Goal: Task Accomplishment & Management: Complete application form

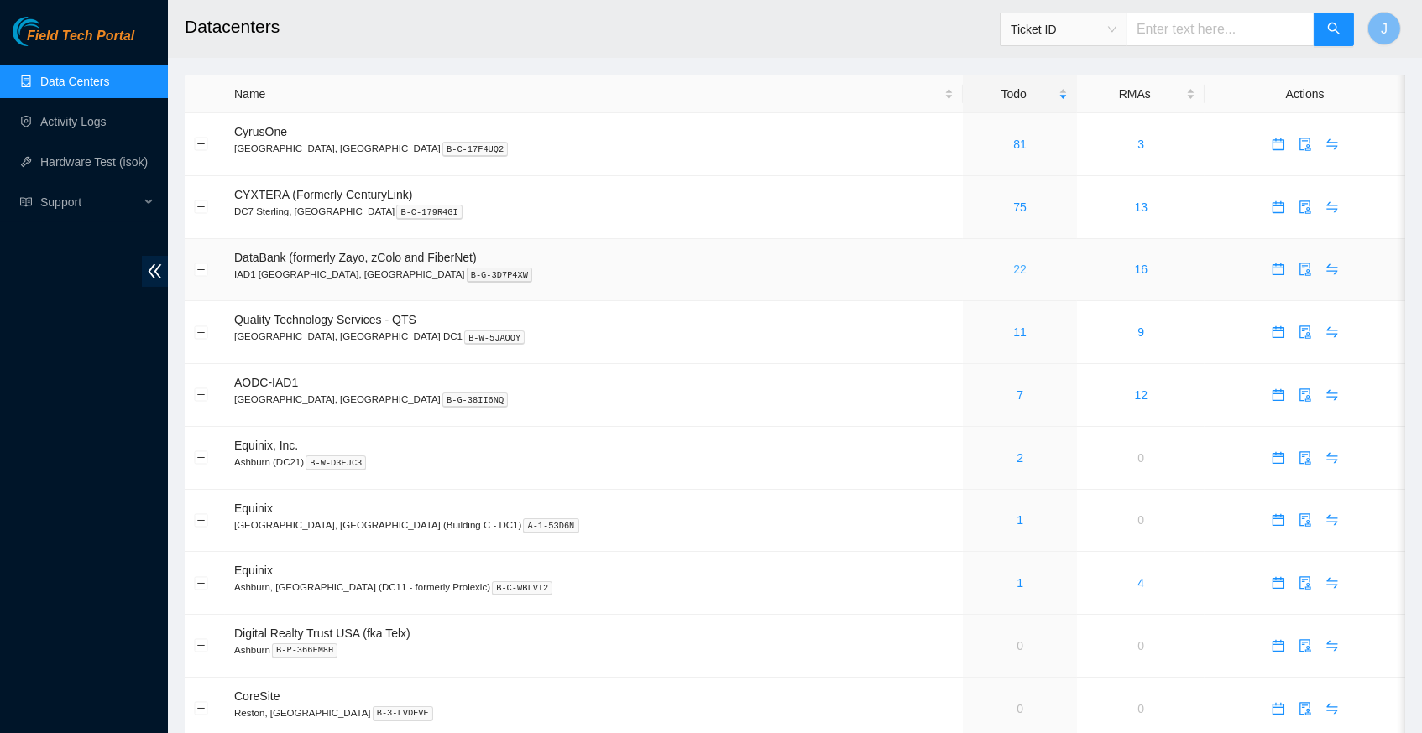
click at [1013, 266] on link "22" at bounding box center [1019, 269] width 13 height 13
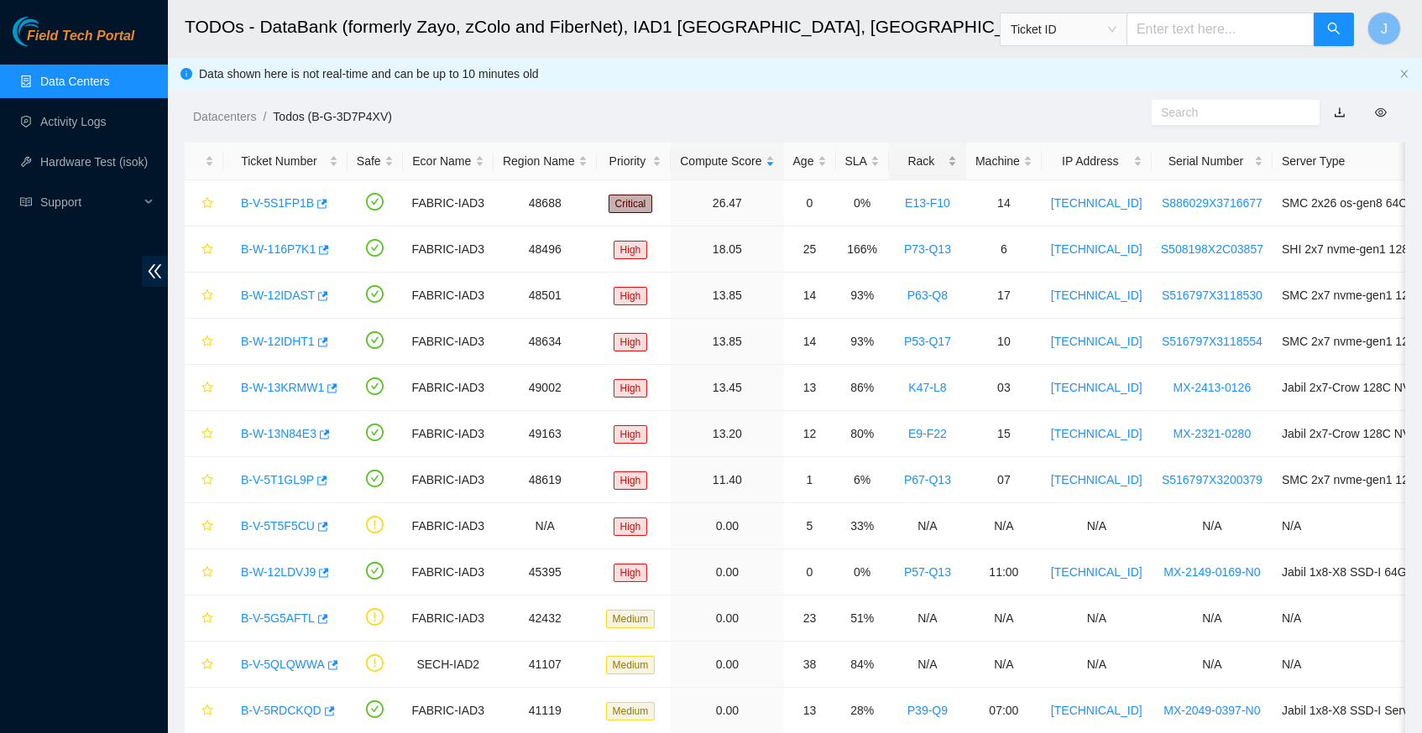
click at [957, 155] on div "Rack" at bounding box center [927, 161] width 59 height 18
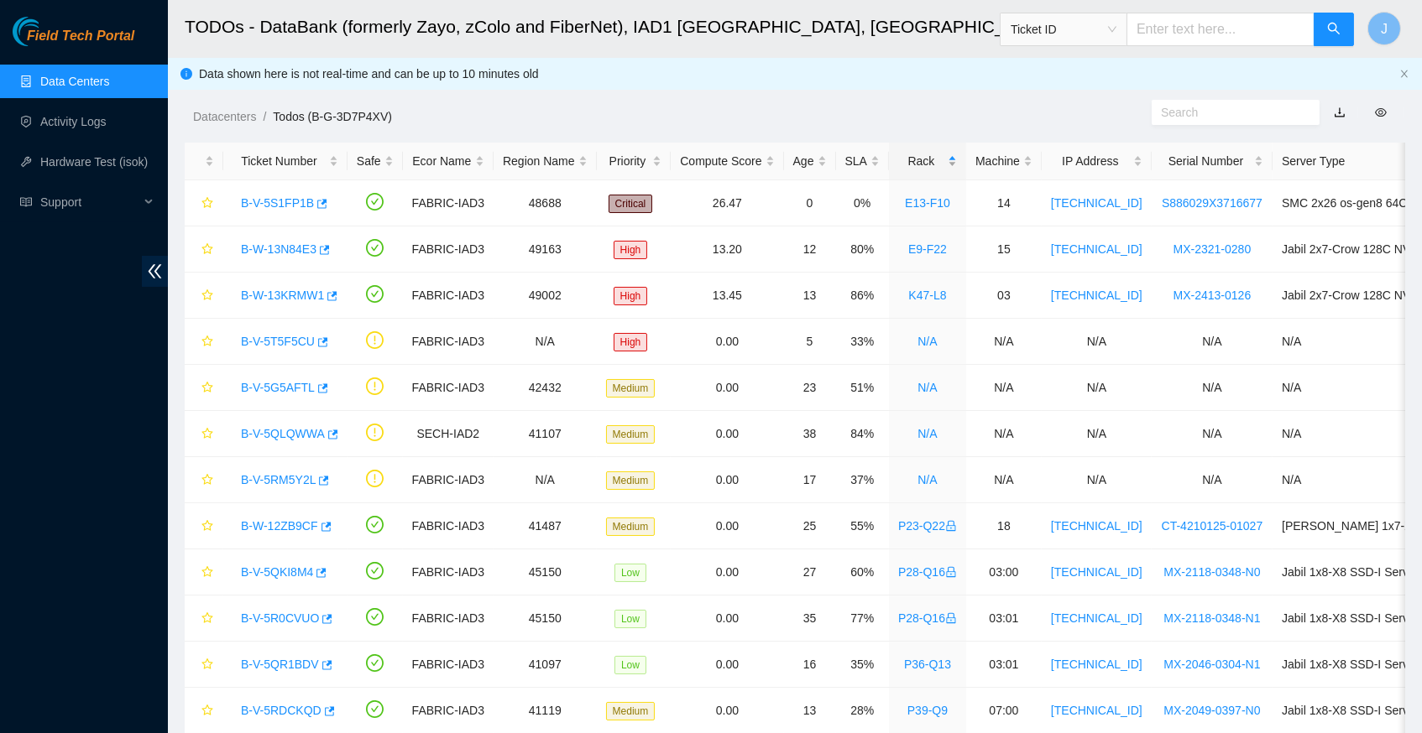
click at [957, 155] on div "Rack" at bounding box center [927, 161] width 59 height 18
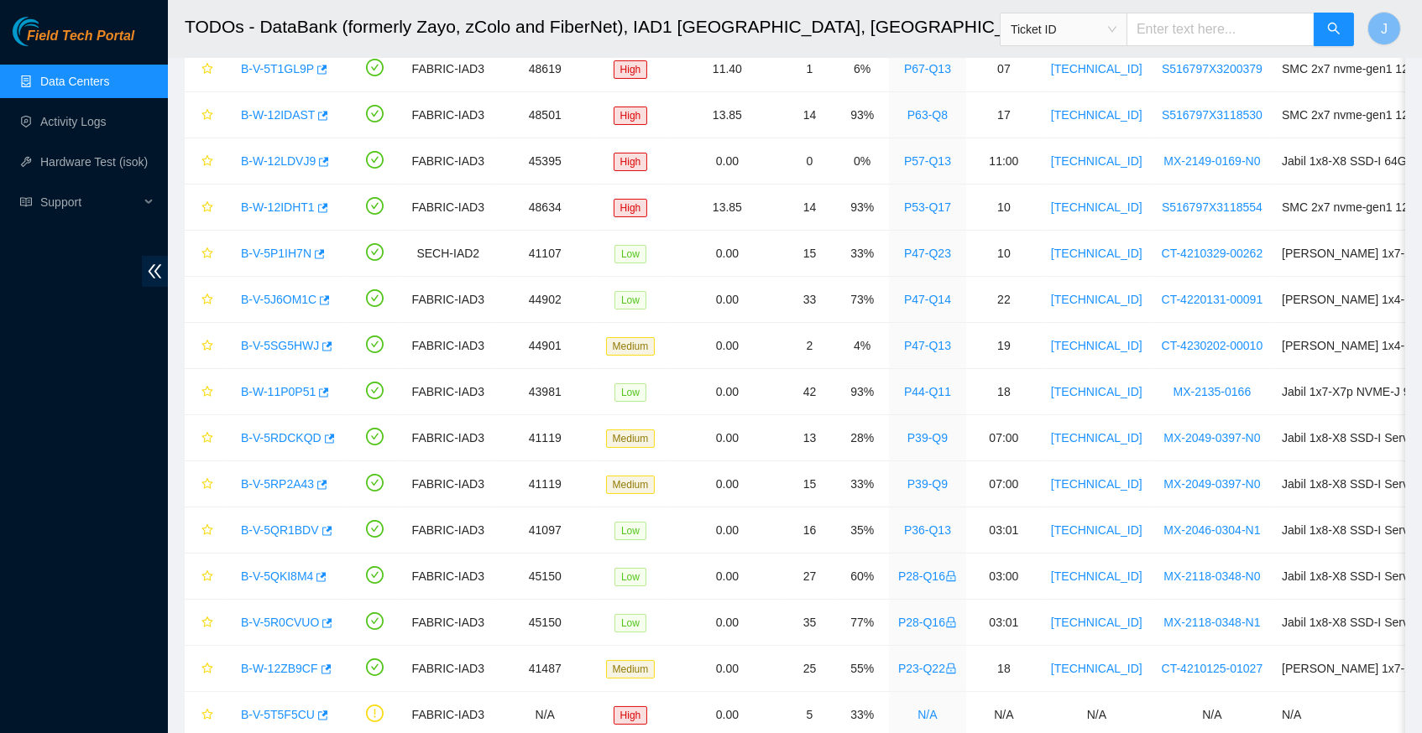
scroll to position [183, 0]
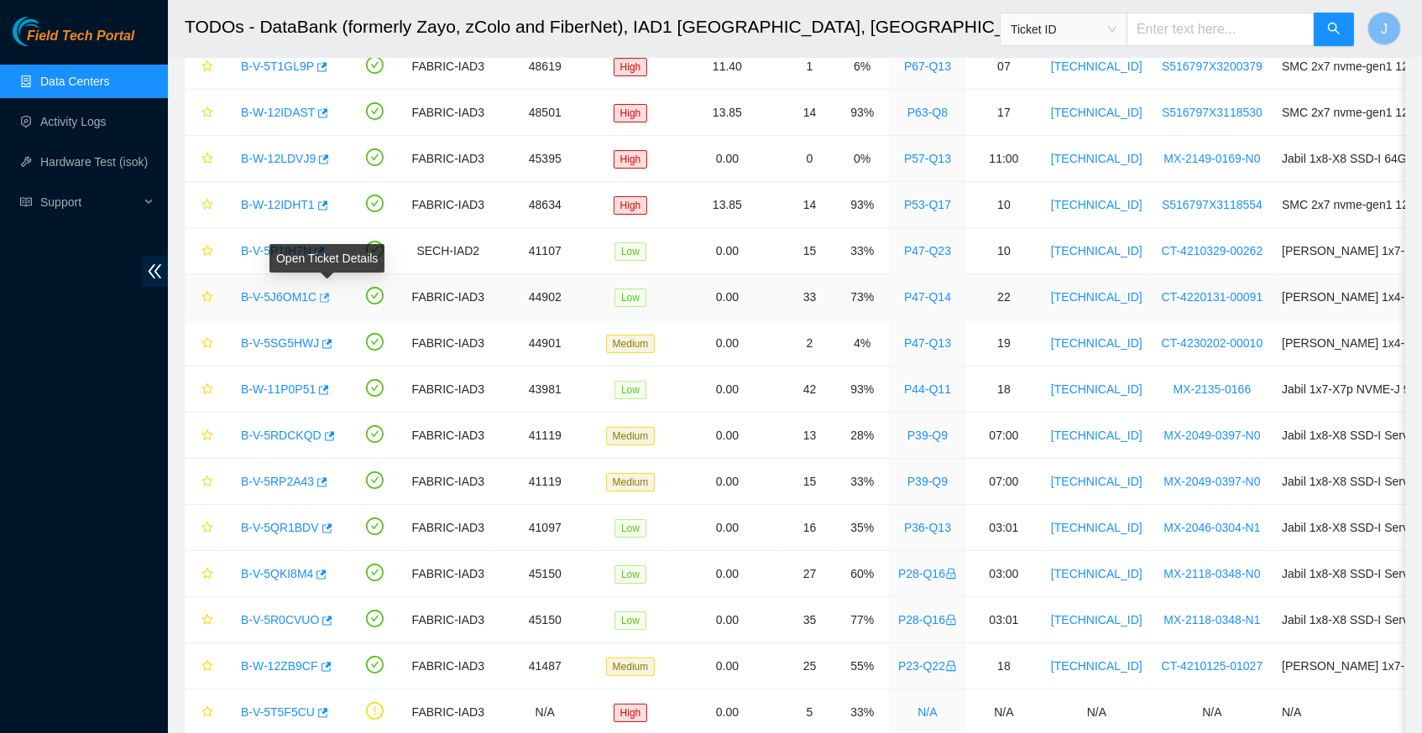
click at [329, 295] on icon "button" at bounding box center [323, 298] width 12 height 12
click at [325, 248] on icon "button" at bounding box center [320, 251] width 10 height 9
click at [332, 339] on icon "button" at bounding box center [327, 343] width 10 height 9
click at [81, 123] on link "Activity Logs" at bounding box center [73, 121] width 66 height 13
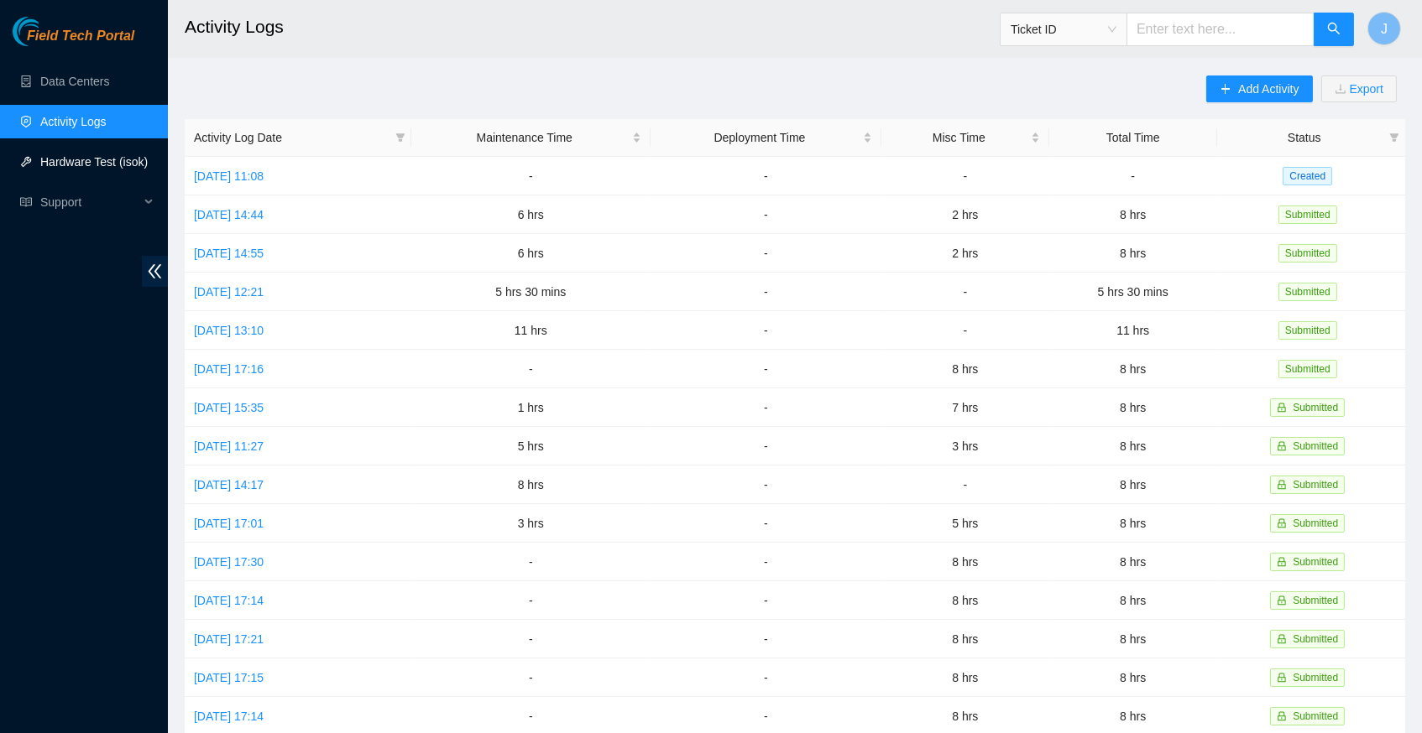
click at [82, 164] on link "Hardware Test (isok)" at bounding box center [93, 161] width 107 height 13
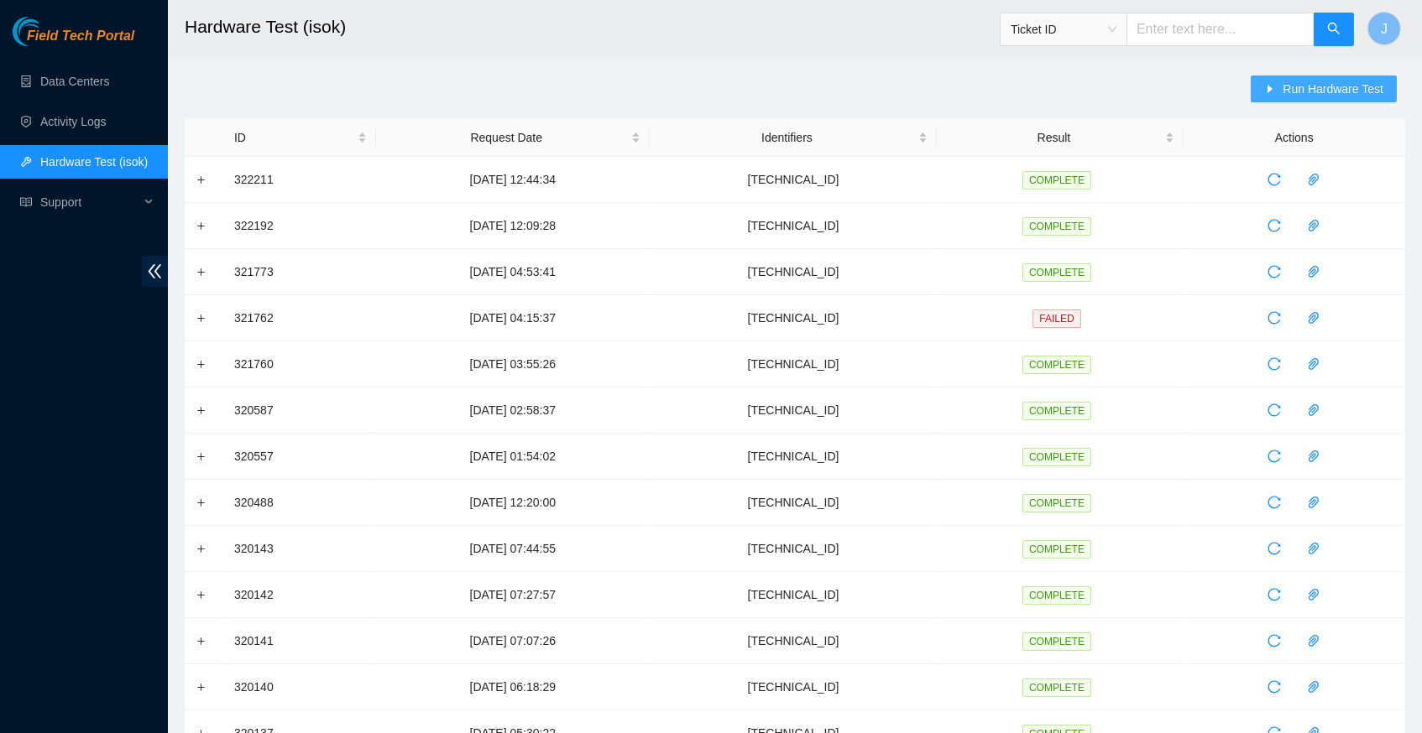
click at [1321, 86] on span "Run Hardware Test" at bounding box center [1332, 89] width 101 height 18
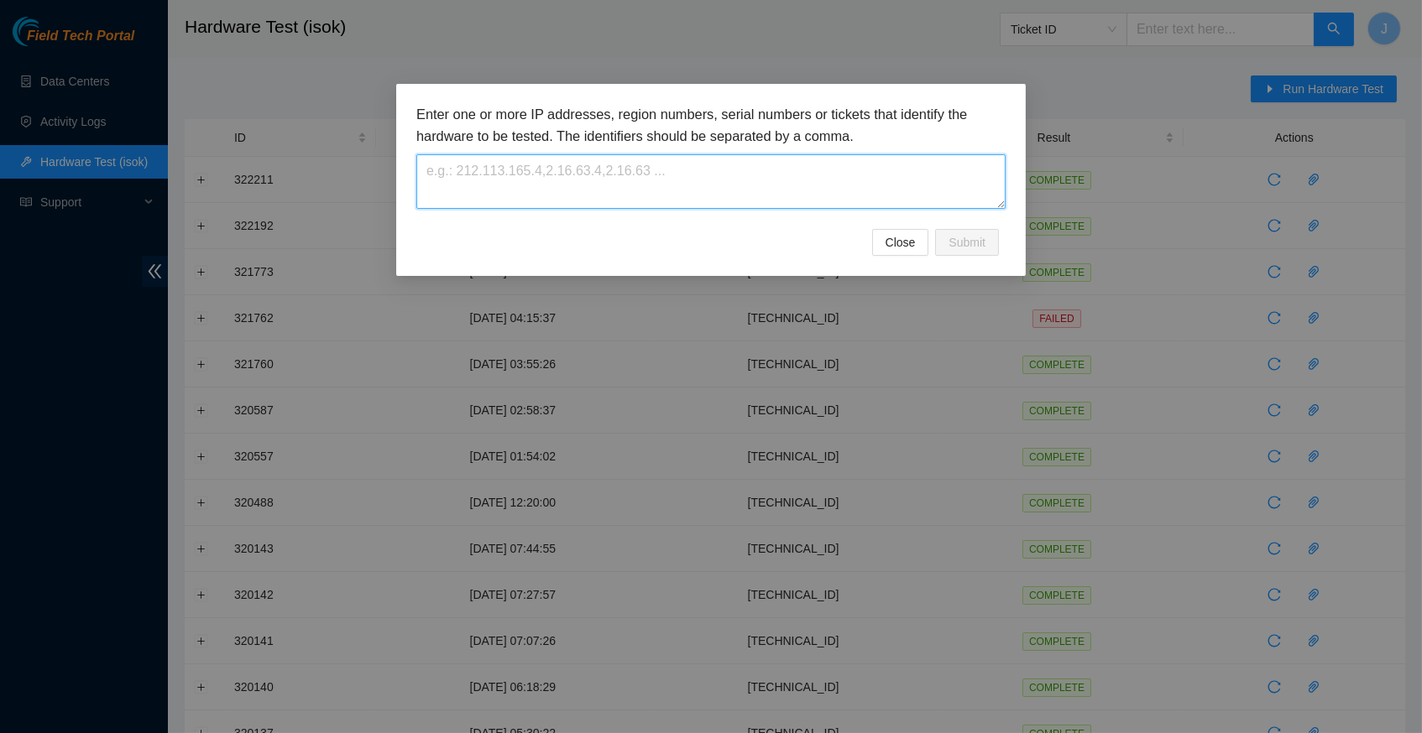
click at [461, 176] on textarea at bounding box center [710, 181] width 589 height 55
paste textarea "23.36.178.22"
type textarea "23.36.178.22"
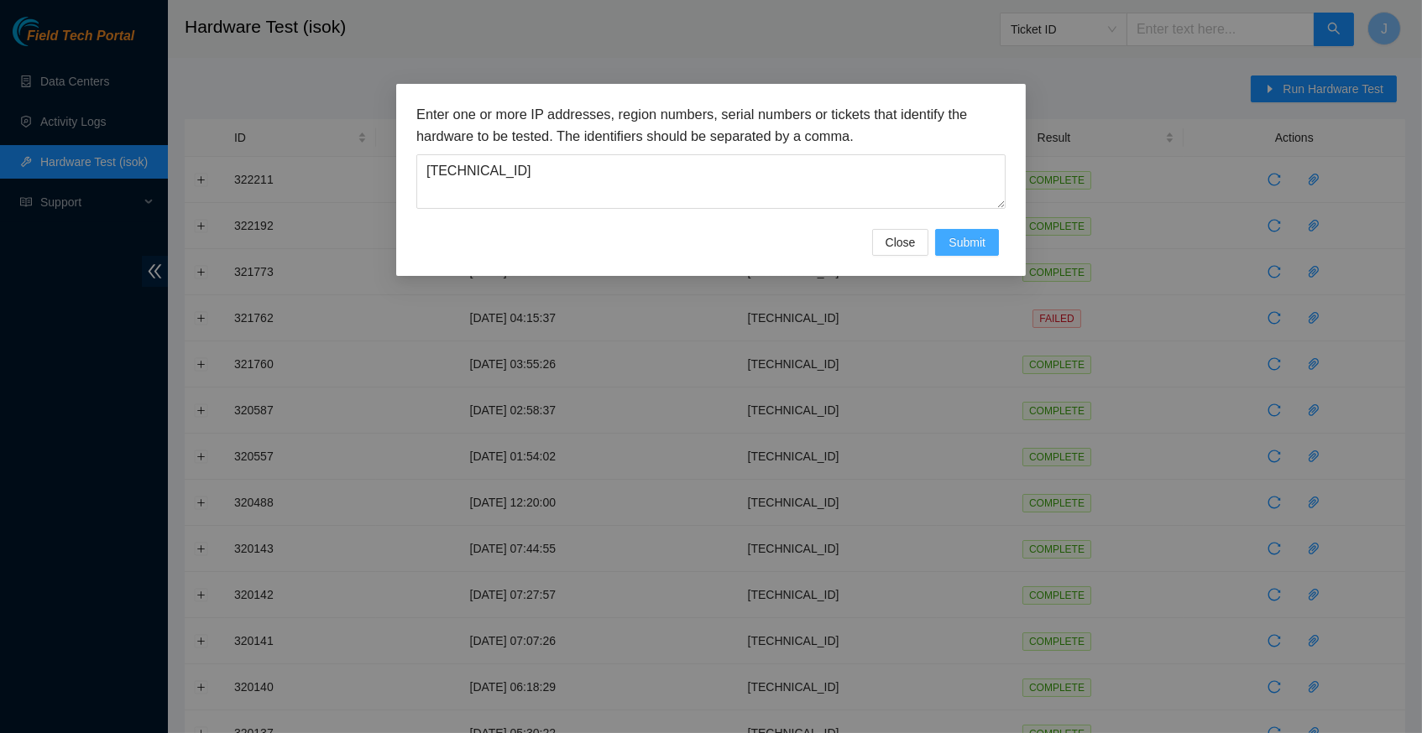
click at [969, 237] on span "Submit" at bounding box center [966, 242] width 37 height 18
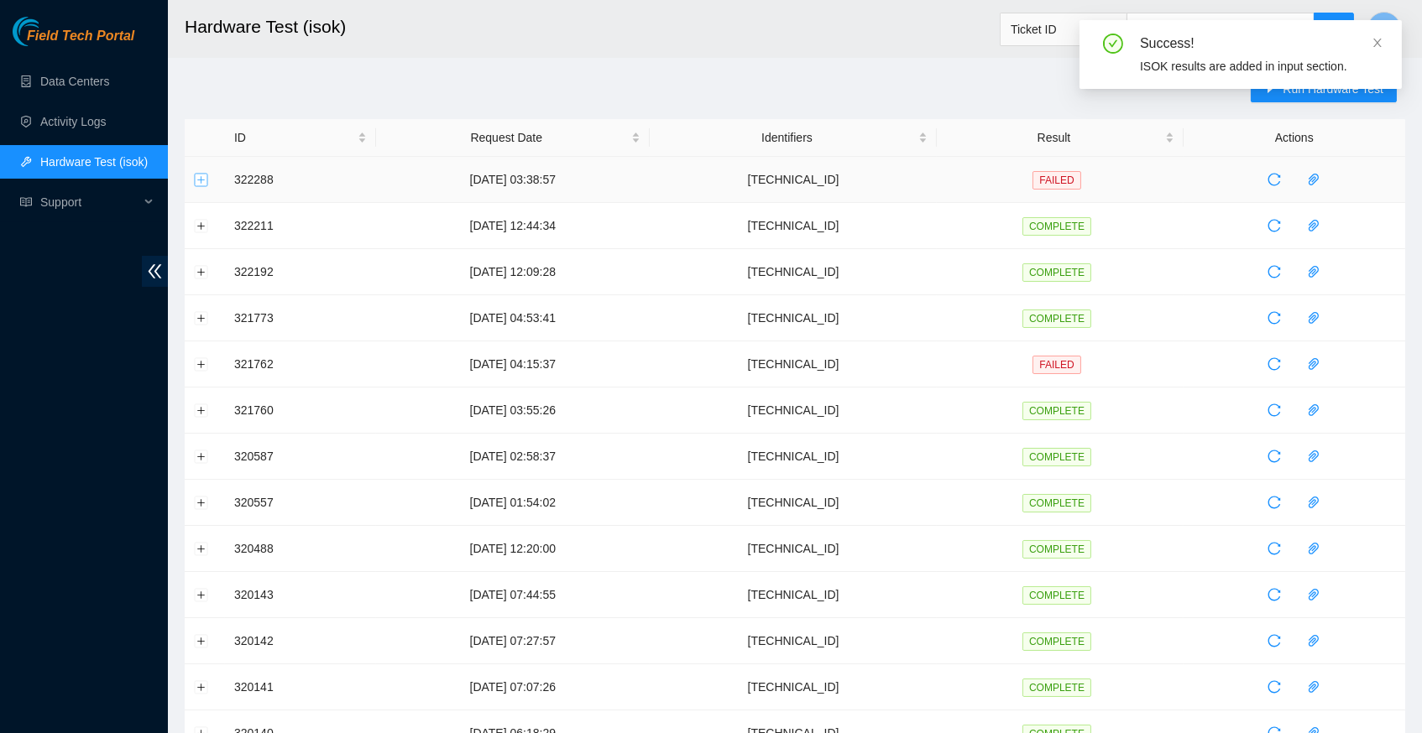
click at [203, 175] on button "Expand row" at bounding box center [201, 179] width 13 height 13
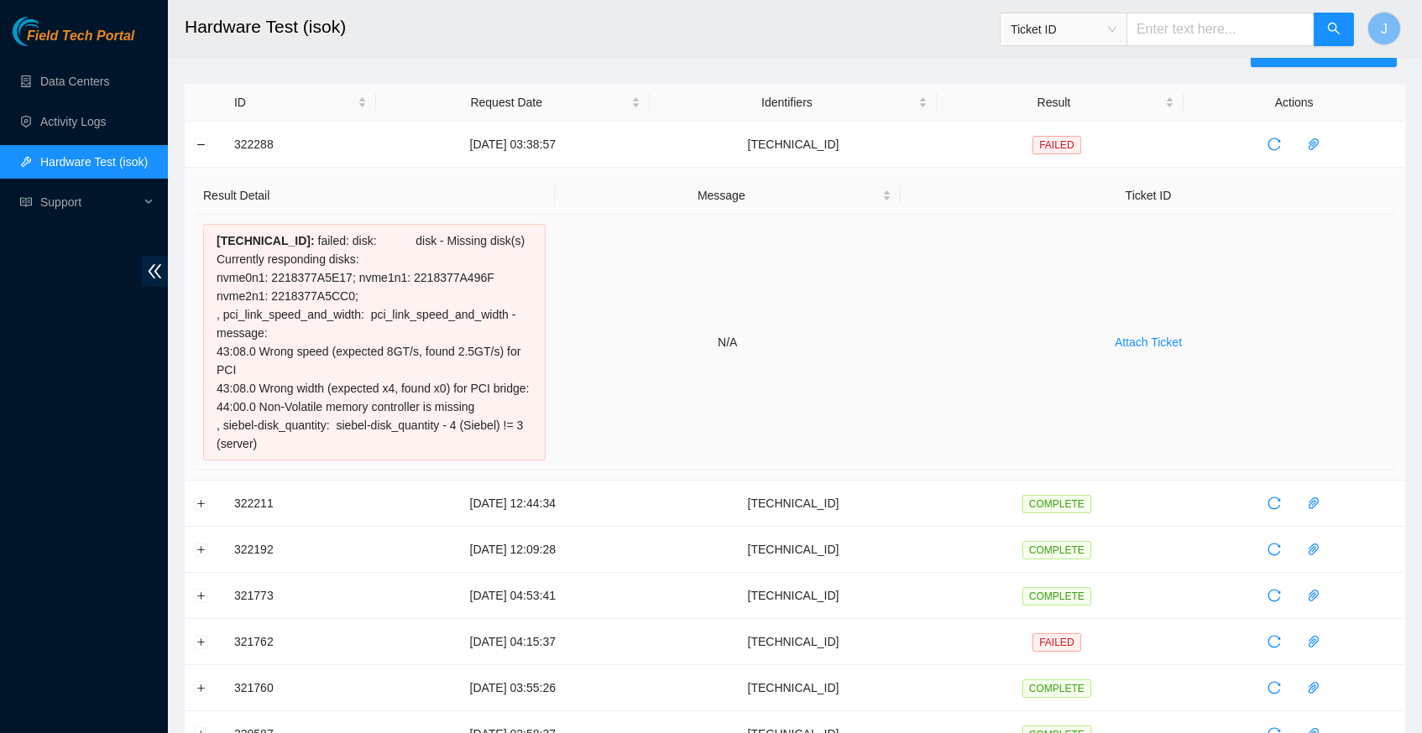
scroll to position [41, 0]
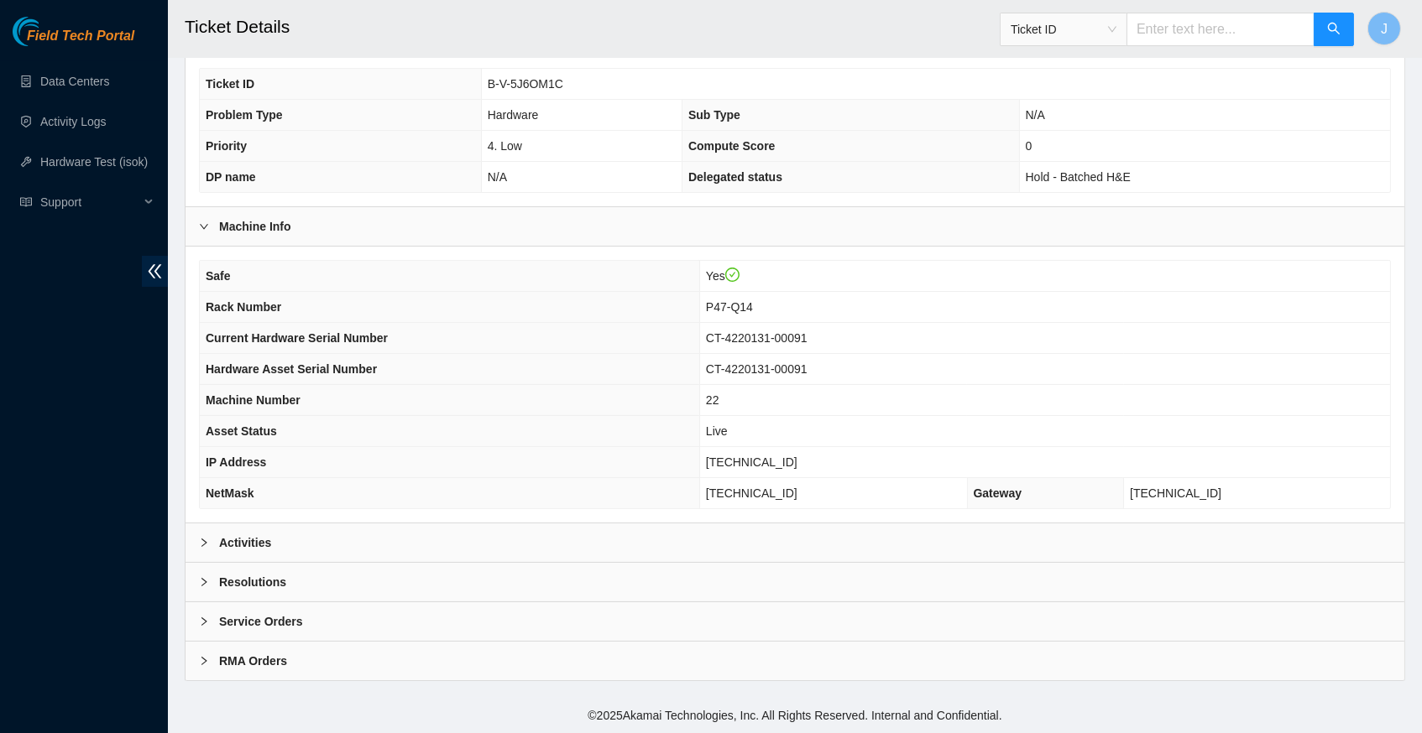
scroll to position [353, 0]
click at [208, 545] on icon "right" at bounding box center [204, 543] width 10 height 10
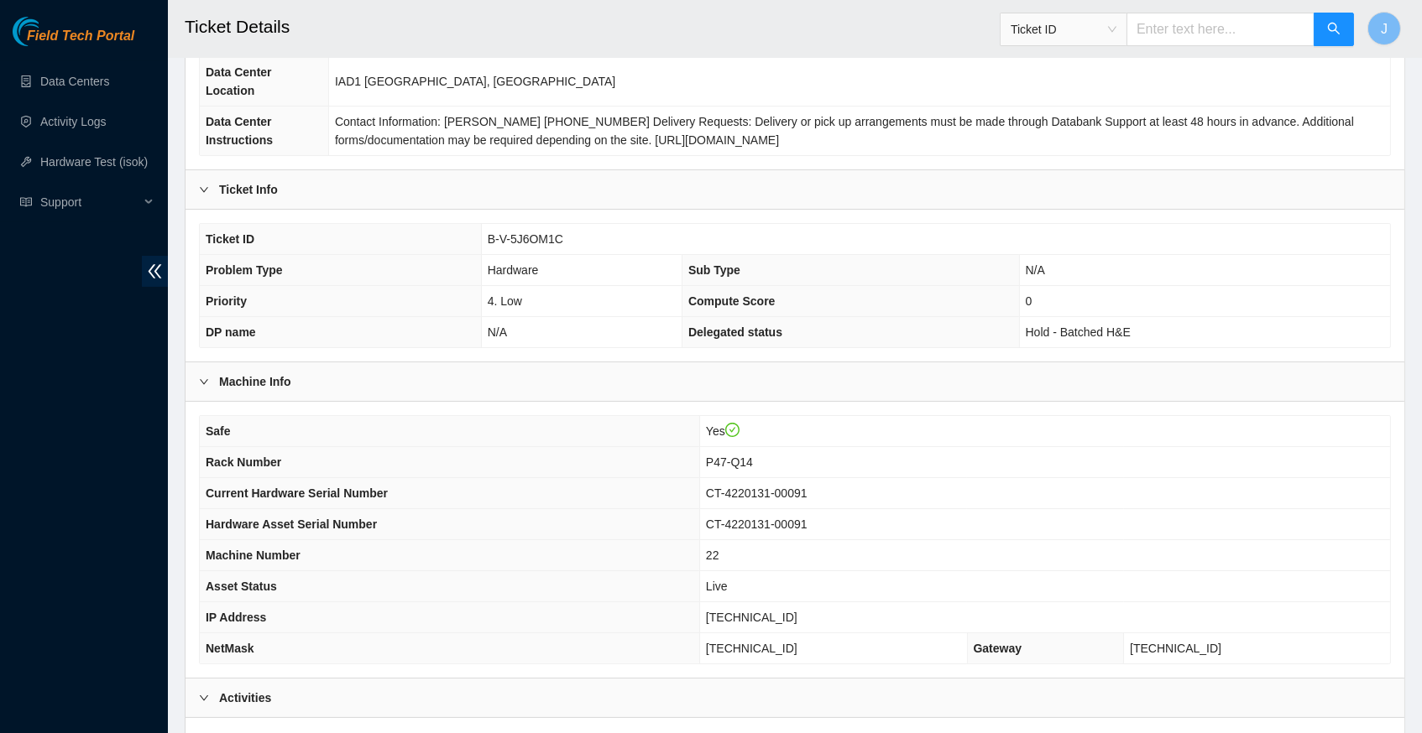
scroll to position [182, 0]
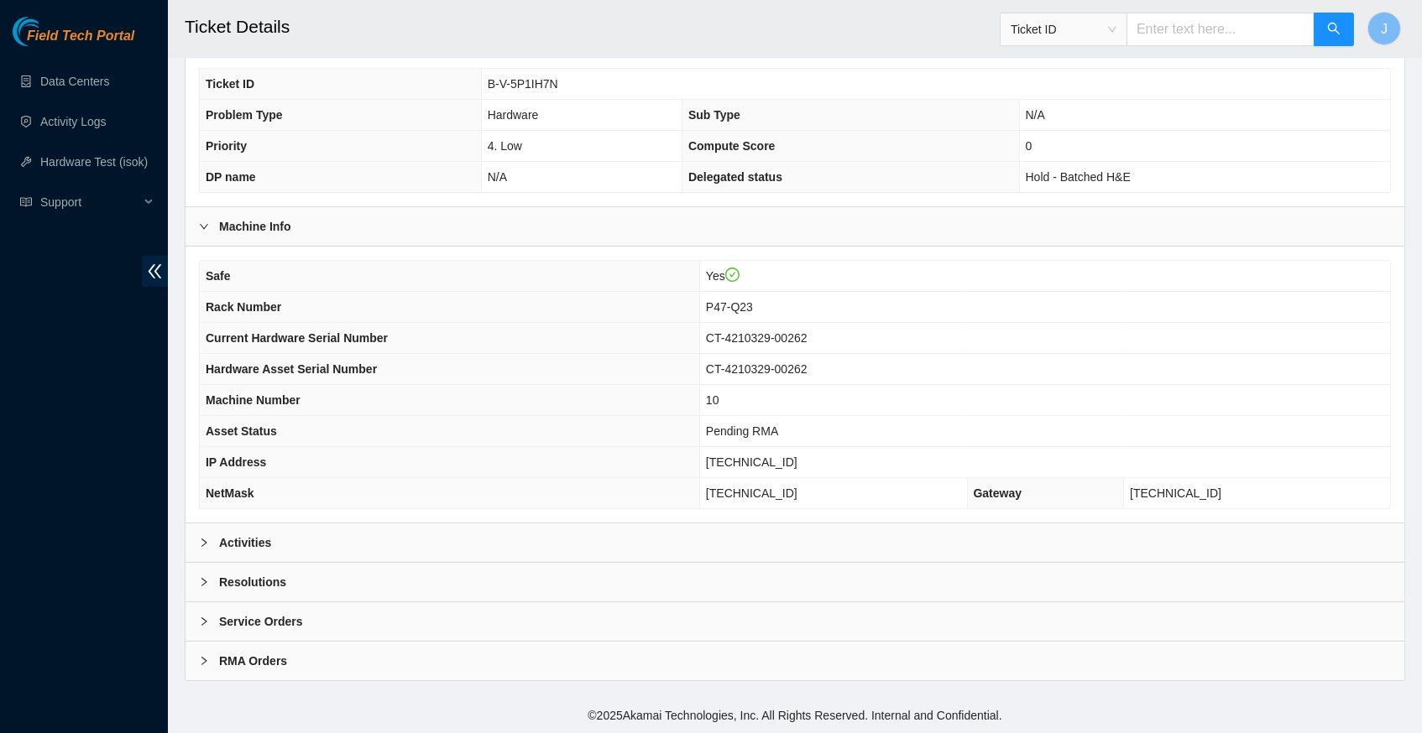
scroll to position [353, 0]
click at [204, 544] on icon "right" at bounding box center [203, 543] width 5 height 8
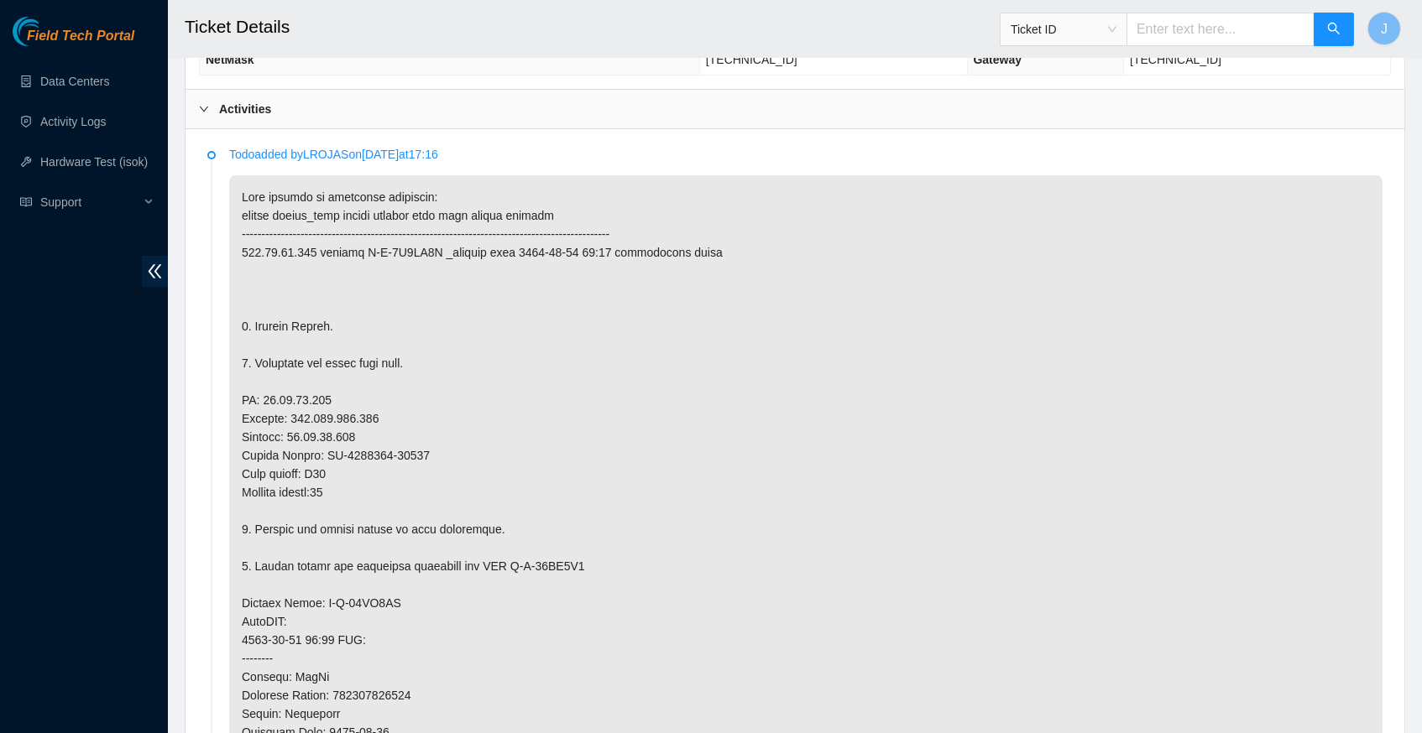
scroll to position [785, 0]
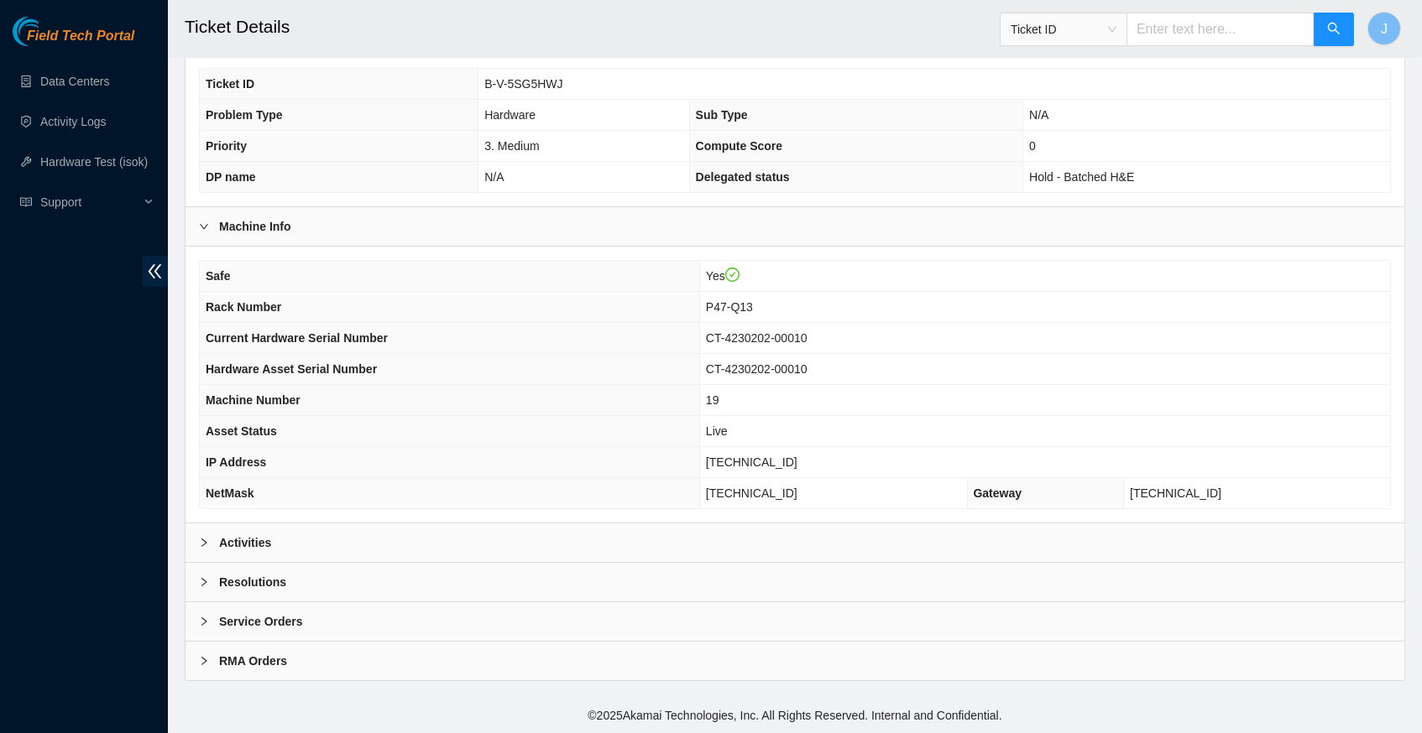
scroll to position [353, 0]
click at [201, 545] on icon "right" at bounding box center [204, 543] width 10 height 10
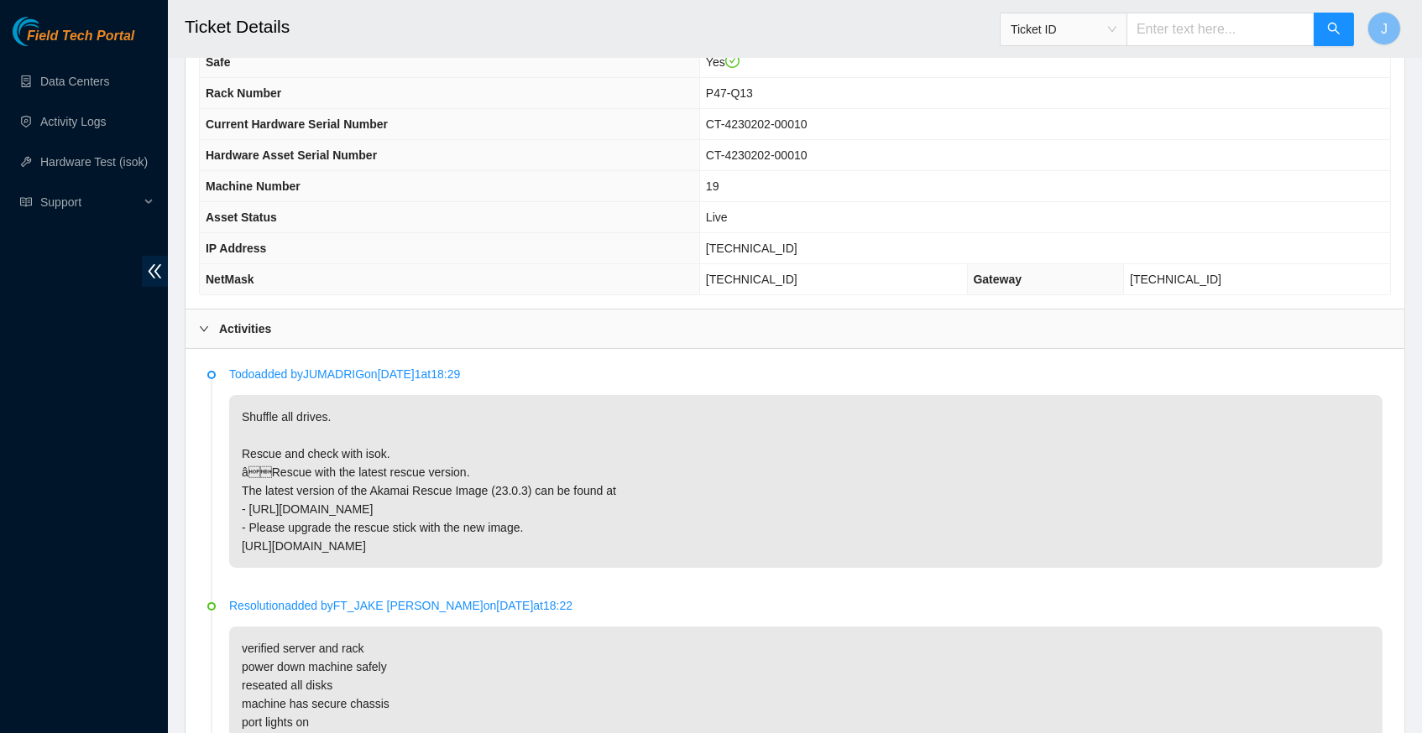
scroll to position [566, 0]
click at [759, 253] on span "[TECHNICAL_ID]" at bounding box center [751, 246] width 91 height 13
copy span "[TECHNICAL_ID]"
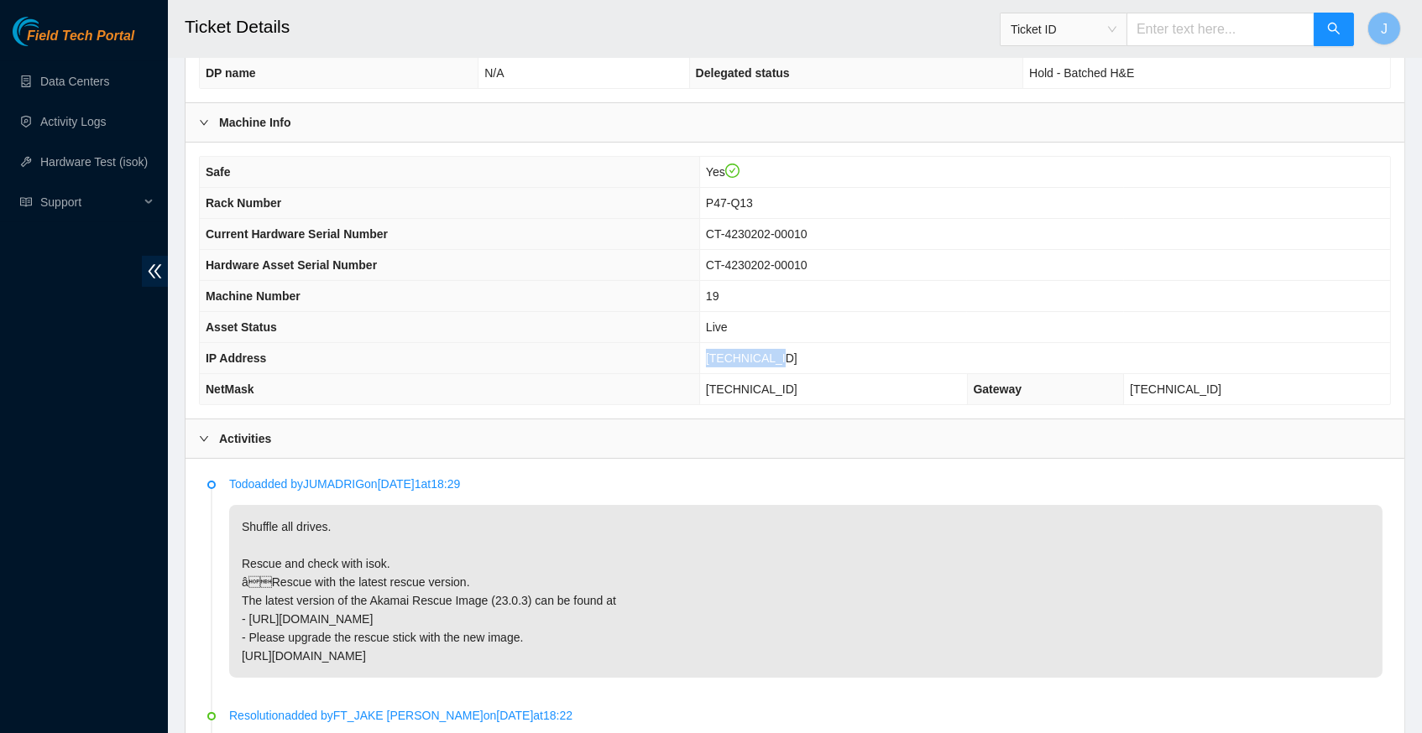
scroll to position [468, 0]
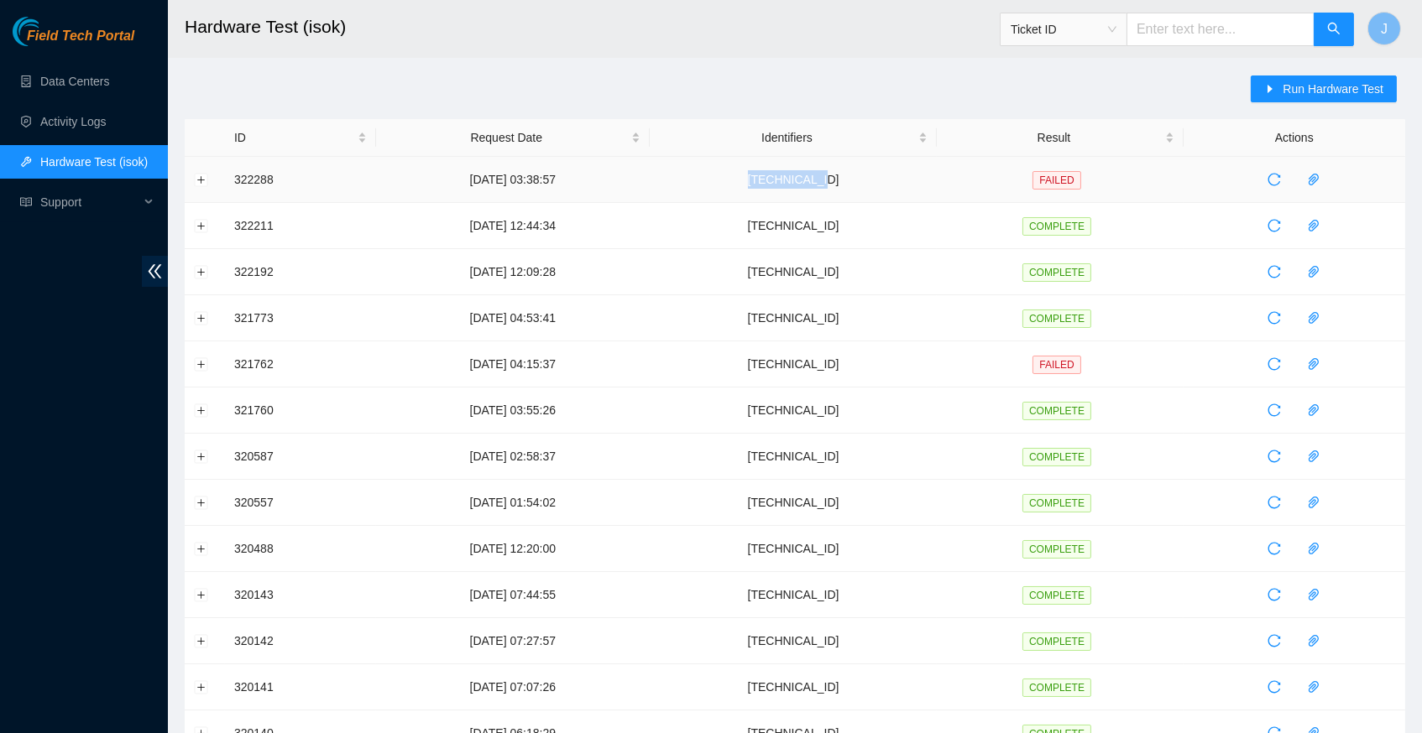
drag, startPoint x: 809, startPoint y: 178, endPoint x: 889, endPoint y: 177, distance: 79.7
click at [889, 177] on td "[TECHNICAL_ID]" at bounding box center [794, 180] width 288 height 46
copy td "[TECHNICAL_ID]"
click at [1297, 86] on span "Run Hardware Test" at bounding box center [1332, 89] width 101 height 18
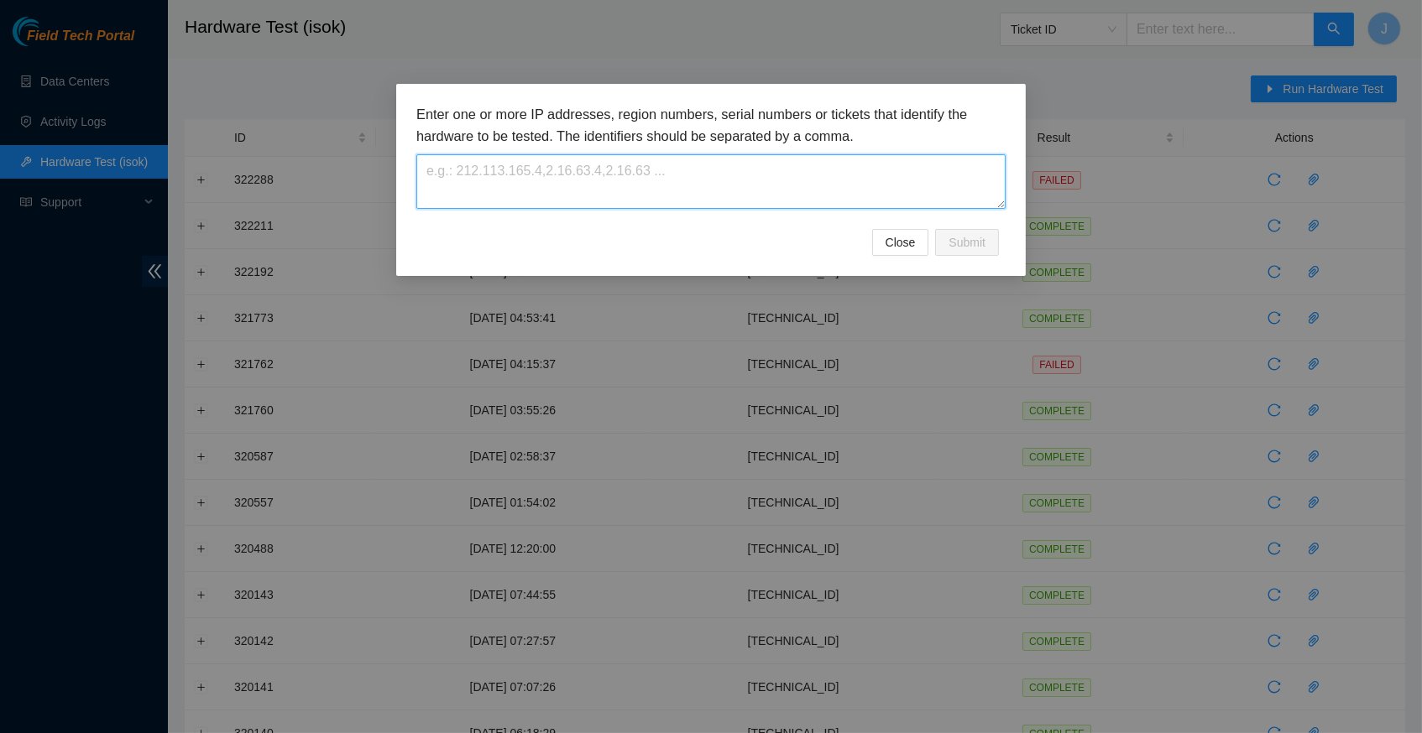
click at [556, 178] on textarea at bounding box center [710, 181] width 589 height 55
paste textarea "[TECHNICAL_ID]"
type textarea "[TECHNICAL_ID]"
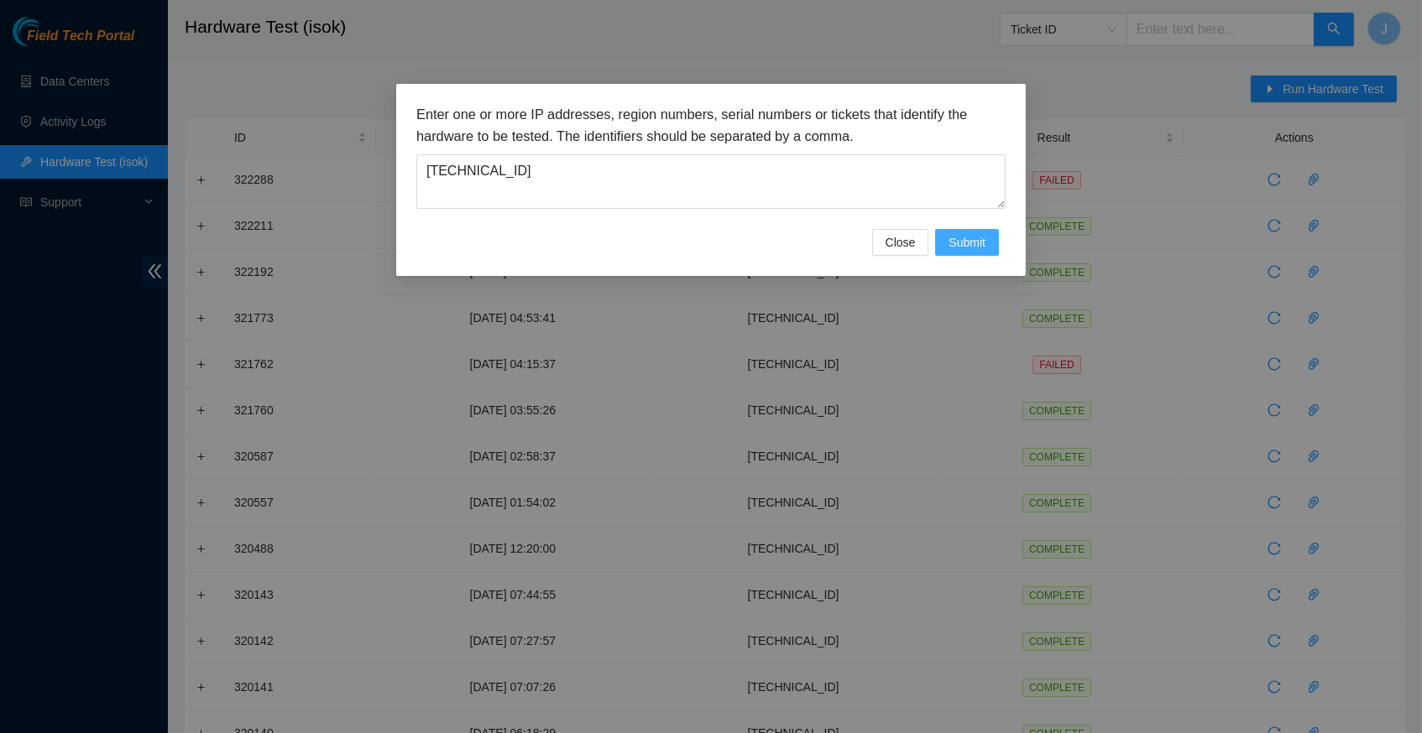
click at [979, 241] on span "Submit" at bounding box center [966, 242] width 37 height 18
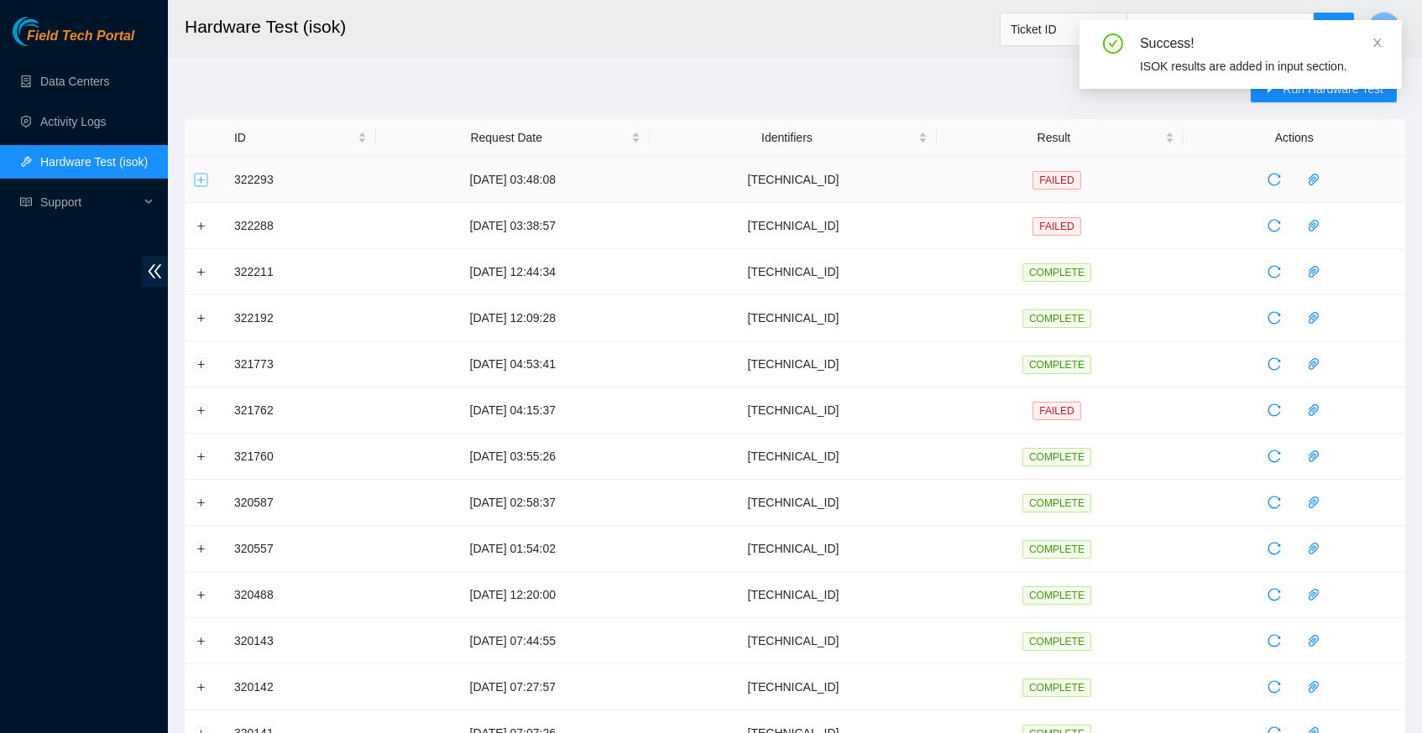
click at [200, 180] on button "Expand row" at bounding box center [201, 179] width 13 height 13
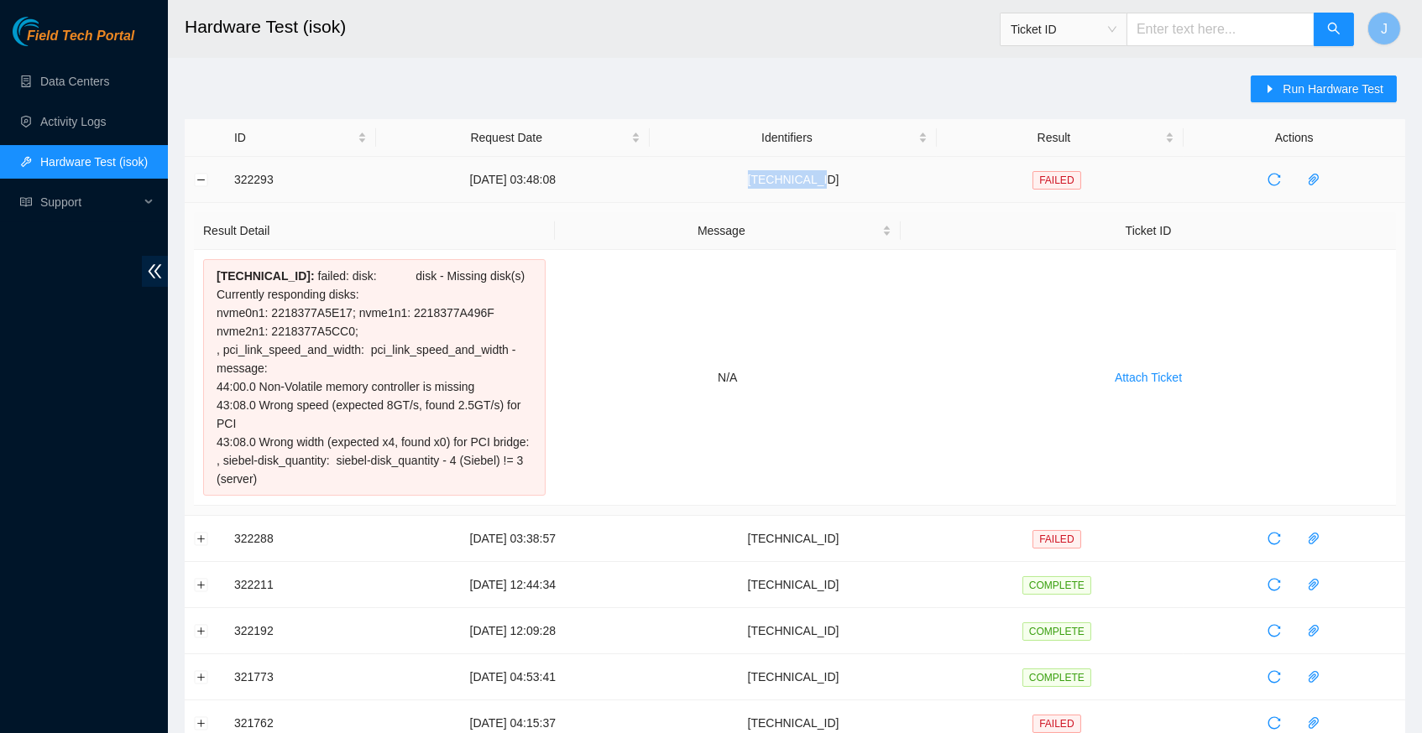
drag, startPoint x: 805, startPoint y: 180, endPoint x: 885, endPoint y: 175, distance: 79.8
click at [885, 175] on td "[TECHNICAL_ID]" at bounding box center [794, 180] width 288 height 46
copy td "23.36.178.22"
click at [1285, 88] on span "Run Hardware Test" at bounding box center [1332, 89] width 101 height 18
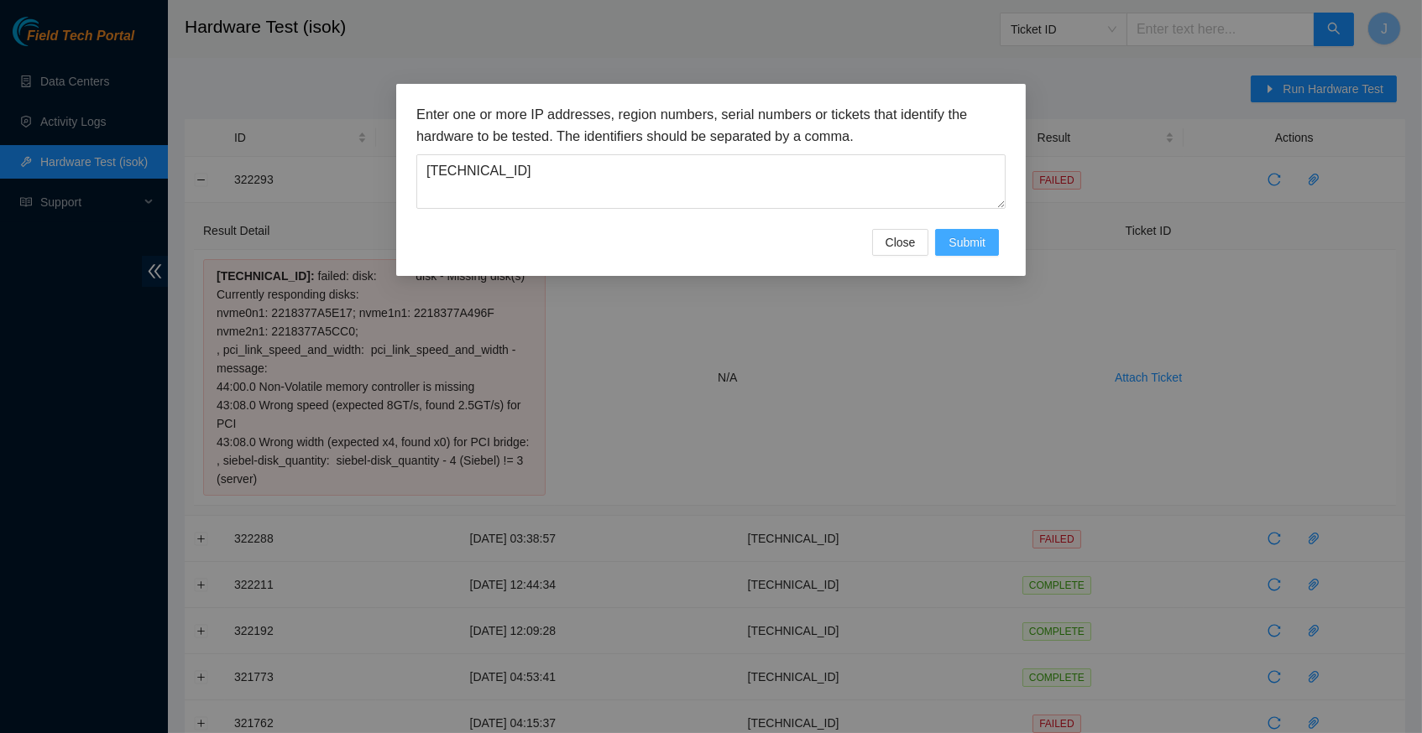
click at [965, 244] on span "Submit" at bounding box center [966, 242] width 37 height 18
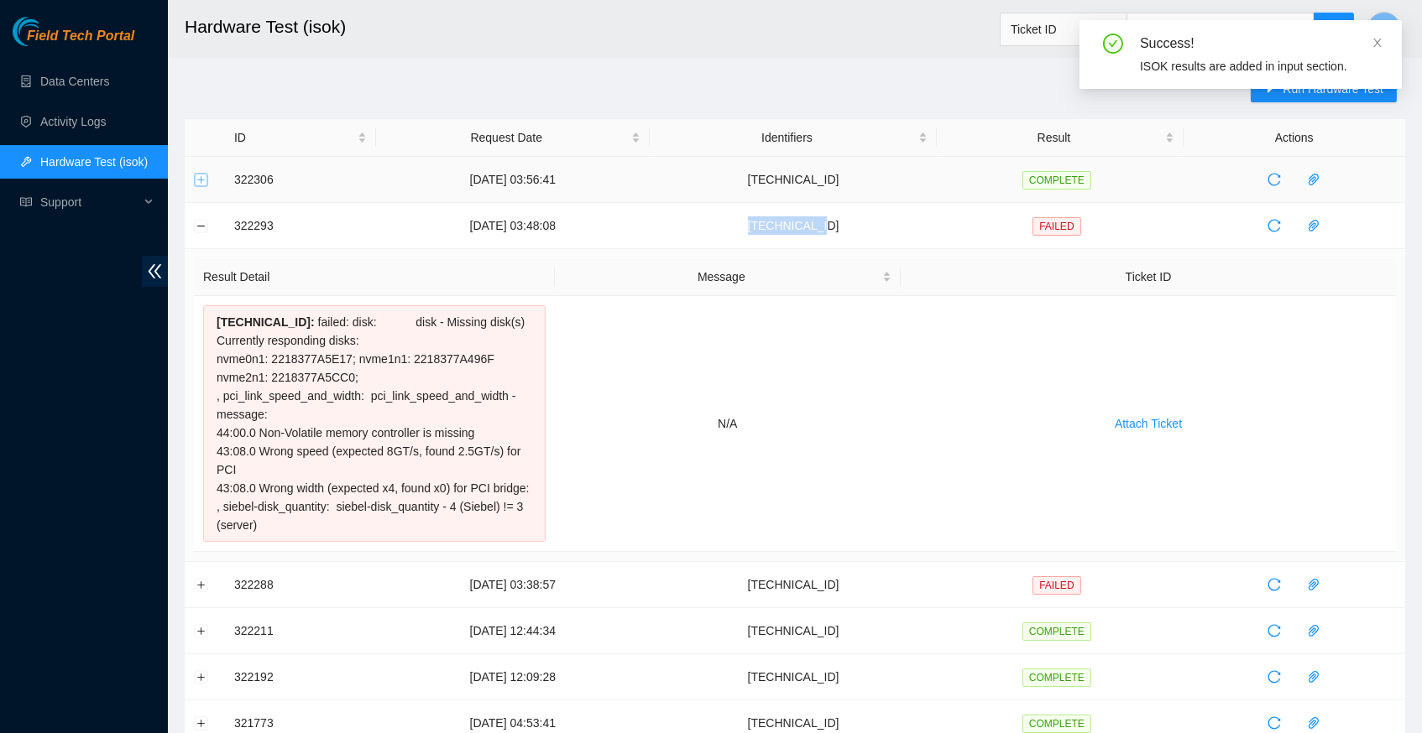
click at [201, 180] on button "Expand row" at bounding box center [201, 179] width 13 height 13
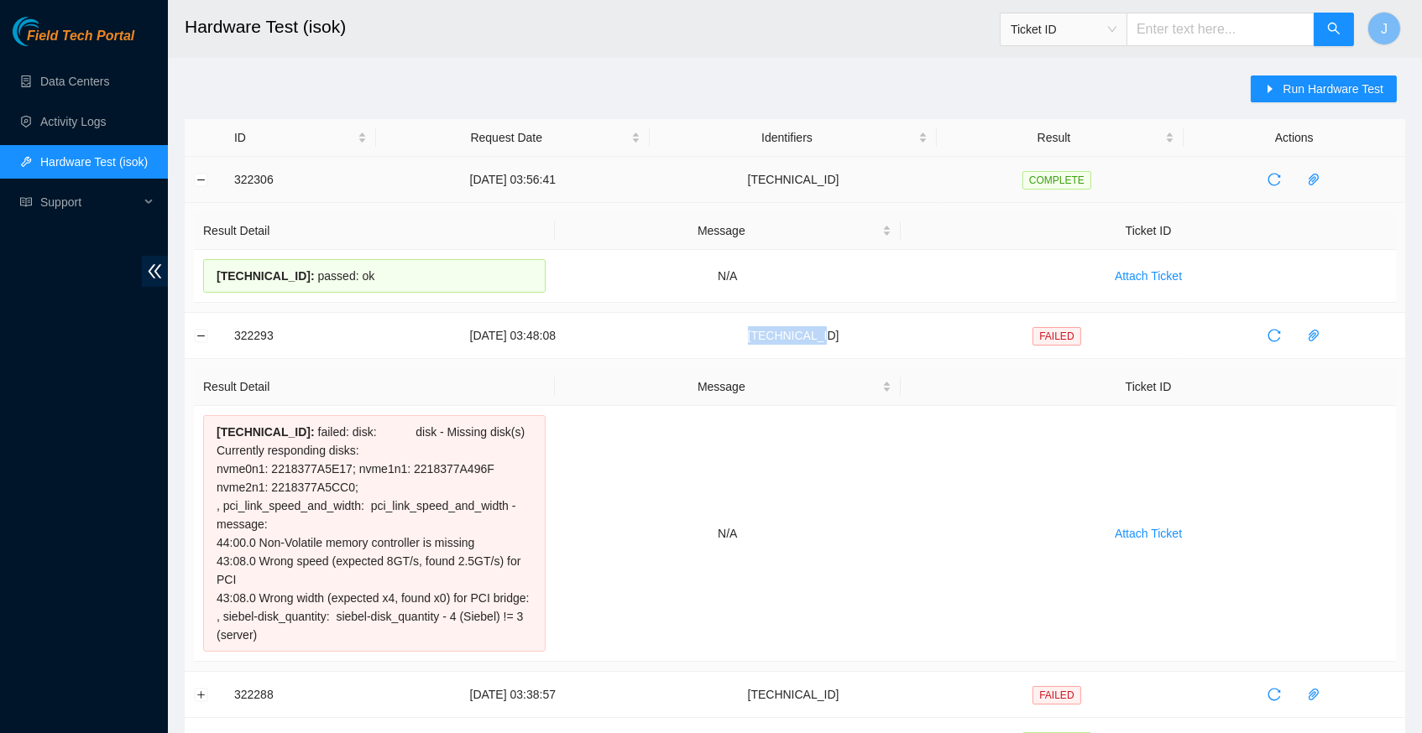
drag, startPoint x: 389, startPoint y: 276, endPoint x: 232, endPoint y: 180, distance: 183.1
copy tbody "322306 13-08-2025 03:56:41 23.36.178.22 COMPLETE Result Detail Message Ticket I…"
click at [654, 45] on h2 "Hardware Test (isok)" at bounding box center [671, 27] width 972 height 54
click at [98, 81] on link "Data Centers" at bounding box center [74, 81] width 69 height 13
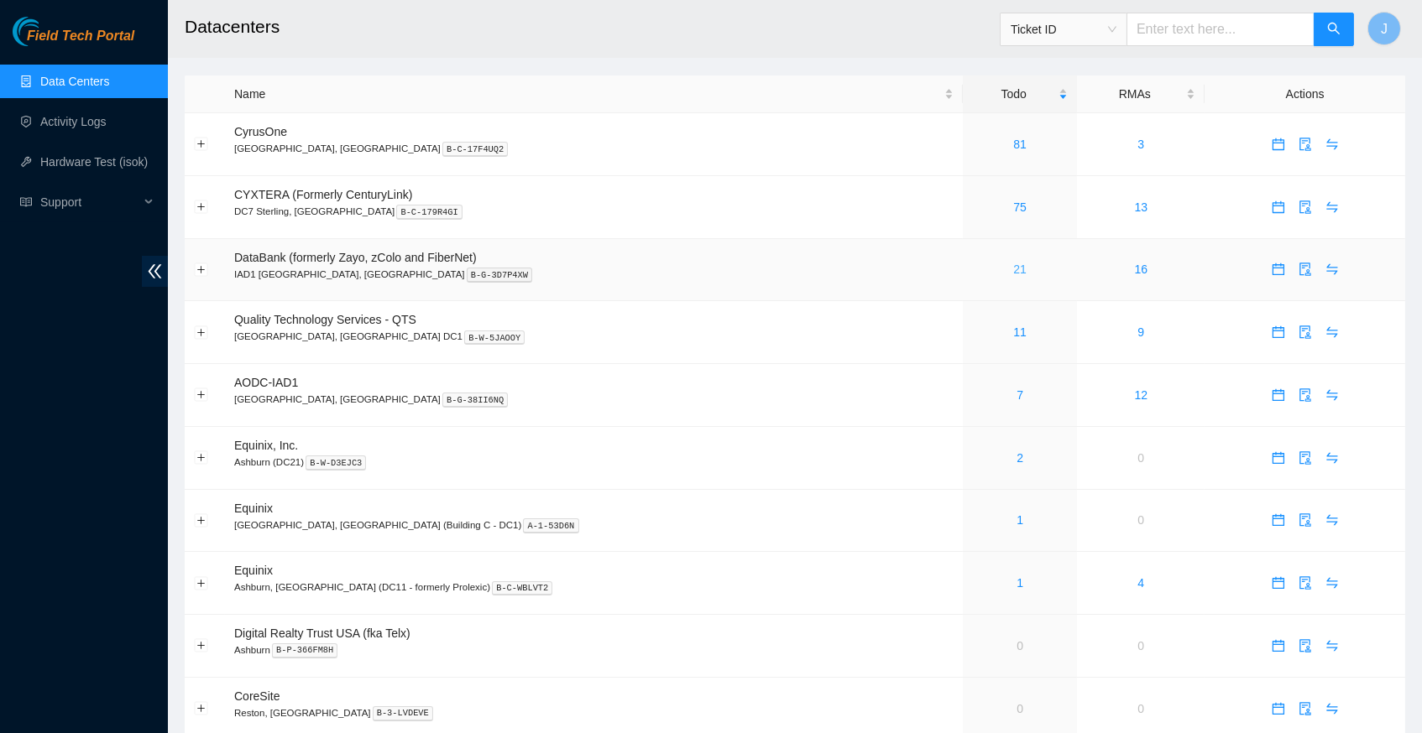
click at [1013, 266] on link "21" at bounding box center [1019, 269] width 13 height 13
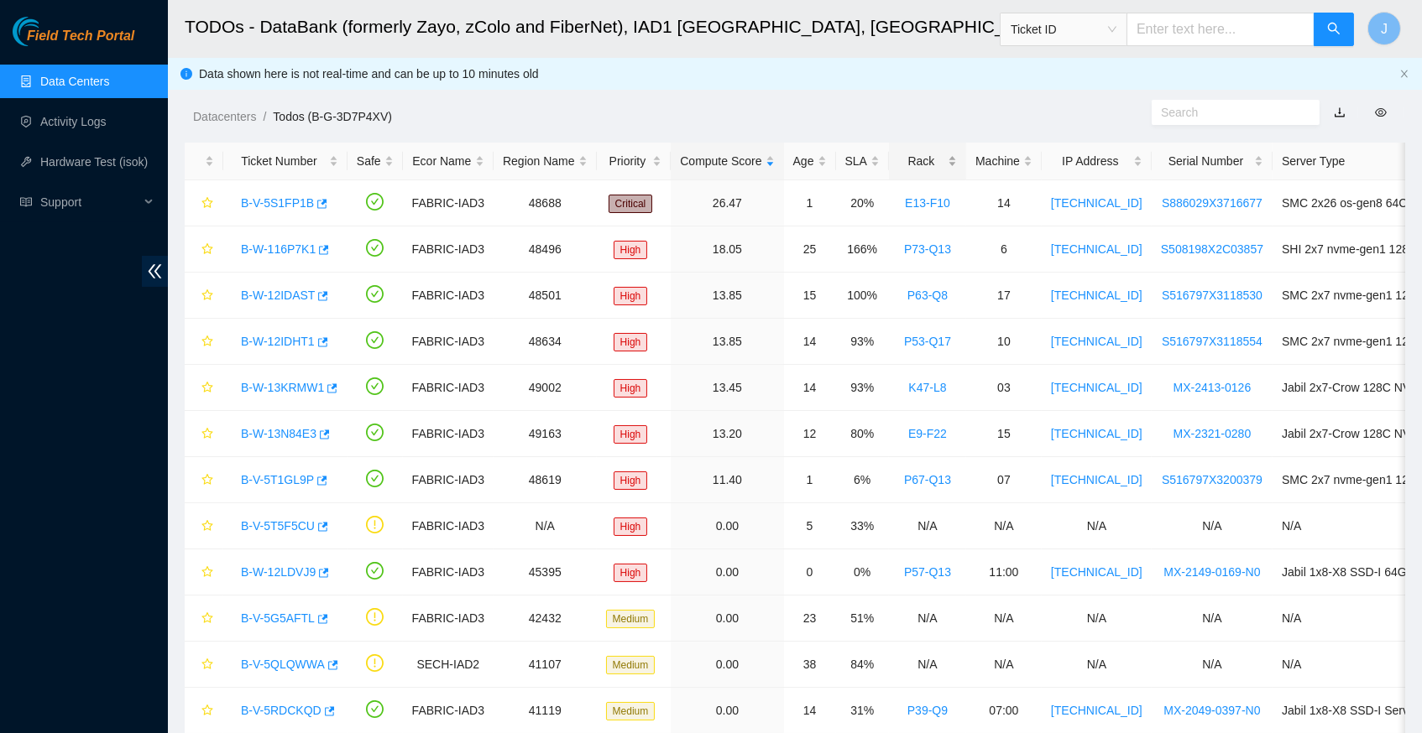
click at [949, 163] on div "Rack" at bounding box center [927, 161] width 59 height 18
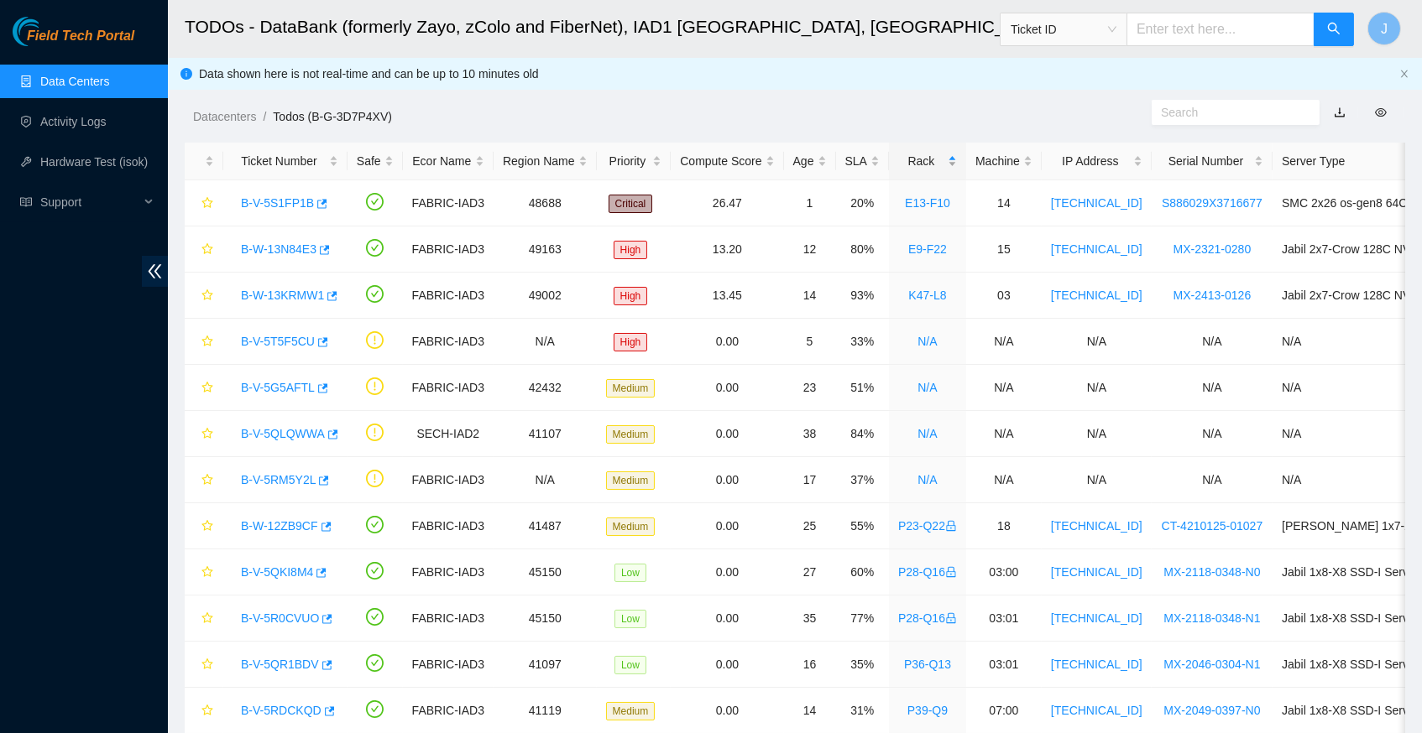
click at [949, 163] on div "Rack" at bounding box center [927, 161] width 59 height 18
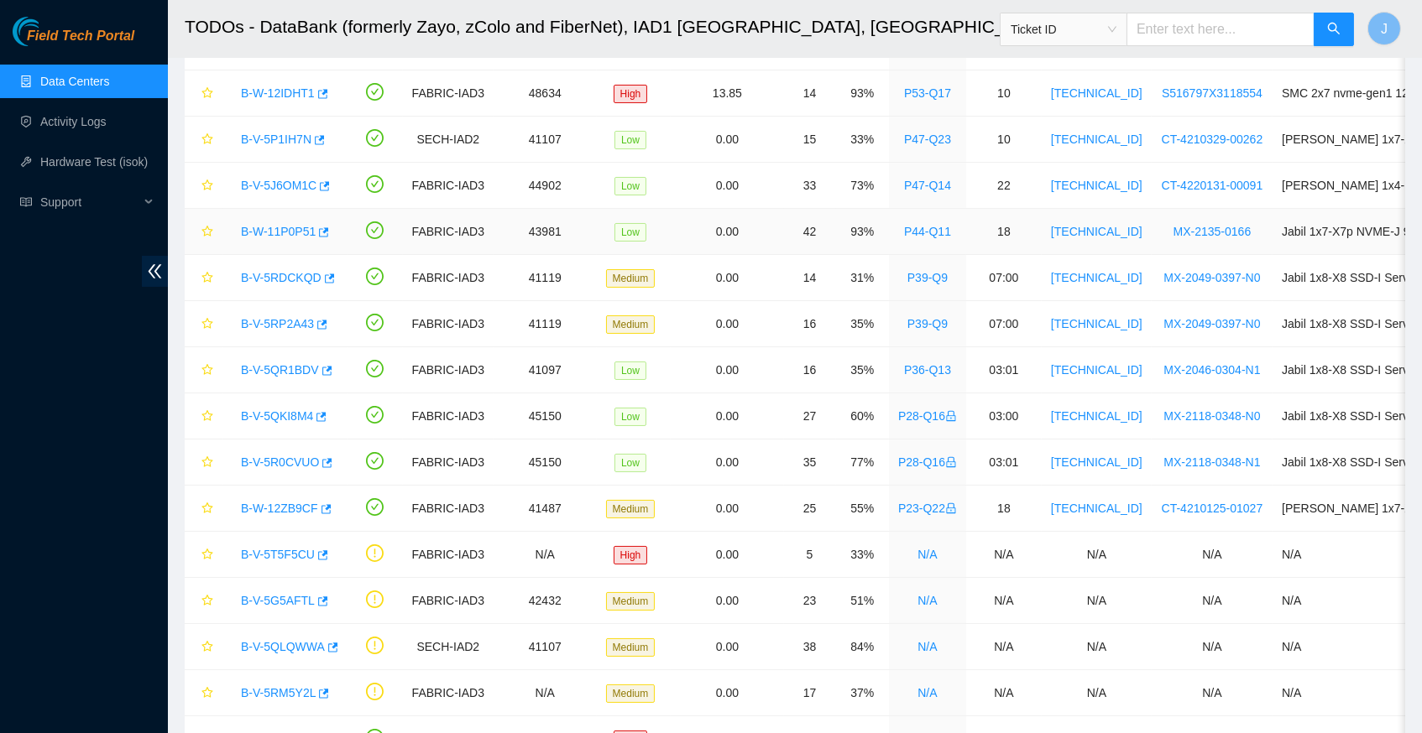
scroll to position [272, 0]
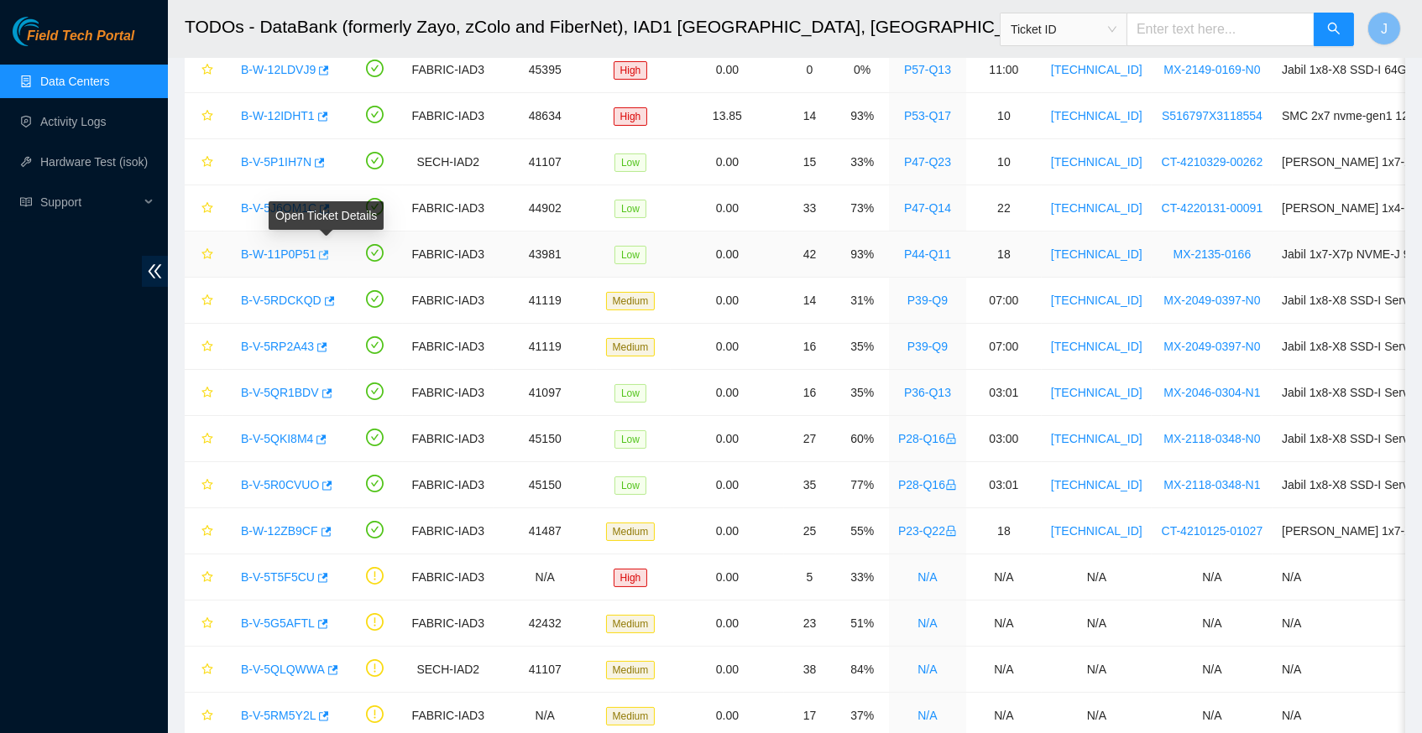
click at [329, 250] on icon "button" at bounding box center [324, 254] width 10 height 9
click at [334, 297] on icon "button" at bounding box center [330, 300] width 10 height 9
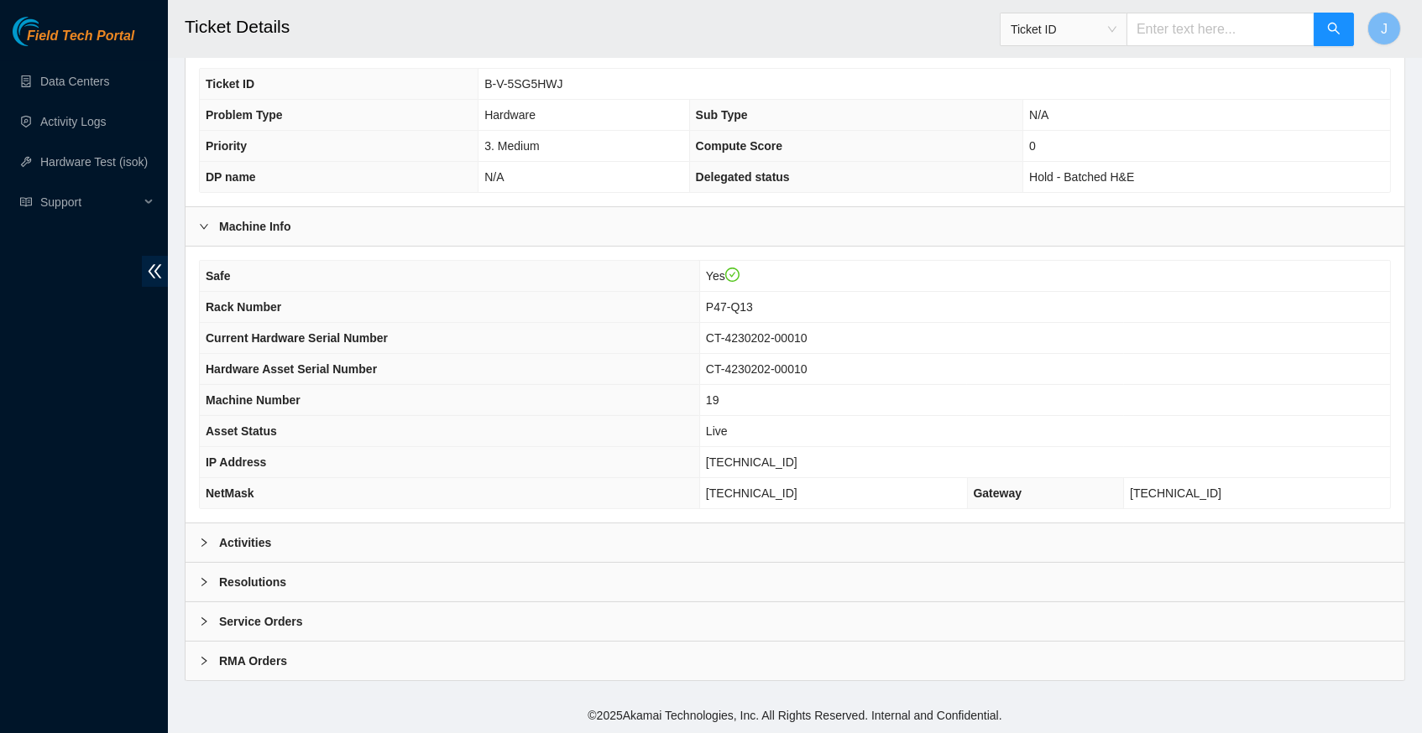
scroll to position [353, 0]
click at [202, 543] on icon "right" at bounding box center [204, 543] width 10 height 10
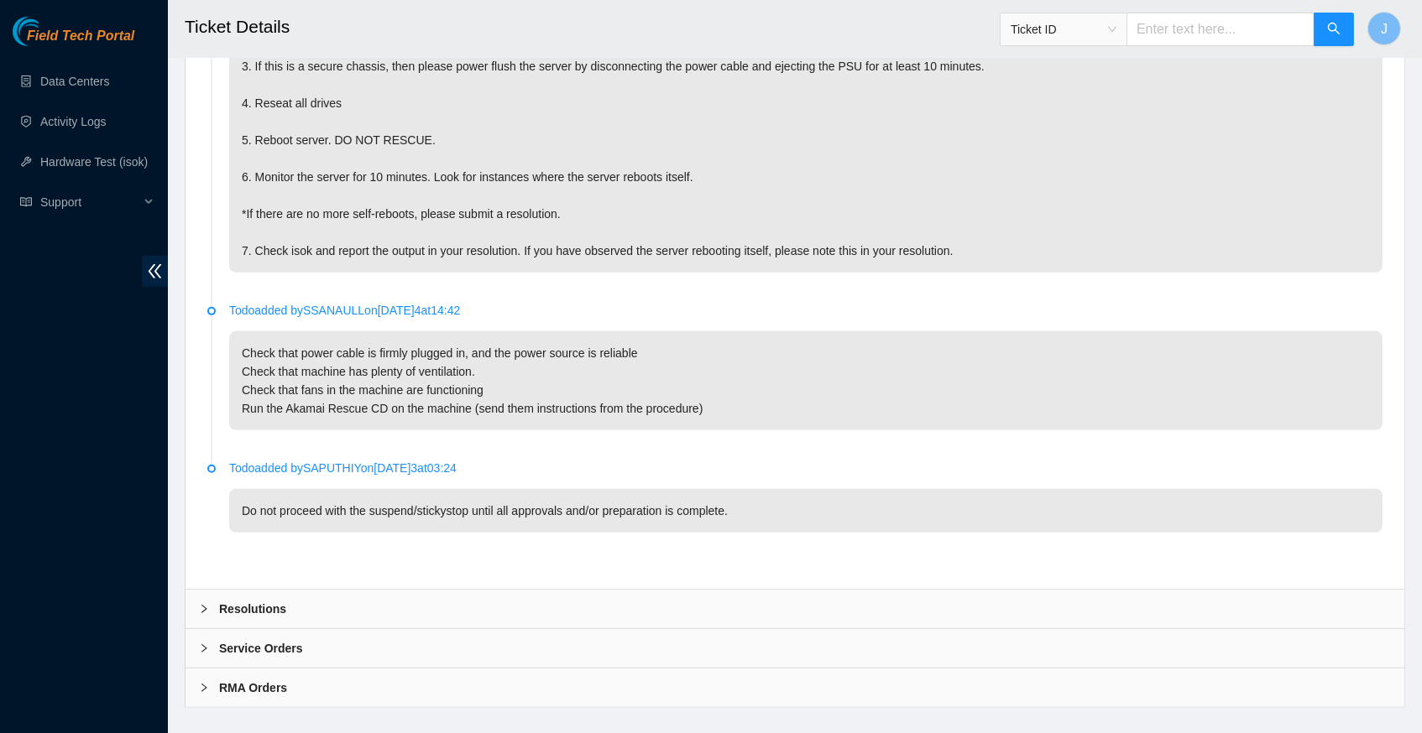
scroll to position [1506, 0]
click at [208, 605] on icon "right" at bounding box center [204, 610] width 10 height 10
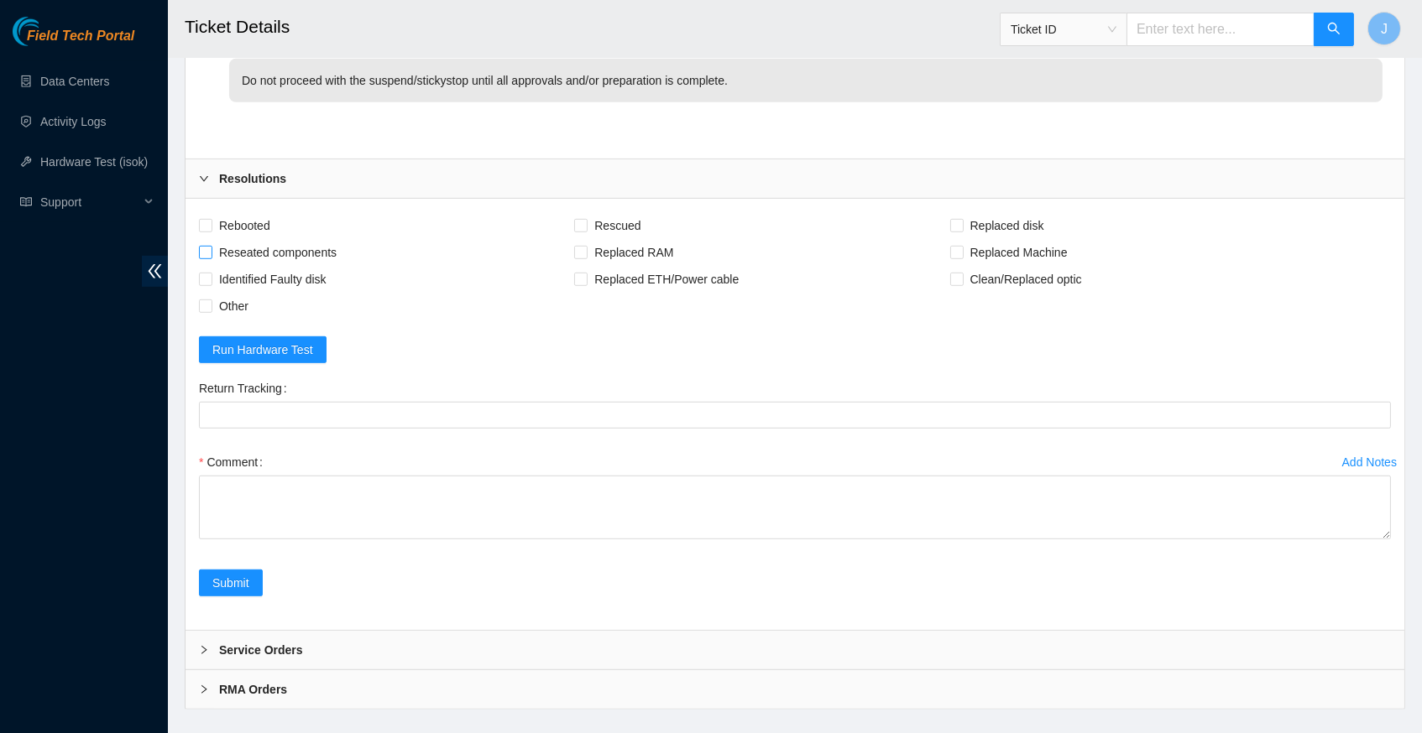
scroll to position [1937, 0]
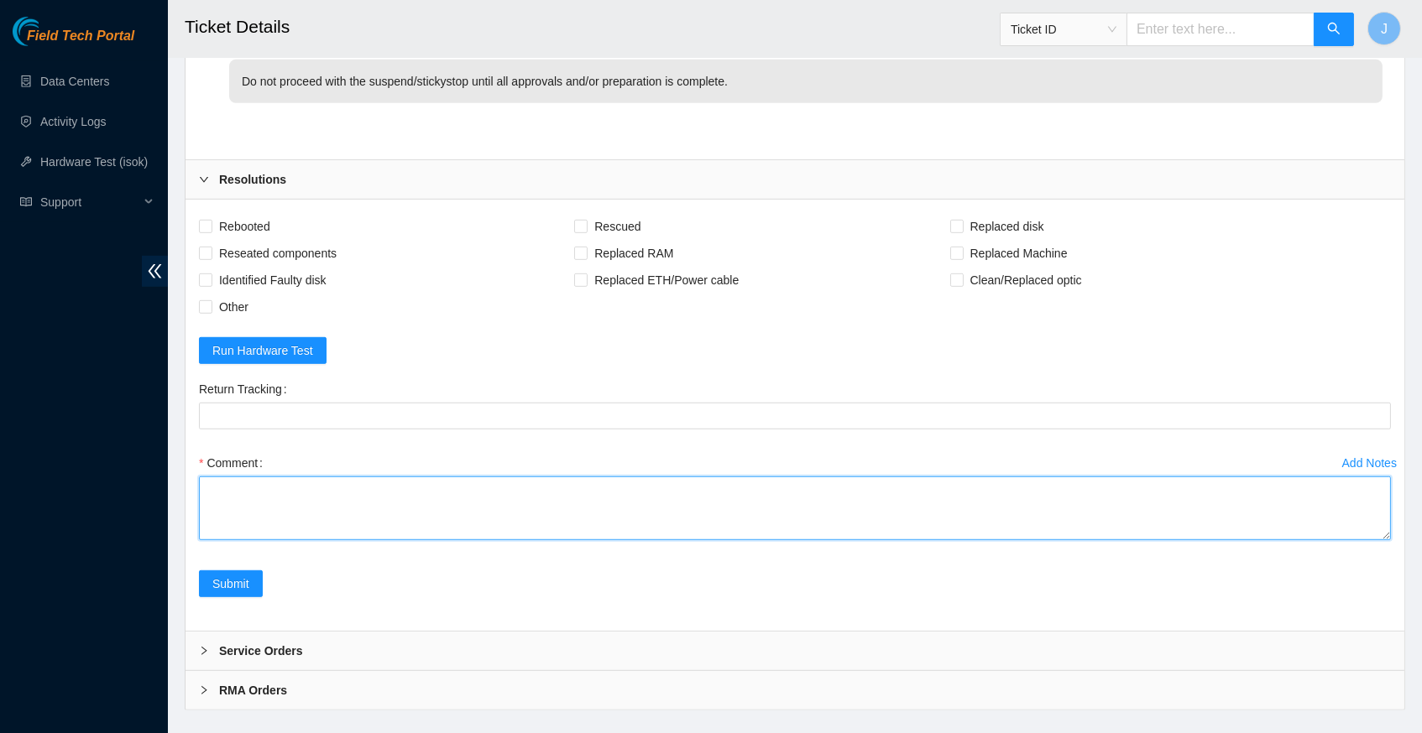
click at [266, 477] on textarea "Comment" at bounding box center [795, 509] width 1192 height 64
paste textarea "322306 13-08-2025 03:56:41 23.36.178.22 COMPLETE Result Detail Message Ticket I…"
type textarea "verified rack and server info shuffled disks rescued configured reboot ran isok…"
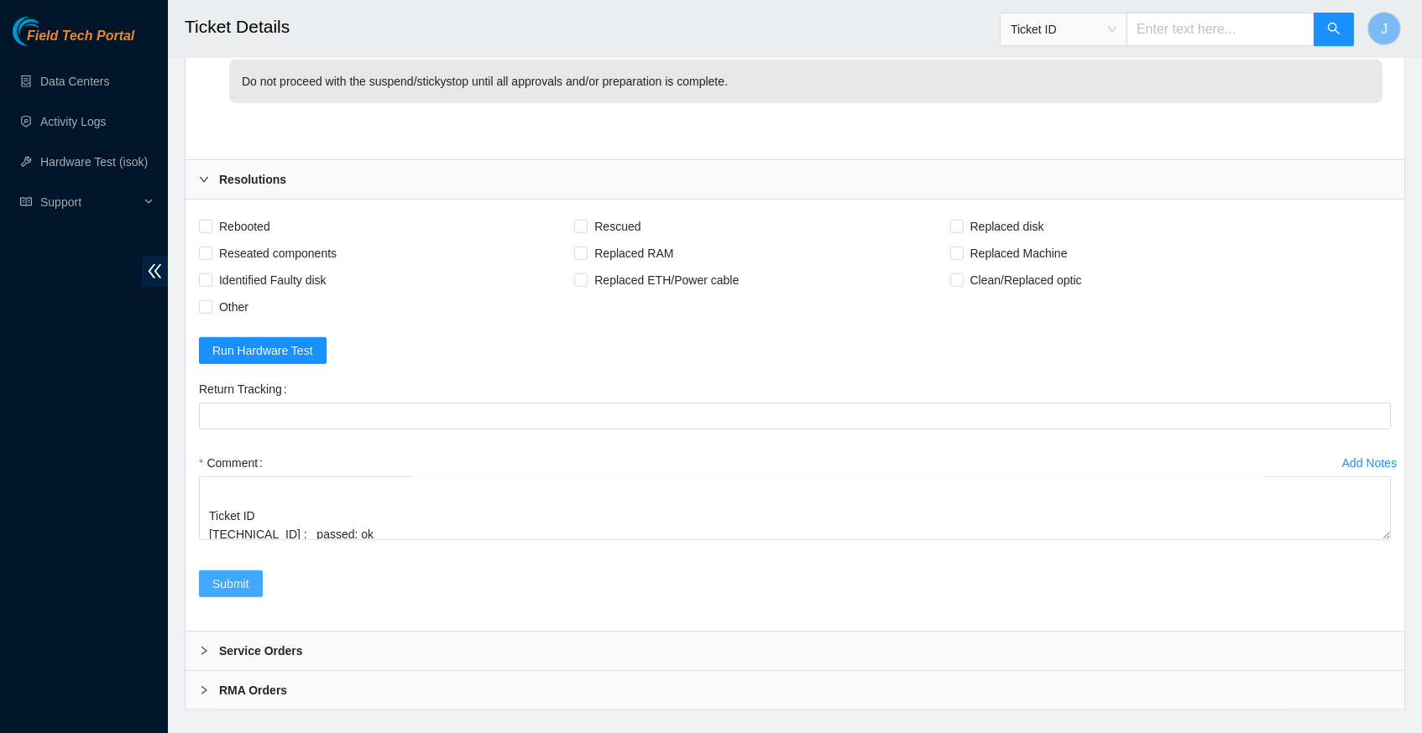
click at [231, 575] on span "Submit" at bounding box center [230, 584] width 37 height 18
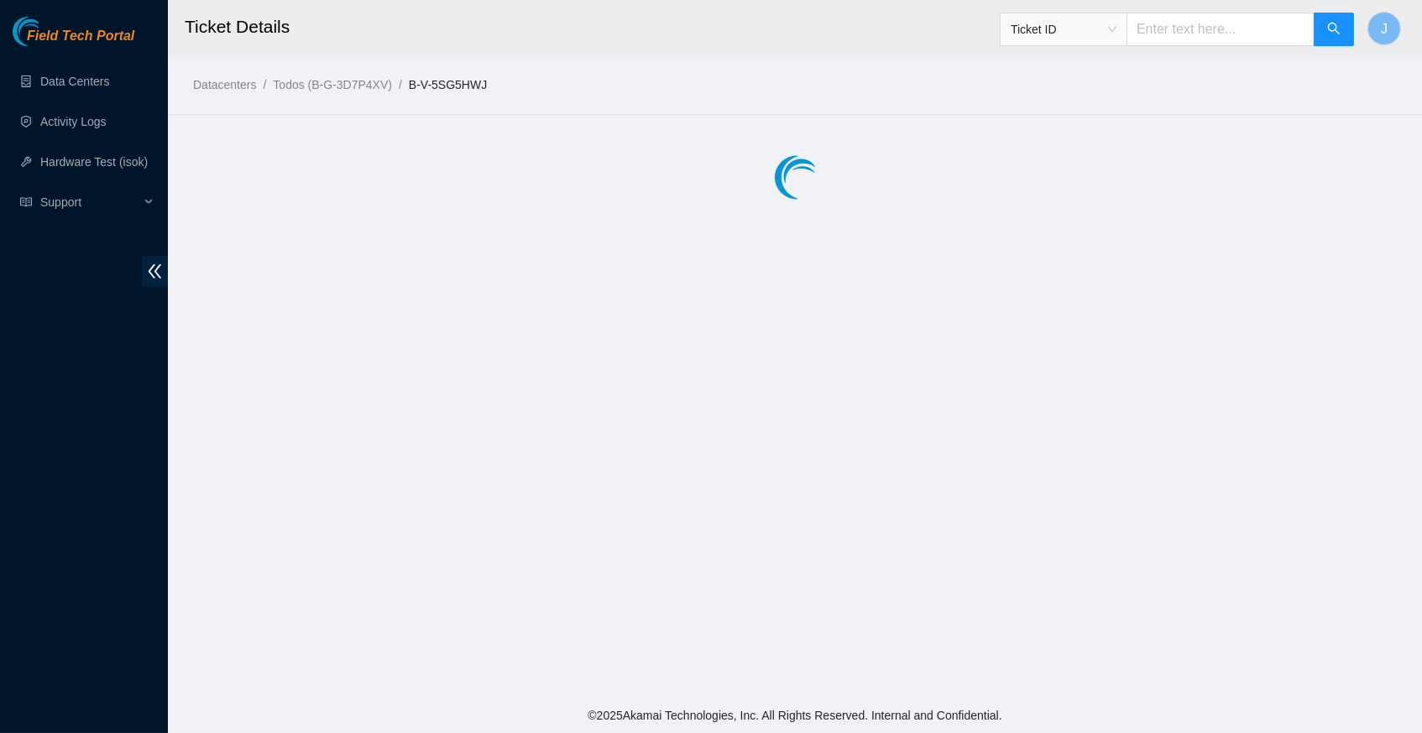
scroll to position [0, 0]
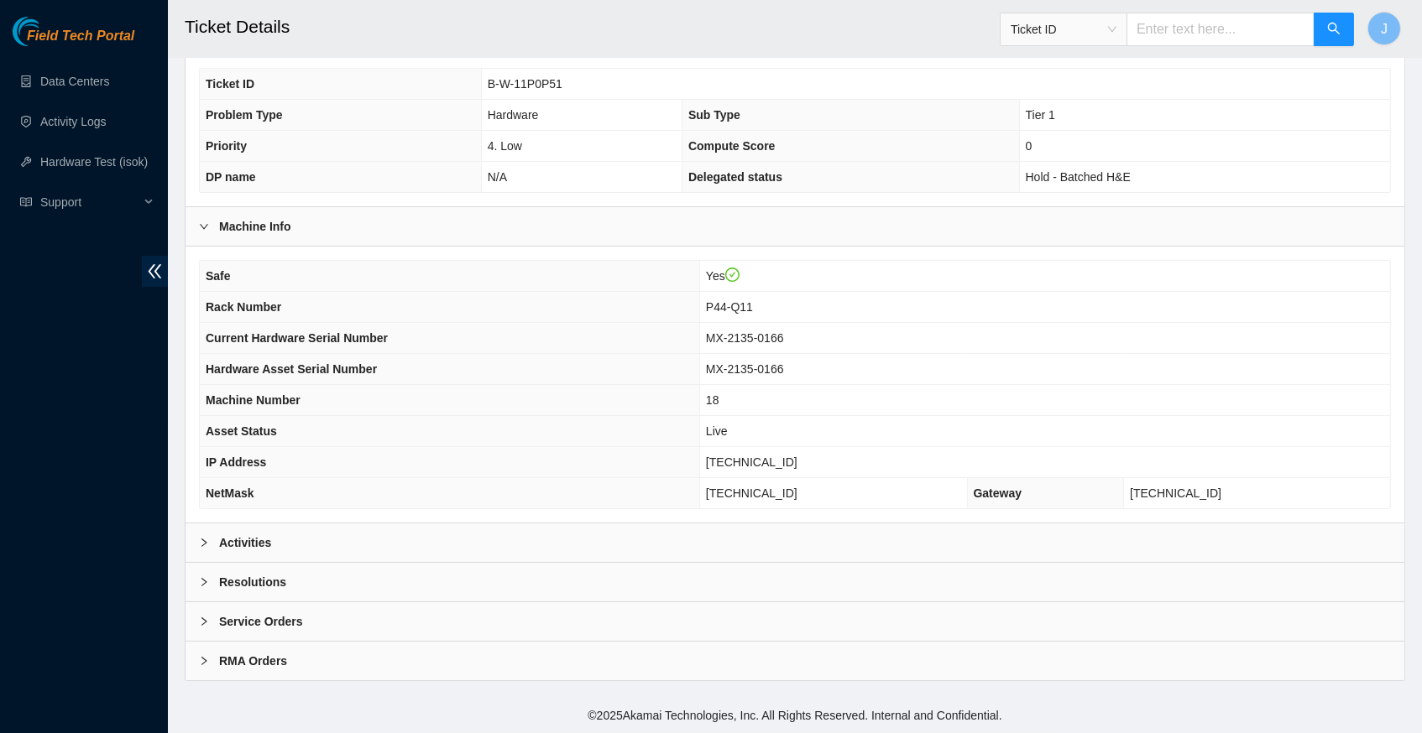
scroll to position [353, 0]
click at [207, 545] on icon "right" at bounding box center [204, 543] width 10 height 10
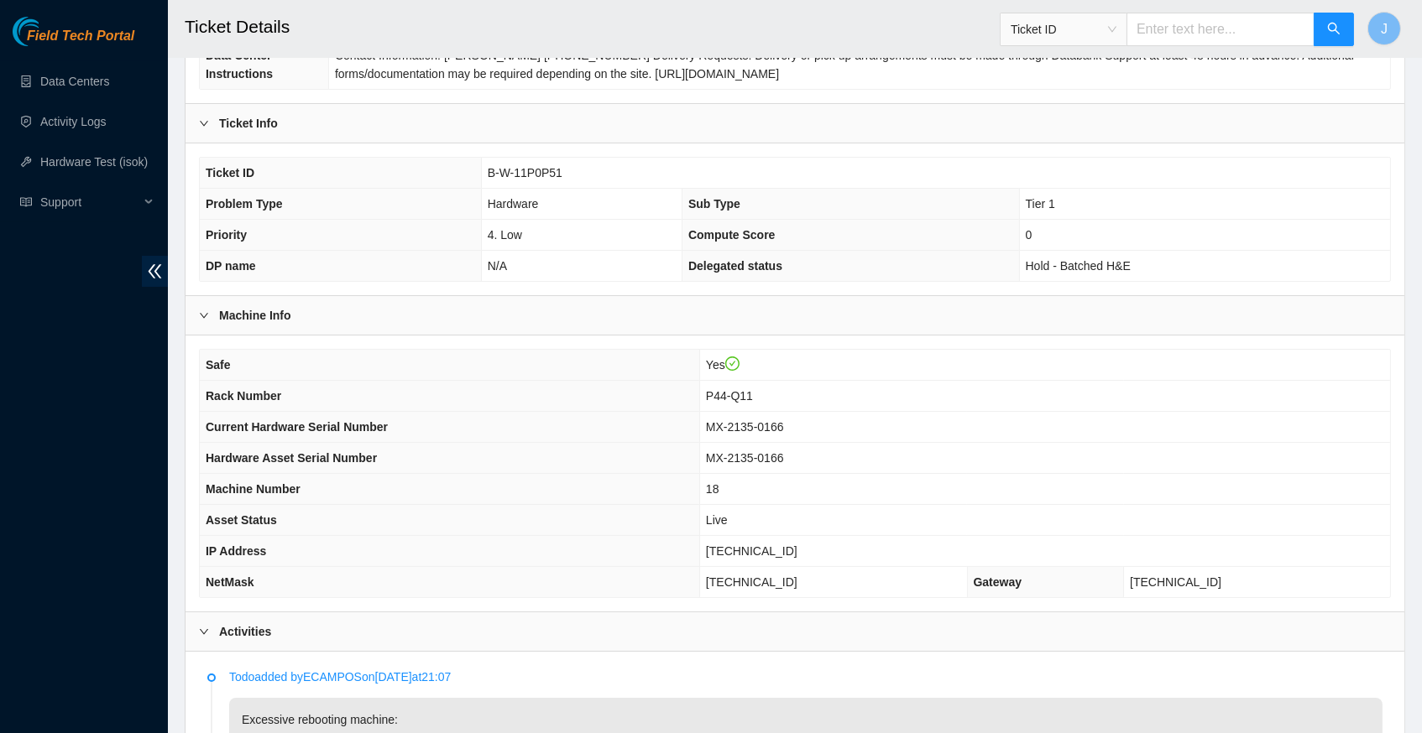
scroll to position [243, 0]
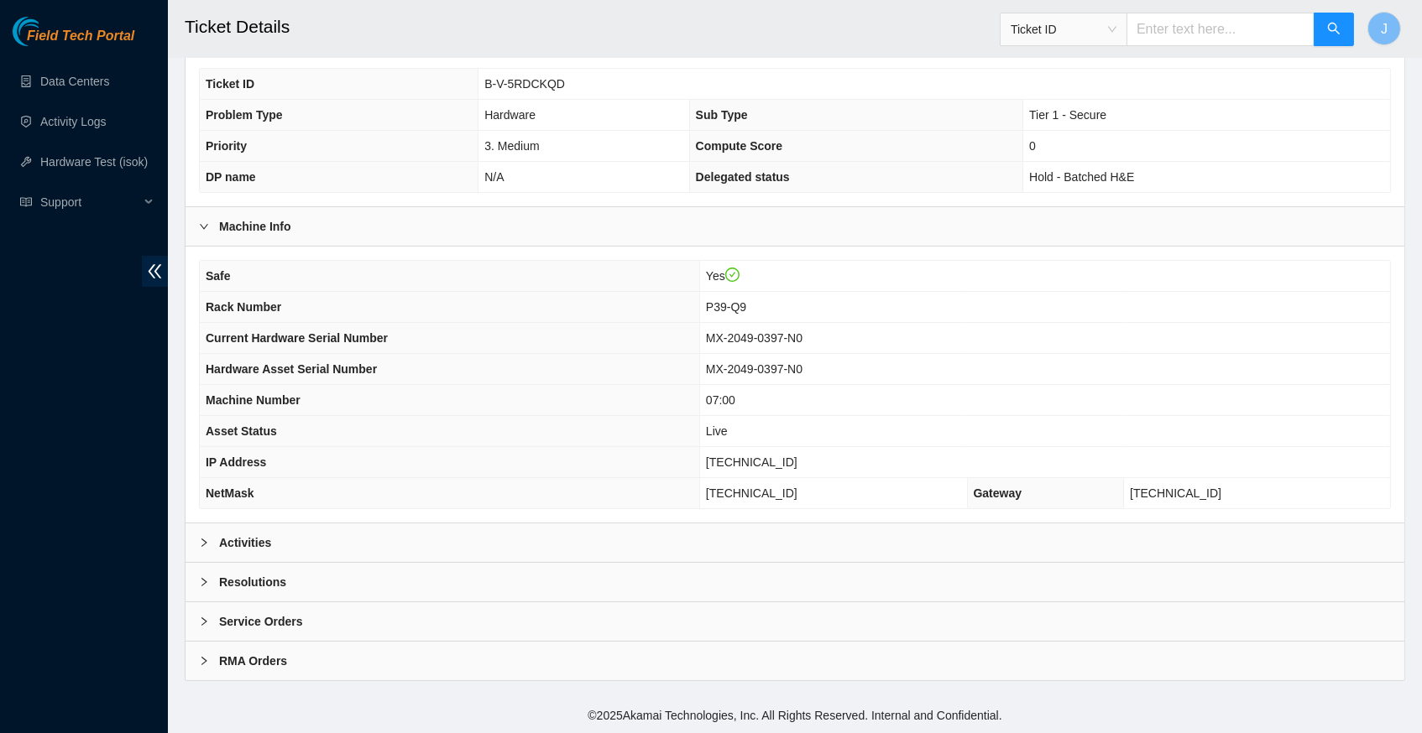
scroll to position [353, 0]
click at [205, 541] on icon "right" at bounding box center [204, 543] width 10 height 10
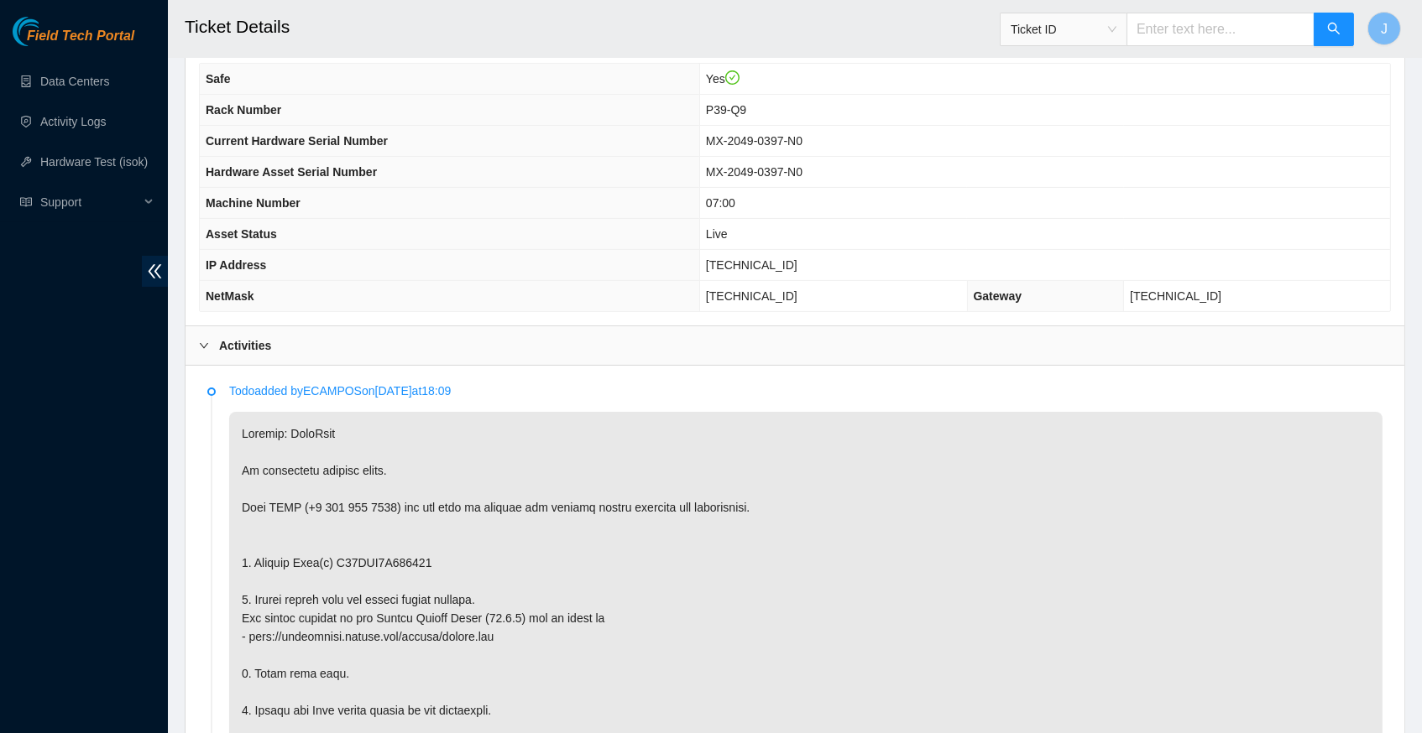
scroll to position [547, 0]
click at [769, 272] on span "[TECHNICAL_ID]" at bounding box center [751, 264] width 91 height 13
copy span "[TECHNICAL_ID]"
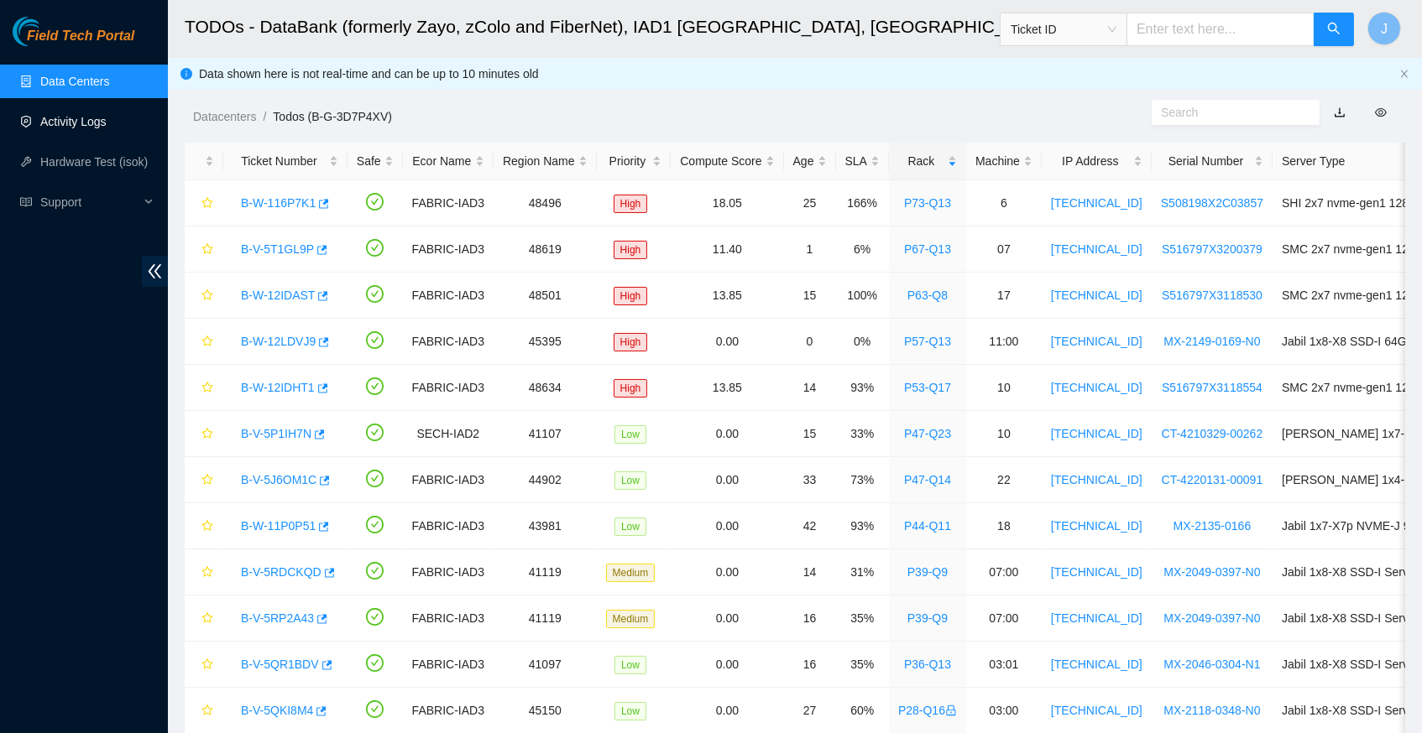
click at [74, 128] on link "Activity Logs" at bounding box center [73, 121] width 66 height 13
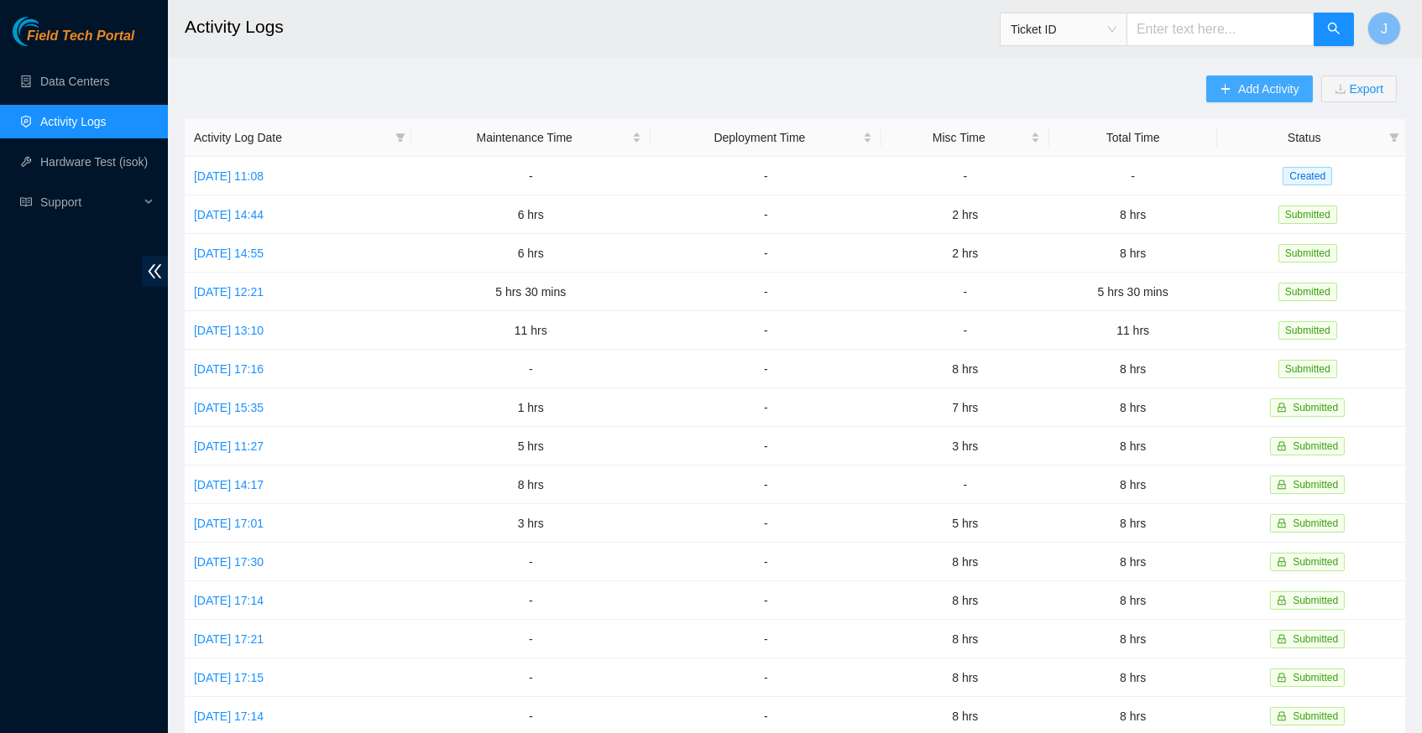
click at [1238, 87] on span "Add Activity" at bounding box center [1268, 89] width 60 height 18
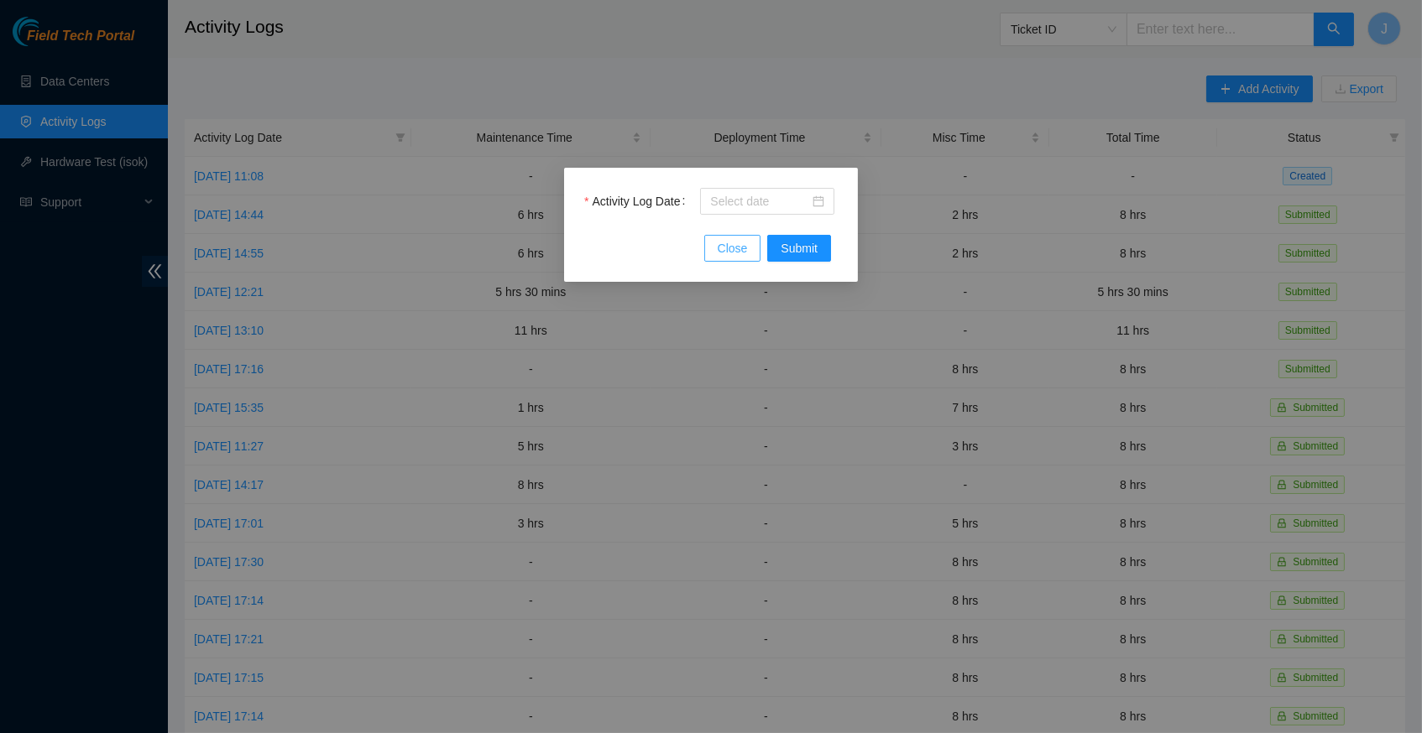
click at [718, 247] on span "Close" at bounding box center [733, 248] width 30 height 18
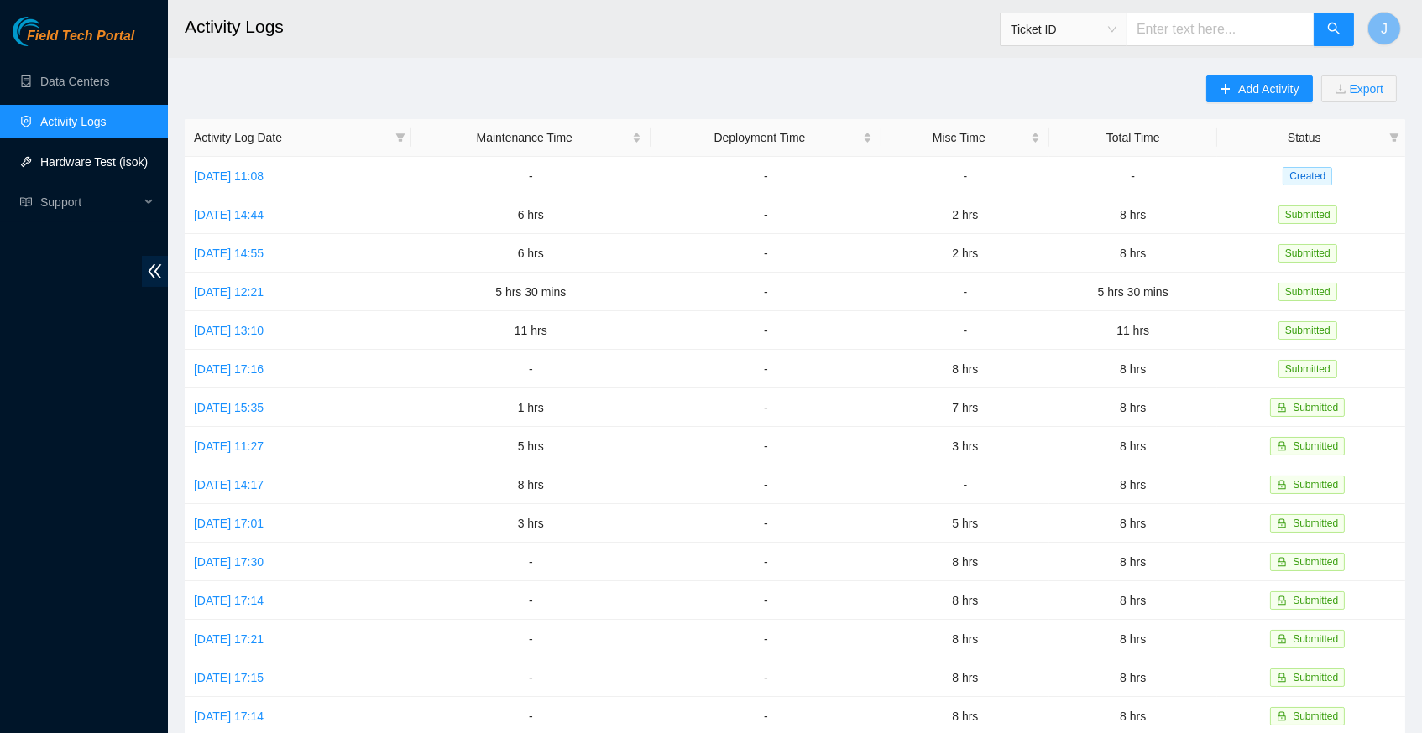
click at [118, 164] on link "Hardware Test (isok)" at bounding box center [93, 161] width 107 height 13
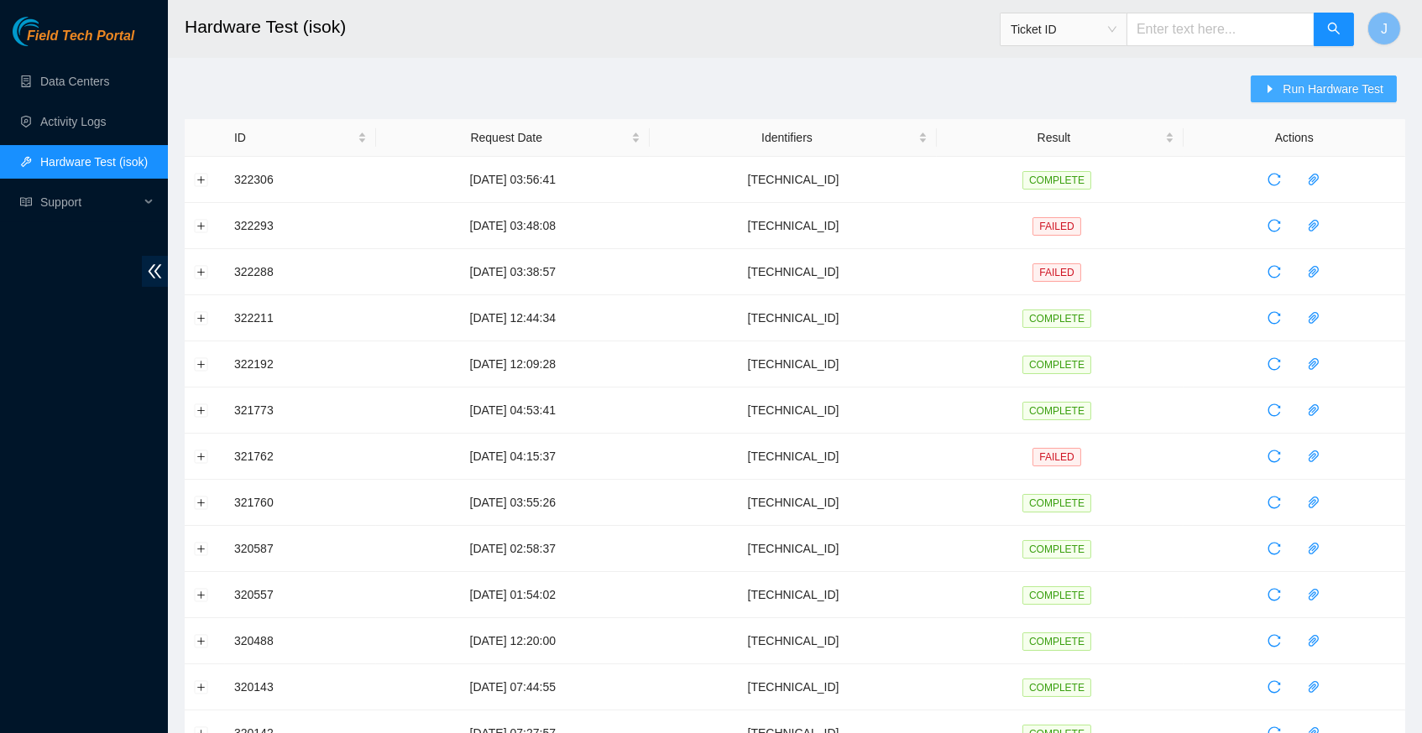
click at [1302, 97] on span "Run Hardware Test" at bounding box center [1332, 89] width 101 height 18
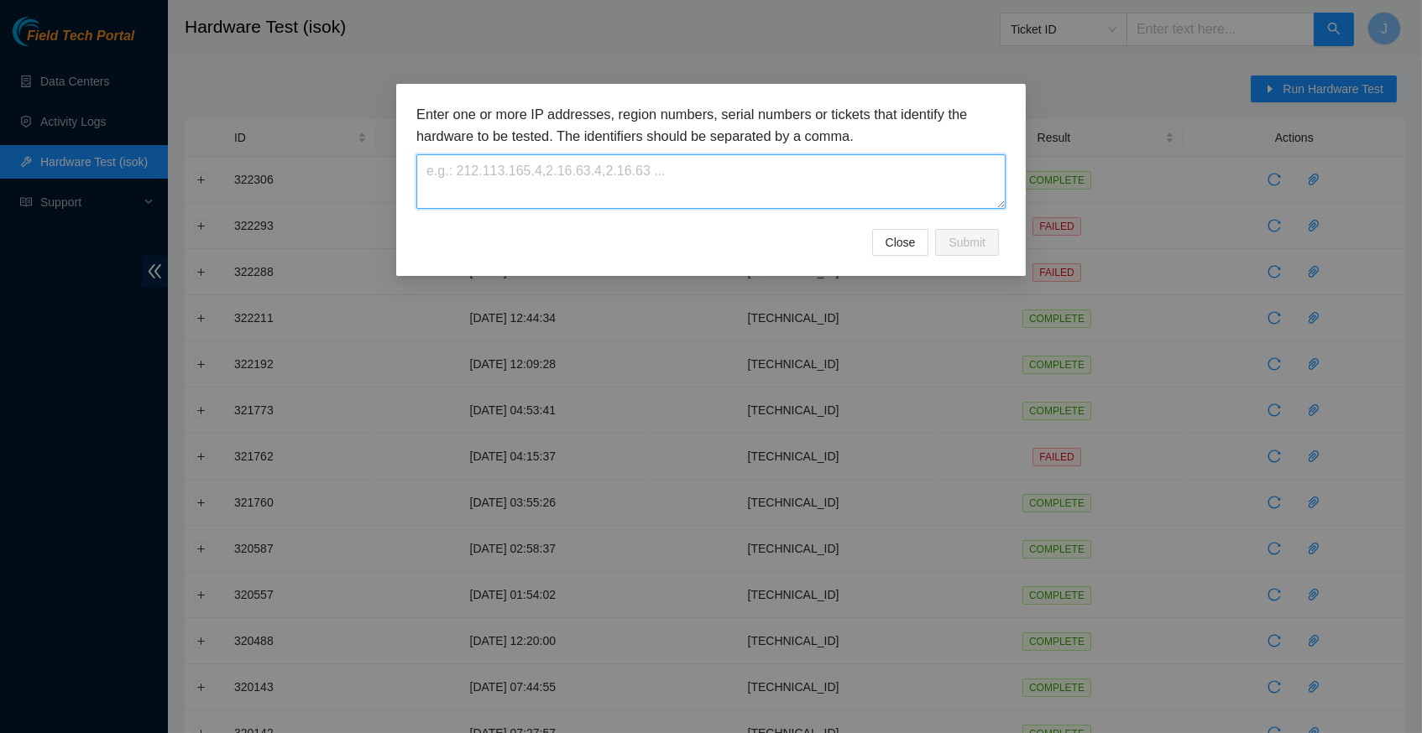
click at [457, 183] on textarea at bounding box center [710, 181] width 589 height 55
paste textarea "[TECHNICAL_ID]"
type textarea "[TECHNICAL_ID]"
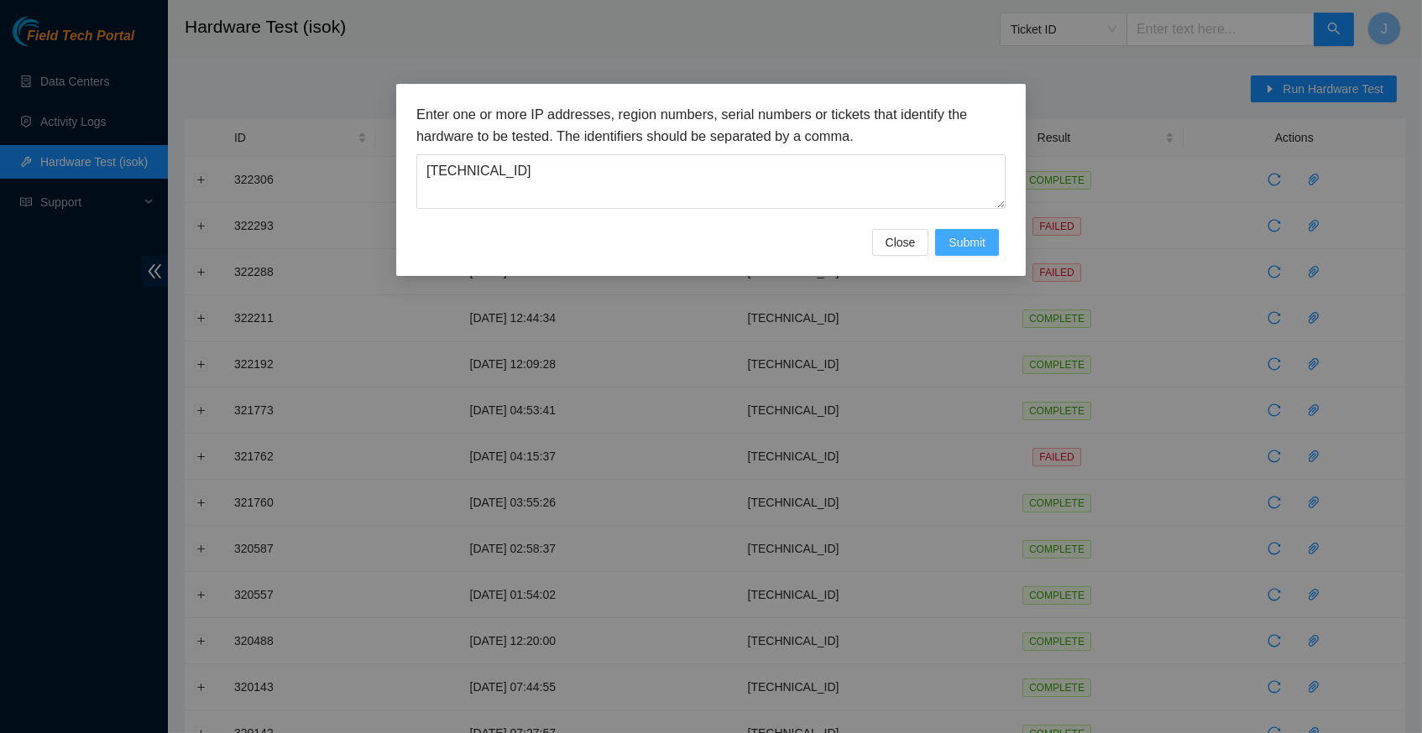
click at [965, 248] on span "Submit" at bounding box center [966, 242] width 37 height 18
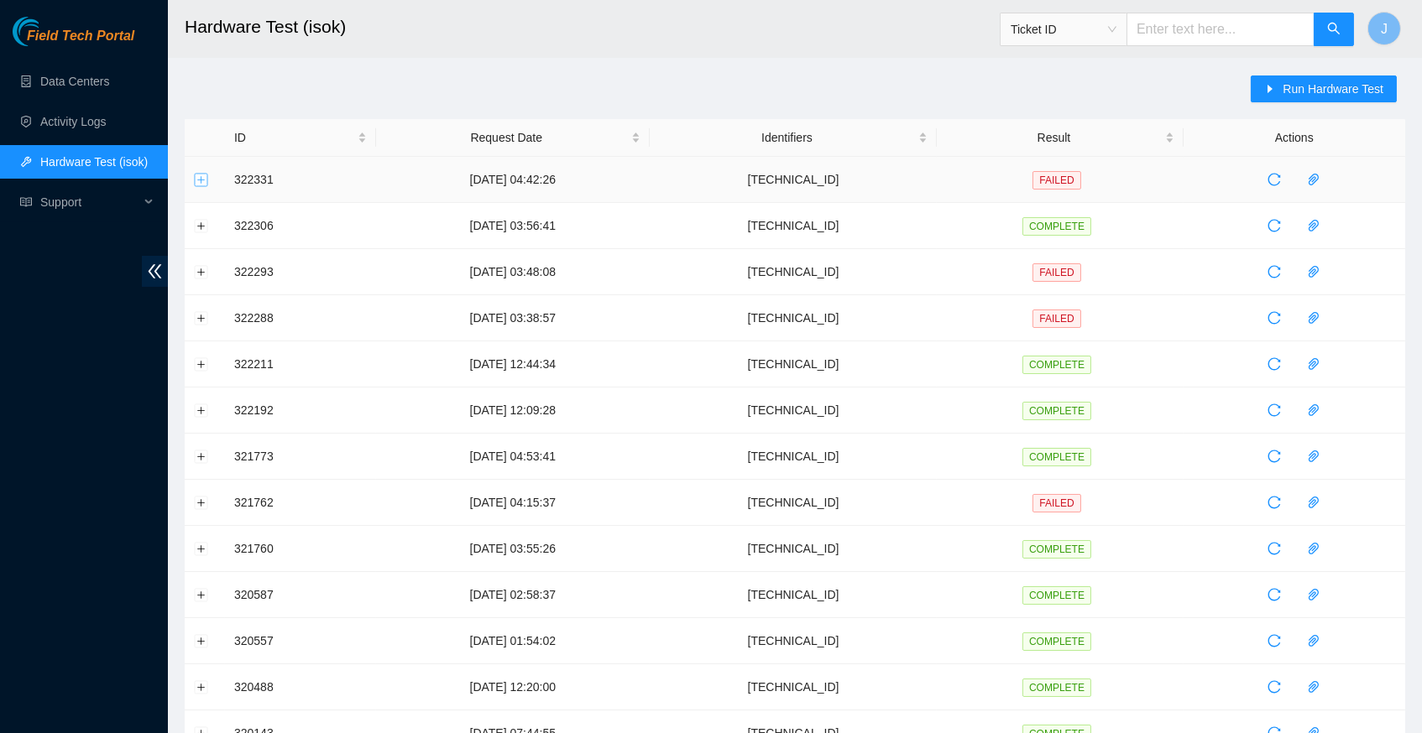
click at [202, 178] on button "Expand row" at bounding box center [201, 179] width 13 height 13
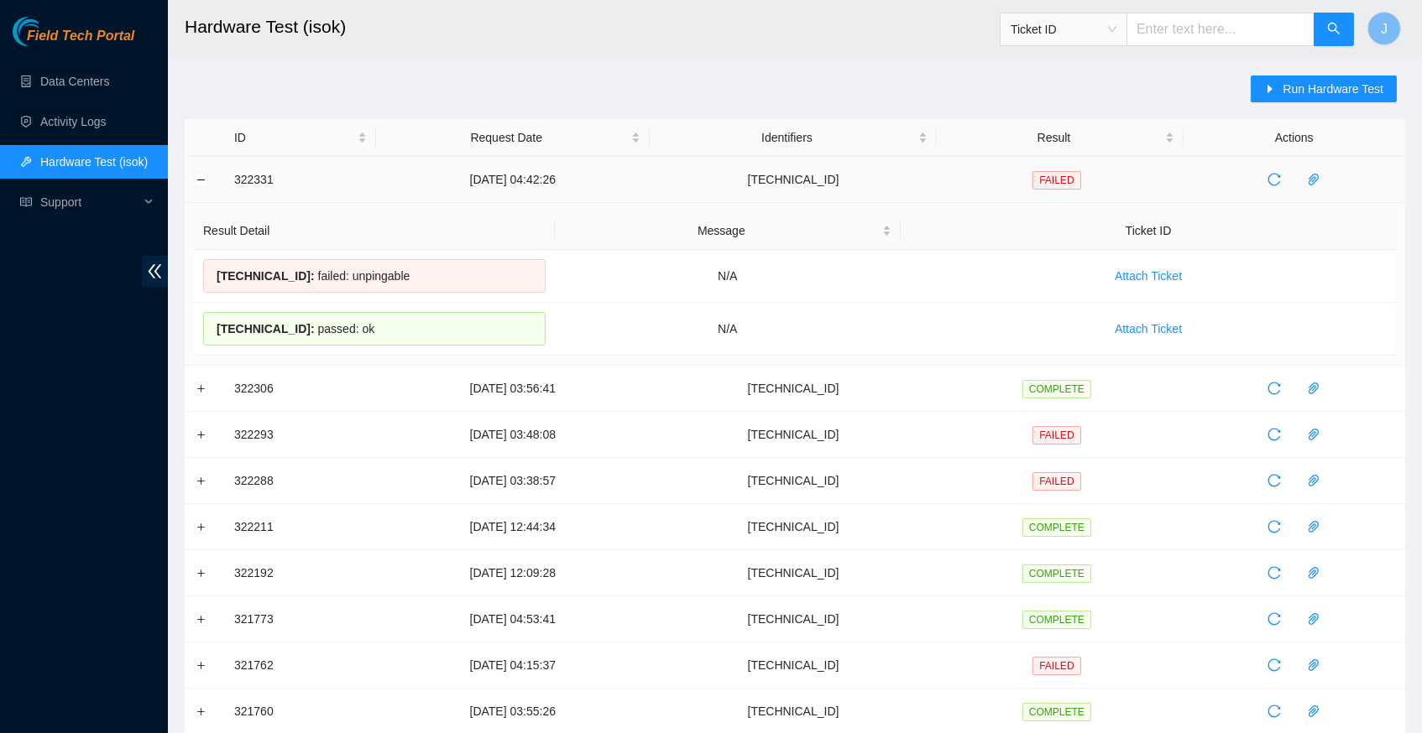
drag, startPoint x: 378, startPoint y: 329, endPoint x: 237, endPoint y: 181, distance: 204.2
click at [237, 181] on tbody "322331 13-08-2025 04:42:26 23.222.1.16 FAILED Result Detail Message Ticket ID 2…" at bounding box center [795, 700] width 1220 height 1086
copy tbody "322331 13-08-2025 04:42:26 23.222.1.16 FAILED Result Detail Message Ticket ID 2…"
click at [560, 73] on main "Hardware Test (isok) Ticket ID J Run Hardware Test ID Request Date Identifiers …" at bounding box center [795, 656] width 1254 height 1313
click at [100, 88] on link "Data Centers" at bounding box center [74, 81] width 69 height 13
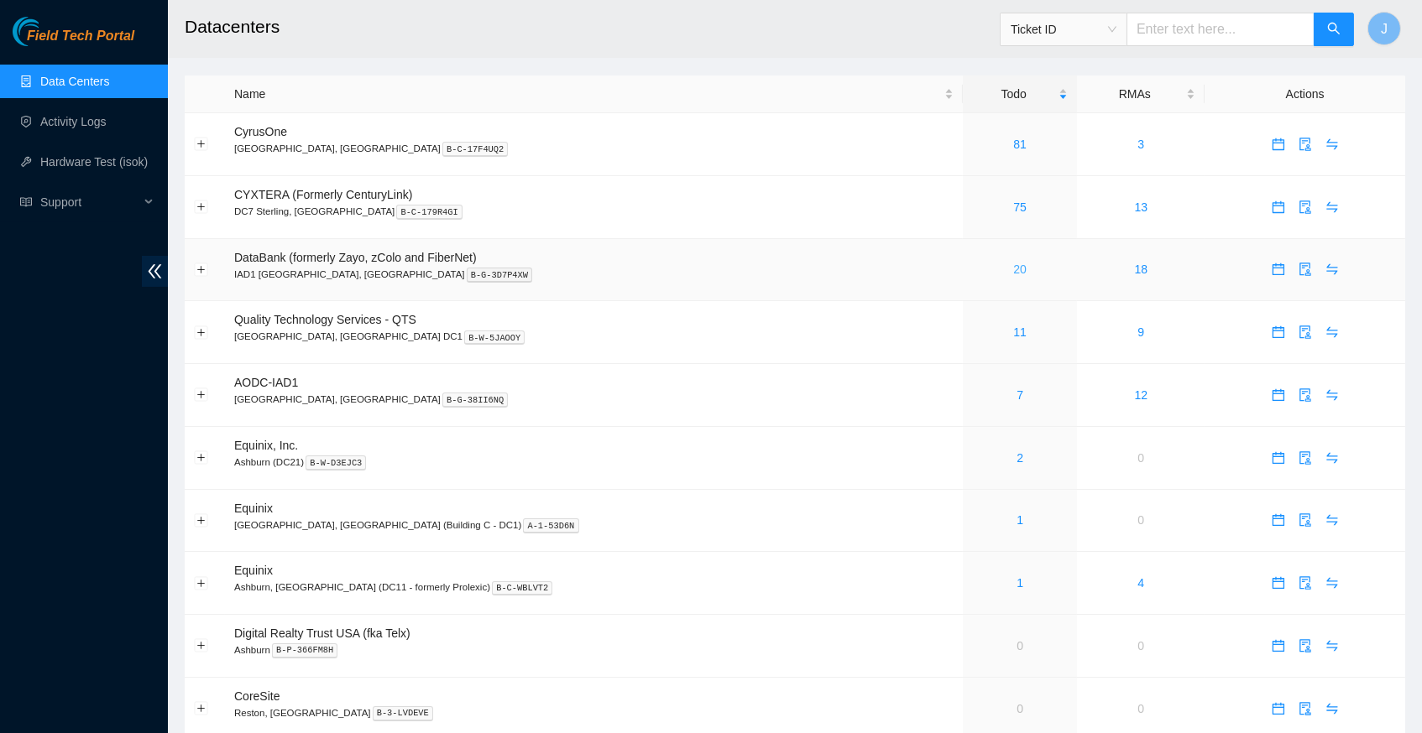
click at [1013, 268] on link "20" at bounding box center [1019, 269] width 13 height 13
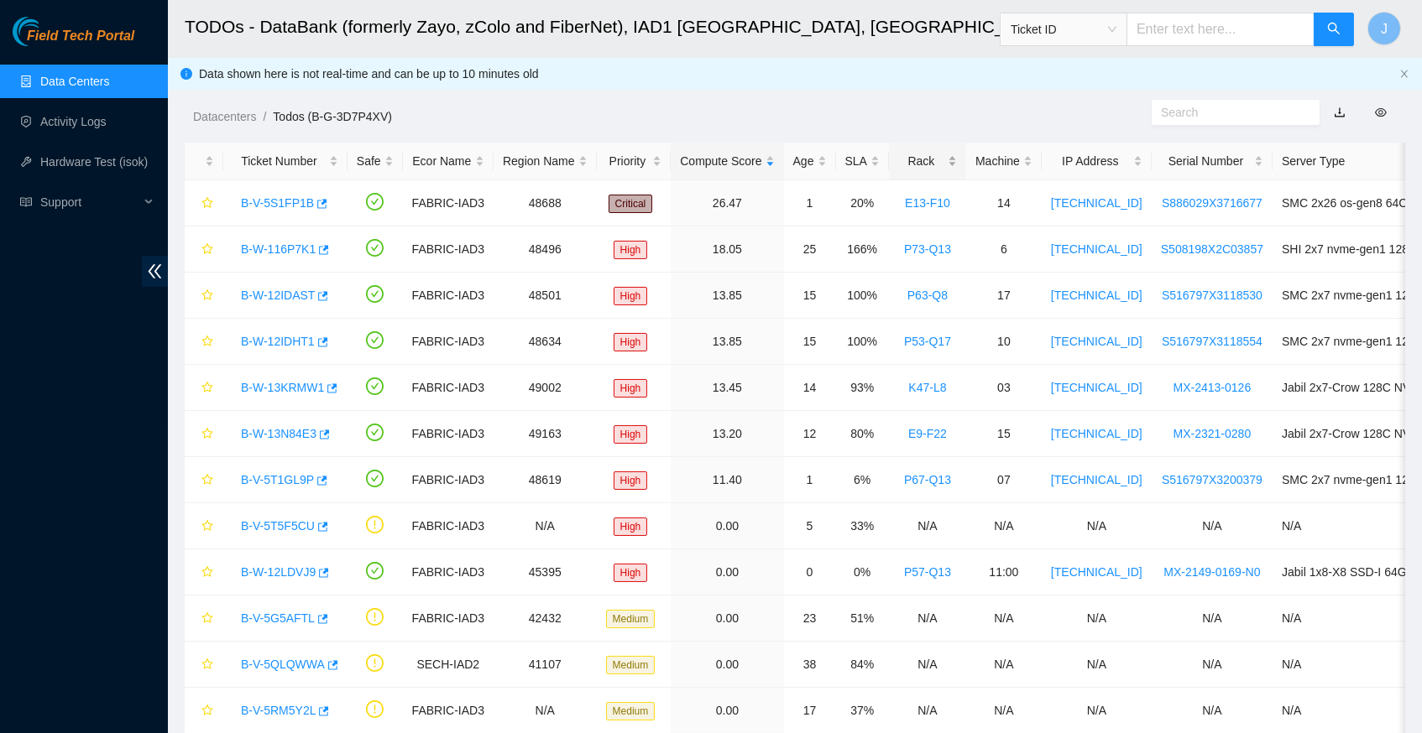
click at [957, 158] on div "Rack" at bounding box center [927, 161] width 59 height 18
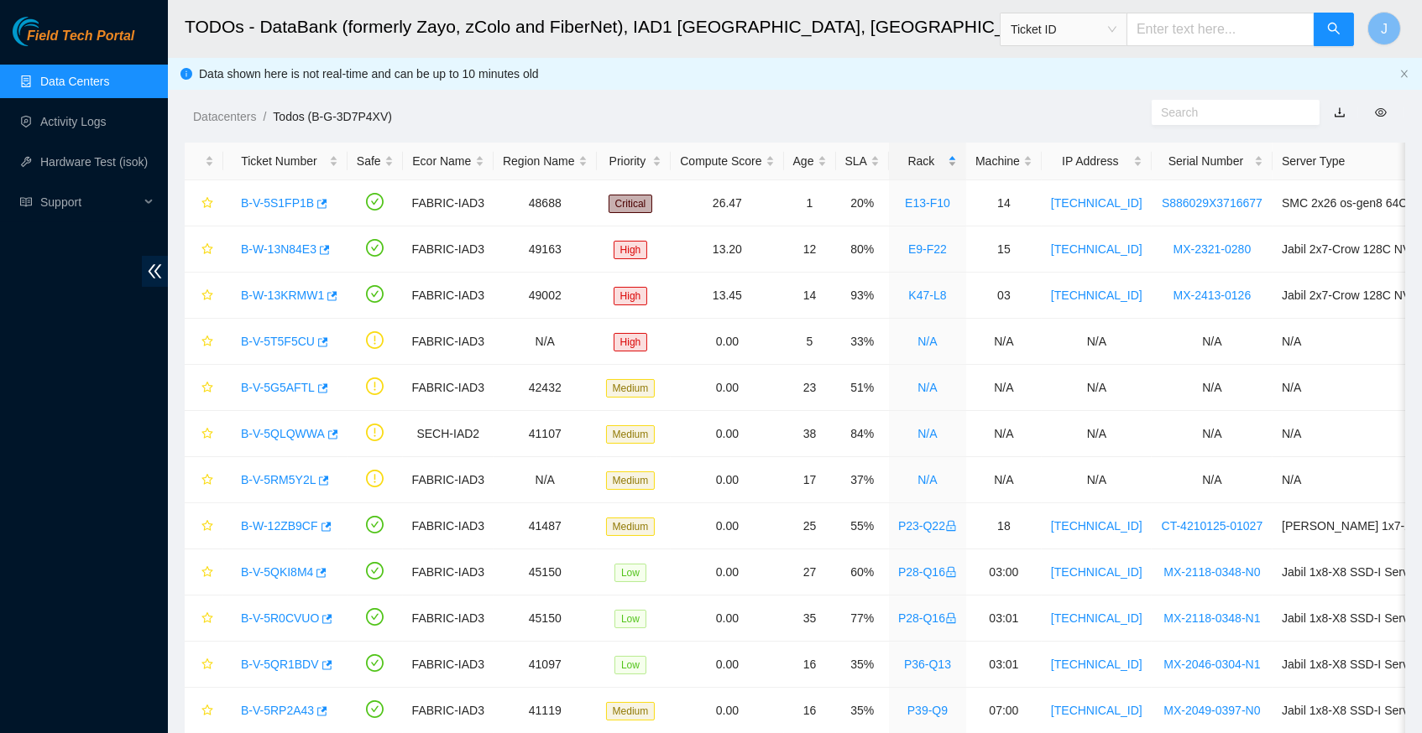
click at [957, 158] on div "Rack" at bounding box center [927, 161] width 59 height 18
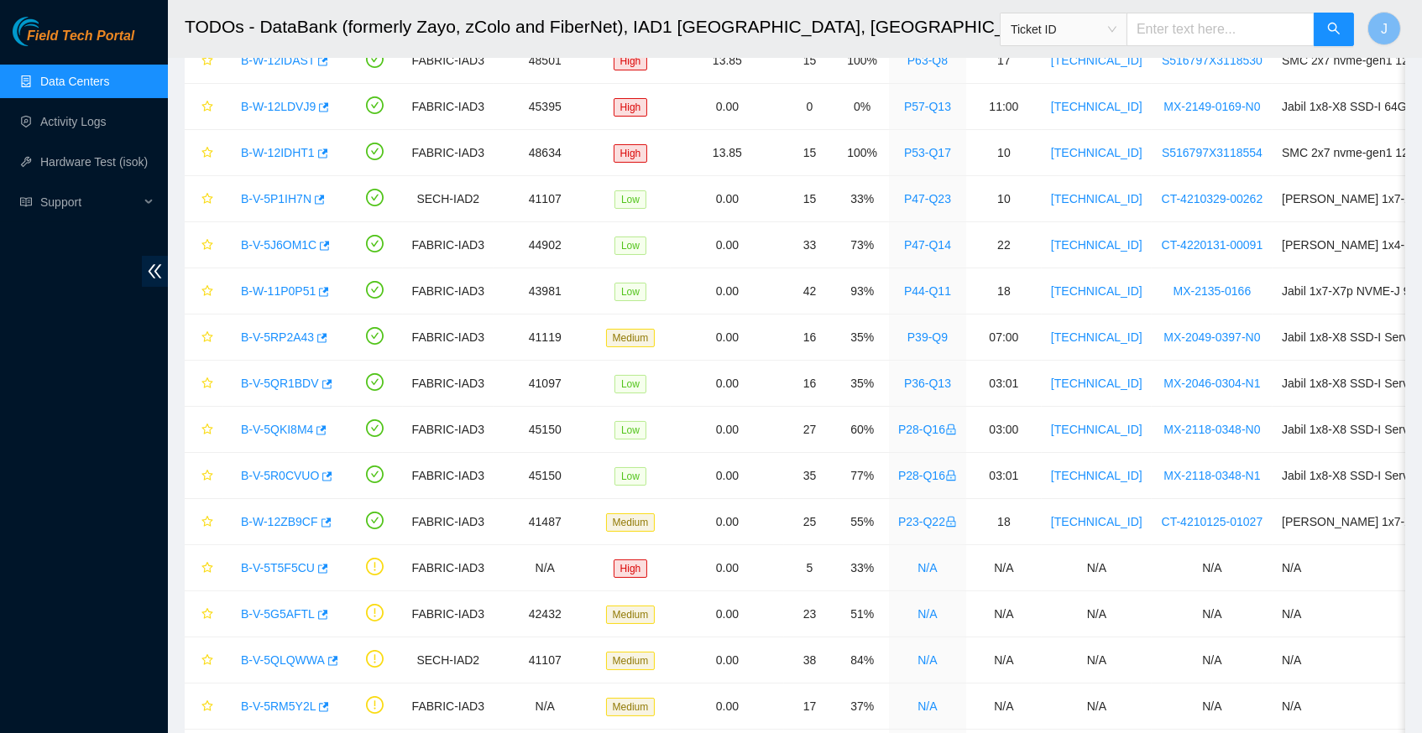
scroll to position [237, 0]
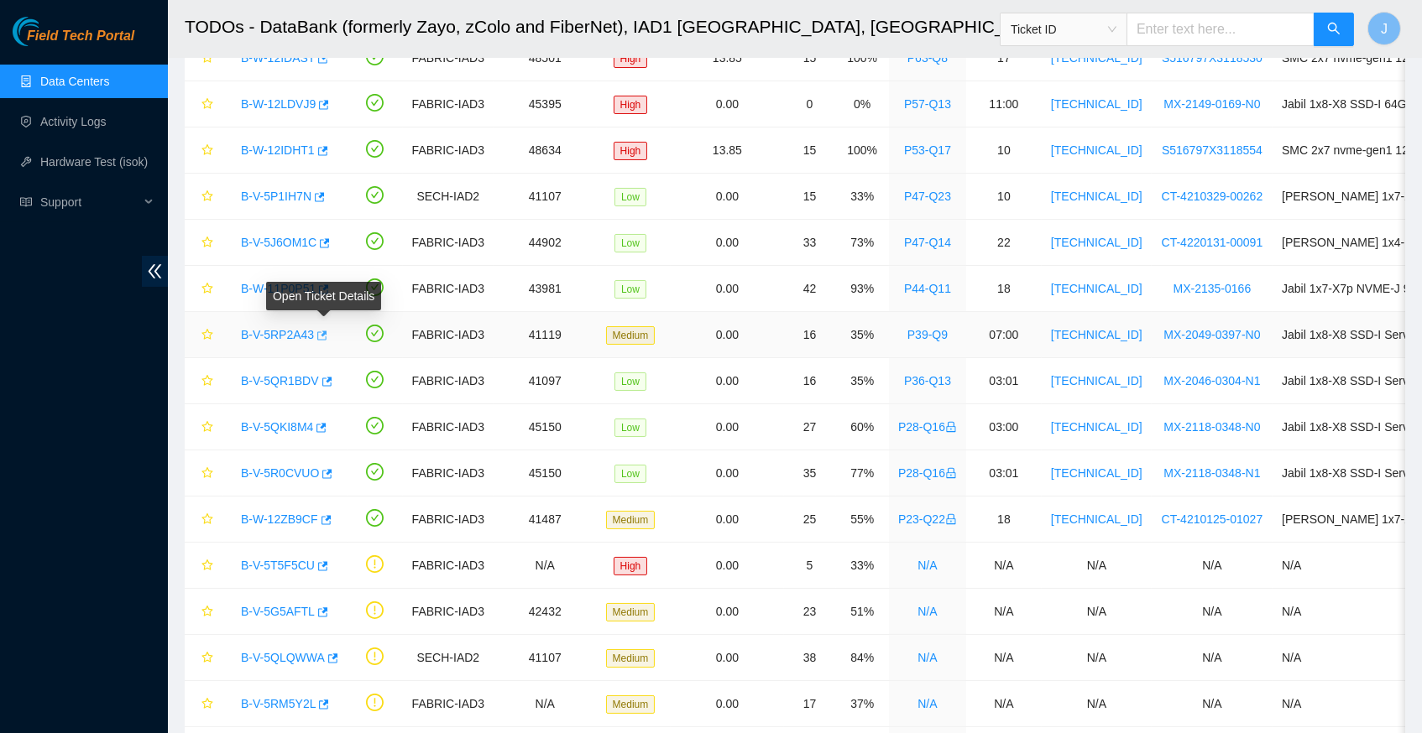
click at [326, 332] on icon "button" at bounding box center [321, 336] width 12 height 12
click at [332, 377] on icon "button" at bounding box center [327, 381] width 10 height 9
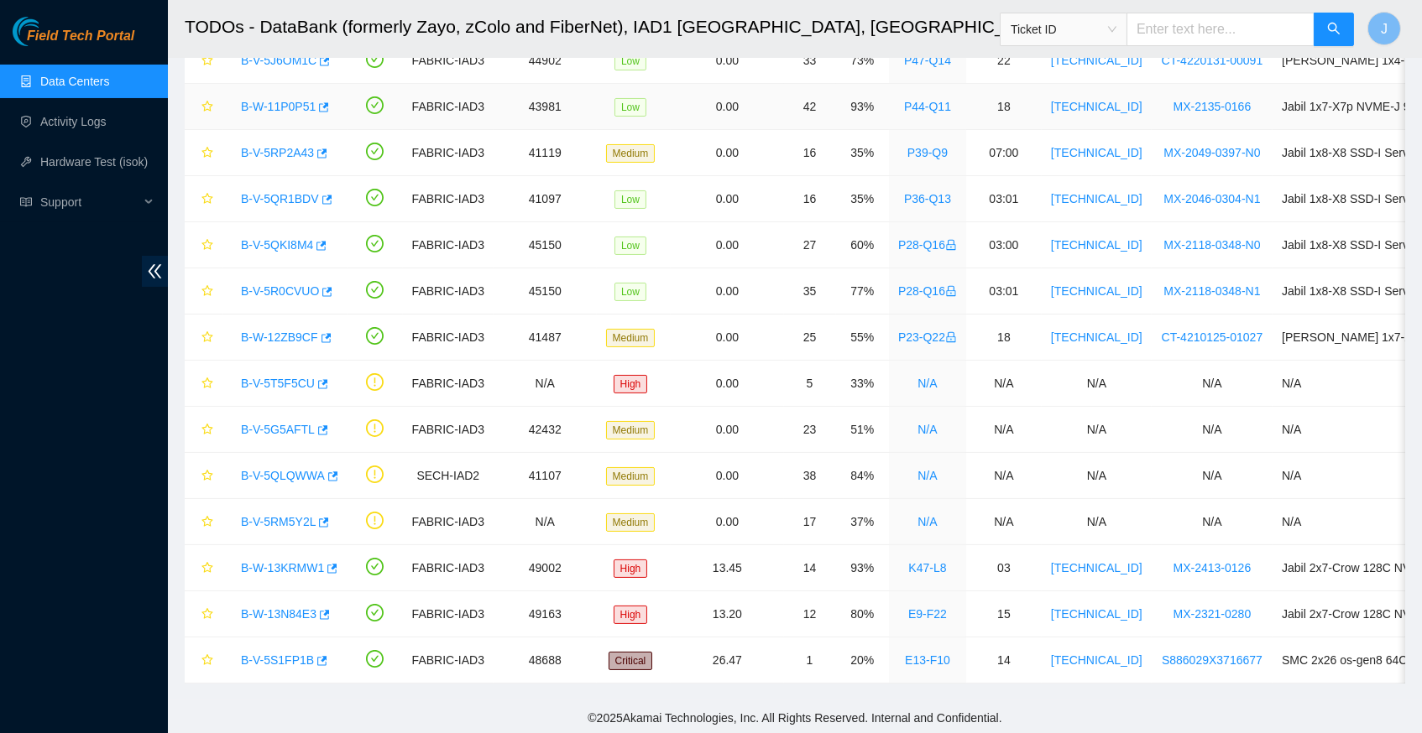
scroll to position [418, 0]
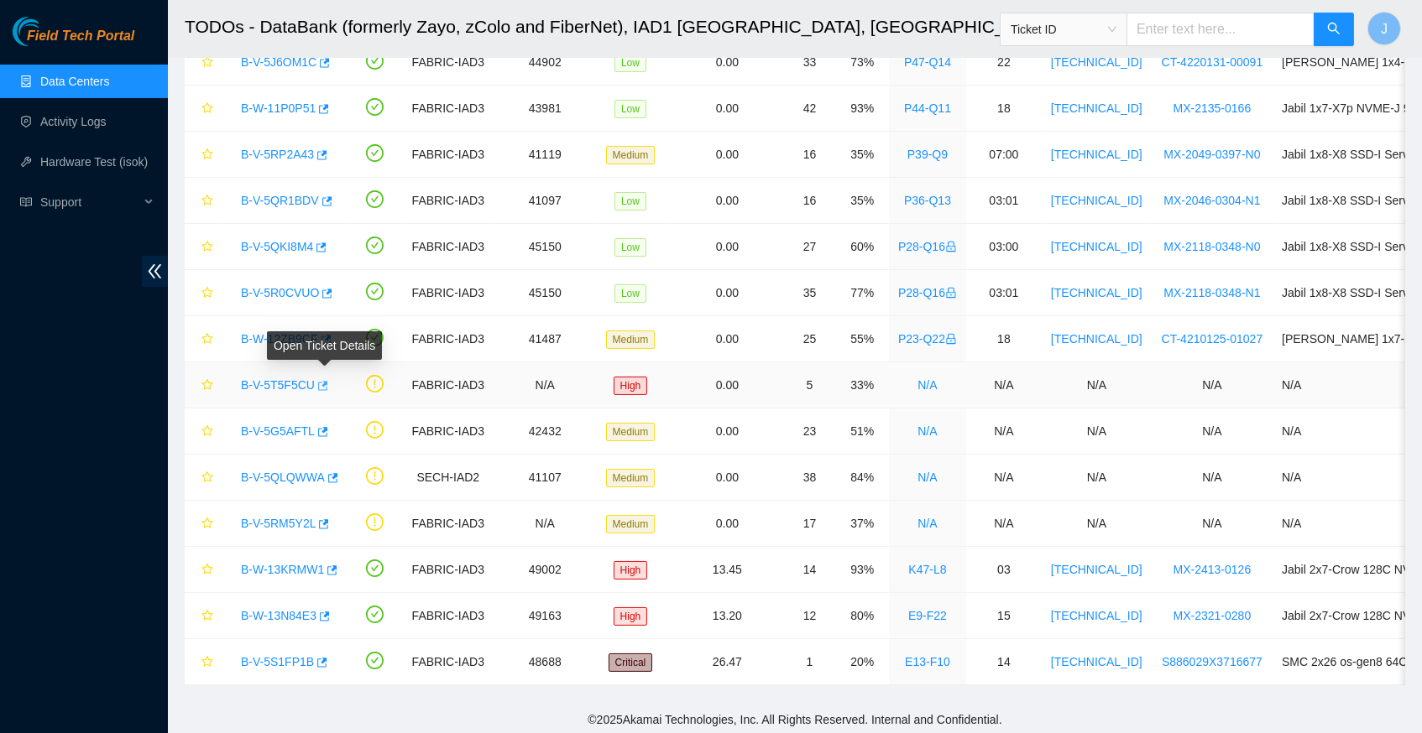
click at [328, 381] on icon "button" at bounding box center [323, 385] width 10 height 9
click at [327, 429] on icon "button" at bounding box center [322, 432] width 12 height 12
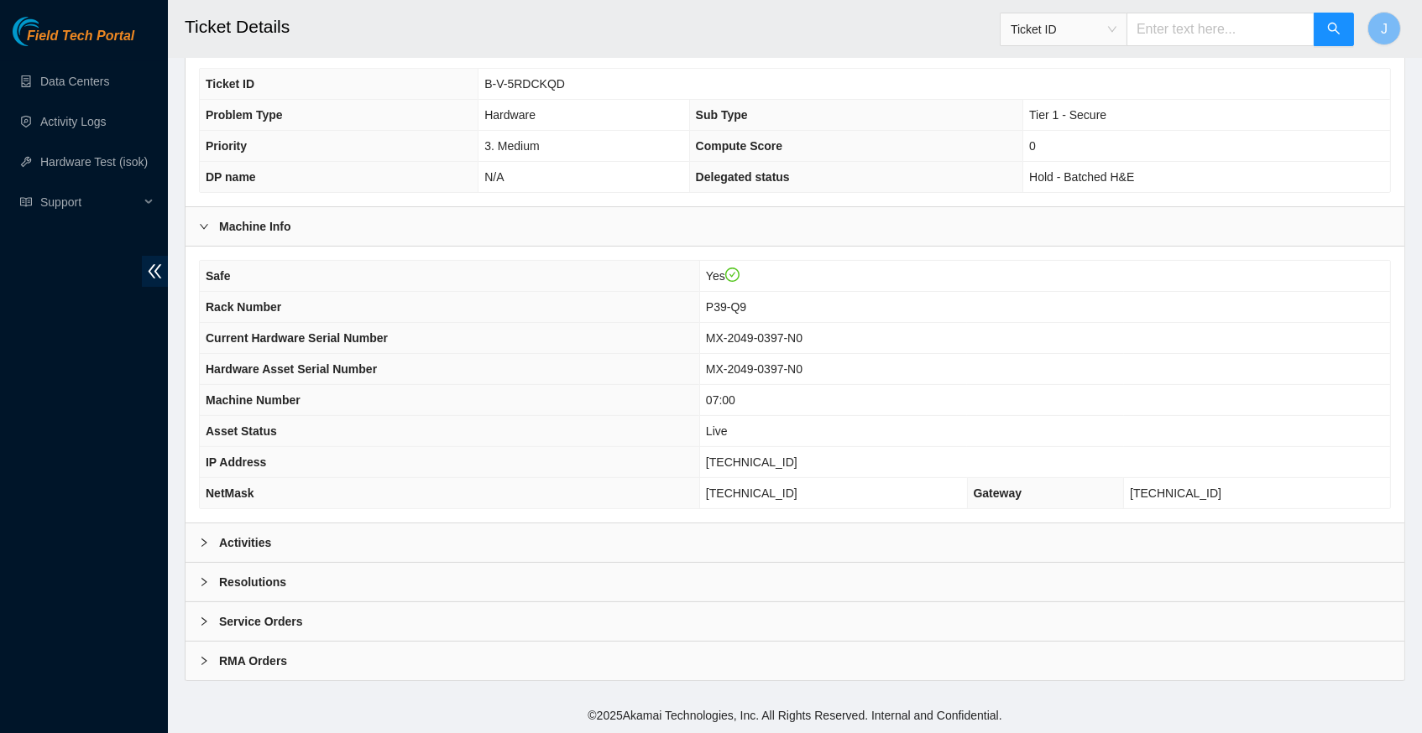
scroll to position [353, 0]
click at [203, 545] on icon "right" at bounding box center [204, 543] width 10 height 10
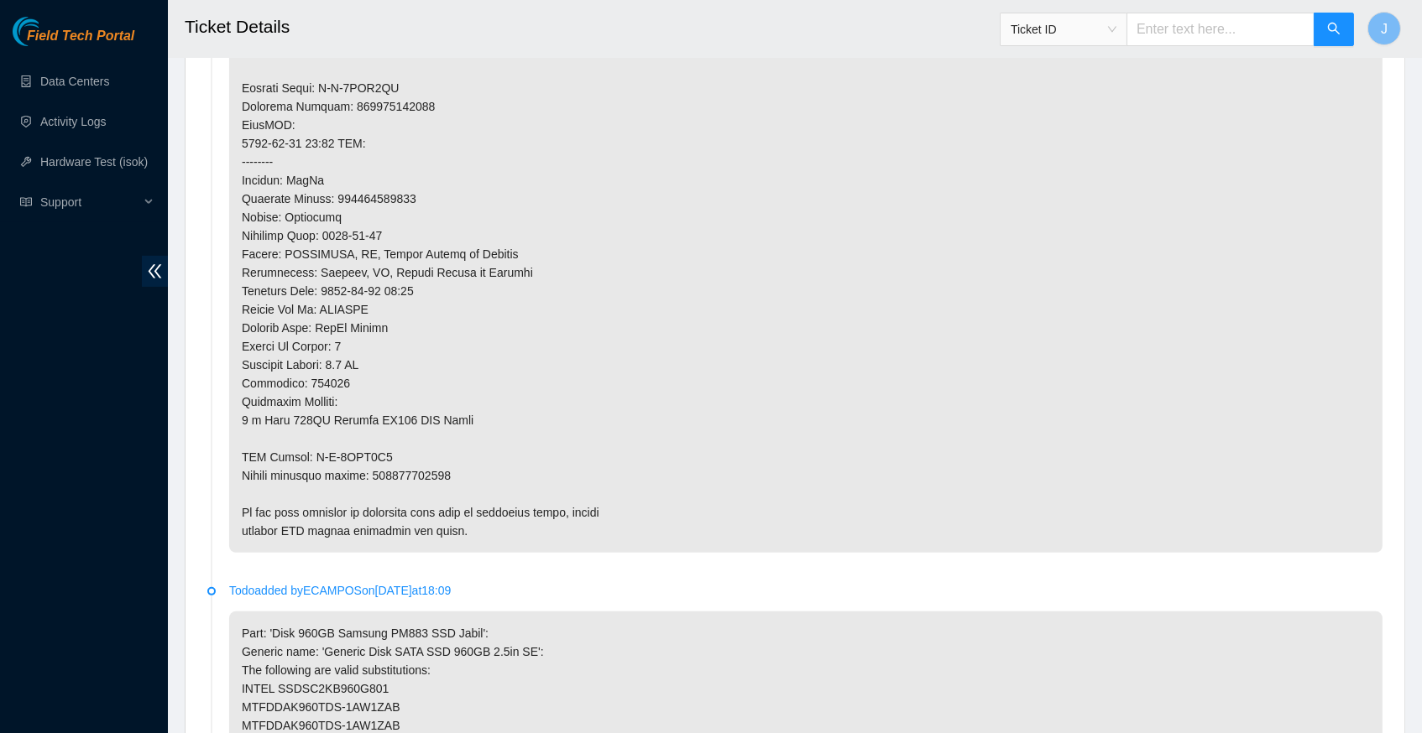
scroll to position [1248, 0]
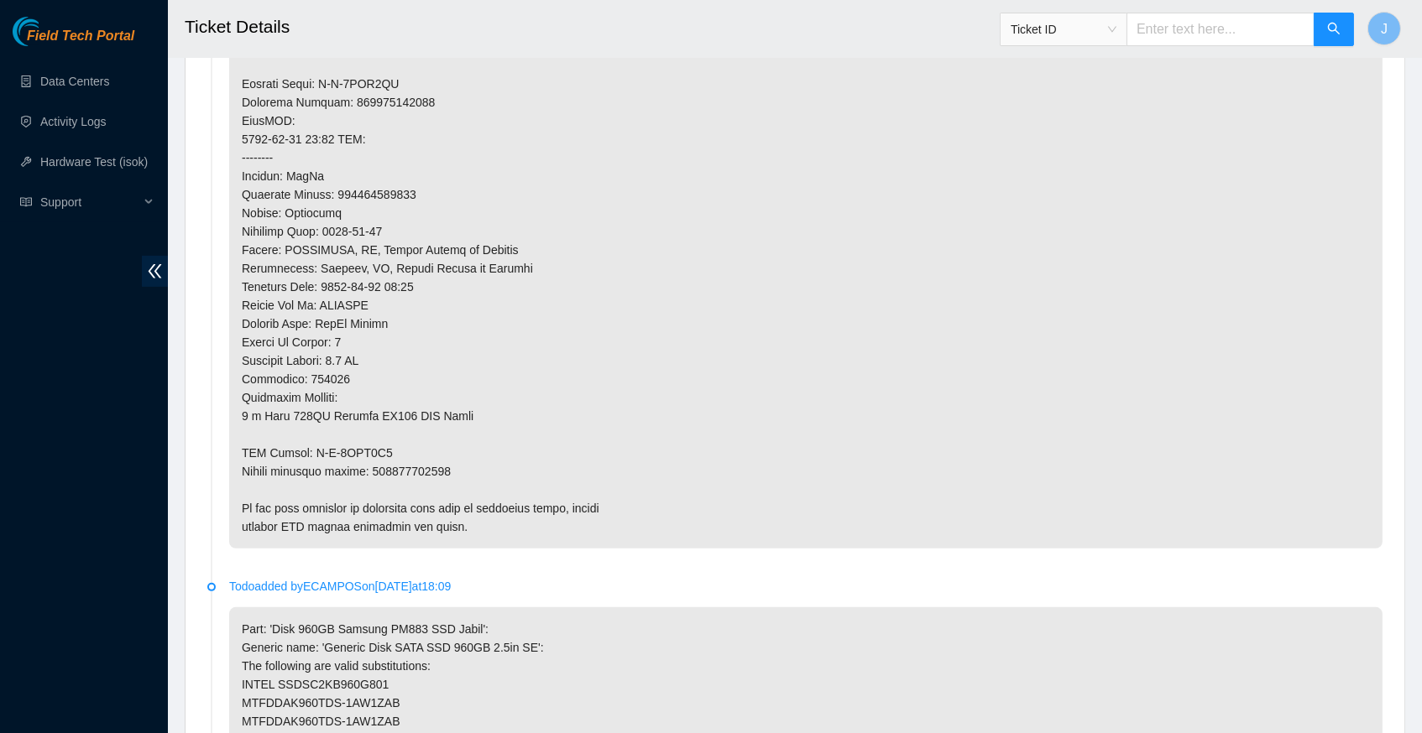
click at [424, 446] on p at bounding box center [805, 130] width 1153 height 838
copy p "463470037000"
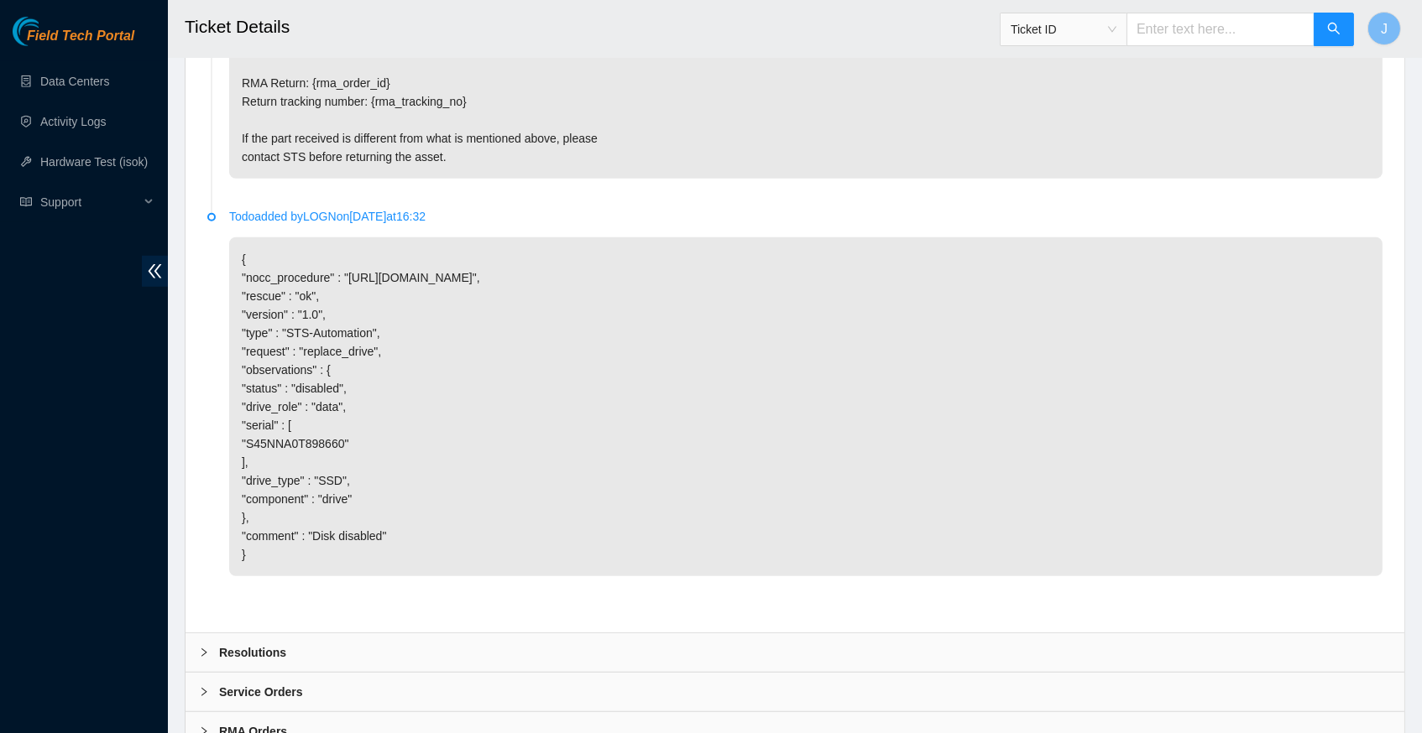
scroll to position [2596, 0]
click at [207, 650] on icon "right" at bounding box center [204, 655] width 10 height 10
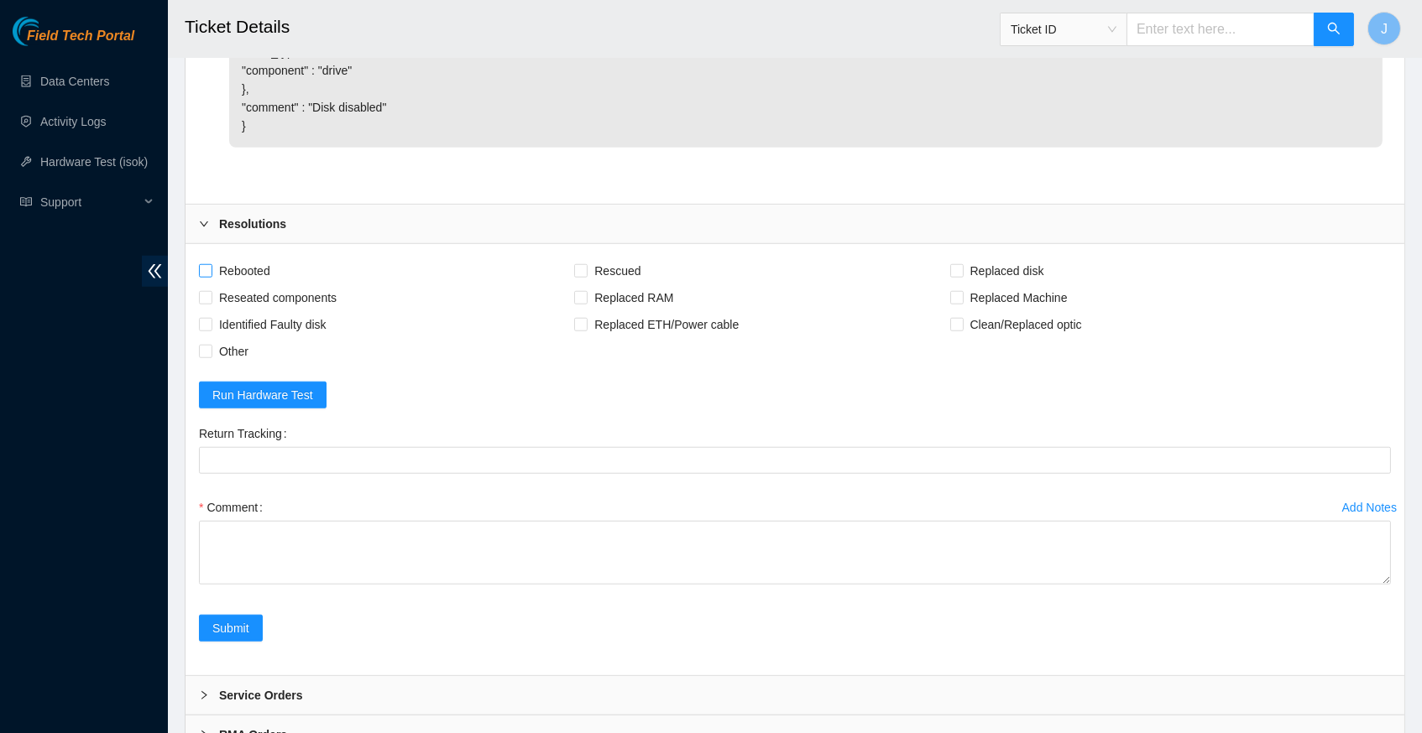
scroll to position [3025, 0]
click at [211, 266] on span at bounding box center [205, 272] width 13 height 13
click at [211, 266] on input "Rebooted" at bounding box center [205, 272] width 12 height 12
checkbox input "true"
click at [586, 266] on input "Rescued" at bounding box center [580, 272] width 12 height 12
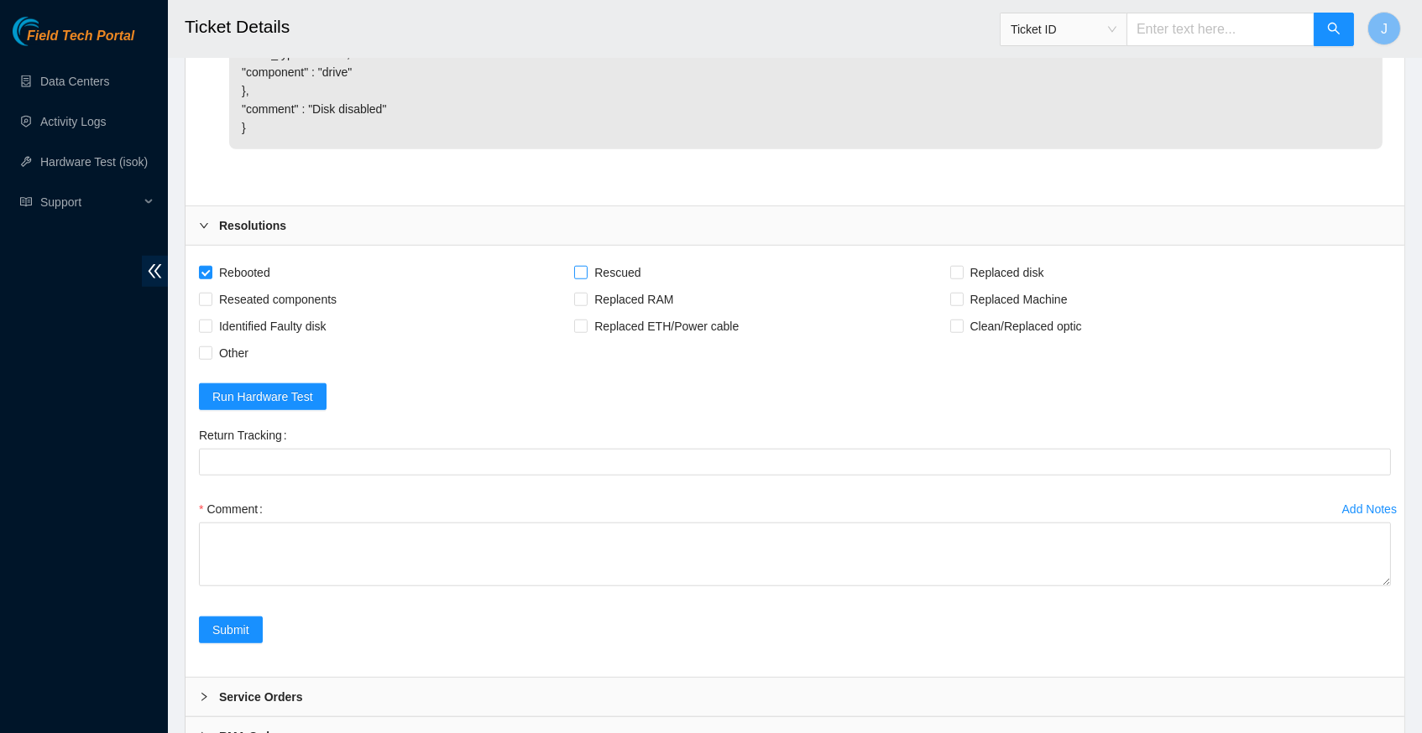
checkbox input "true"
click at [962, 266] on input "Replaced disk" at bounding box center [956, 272] width 12 height 12
checkbox input "true"
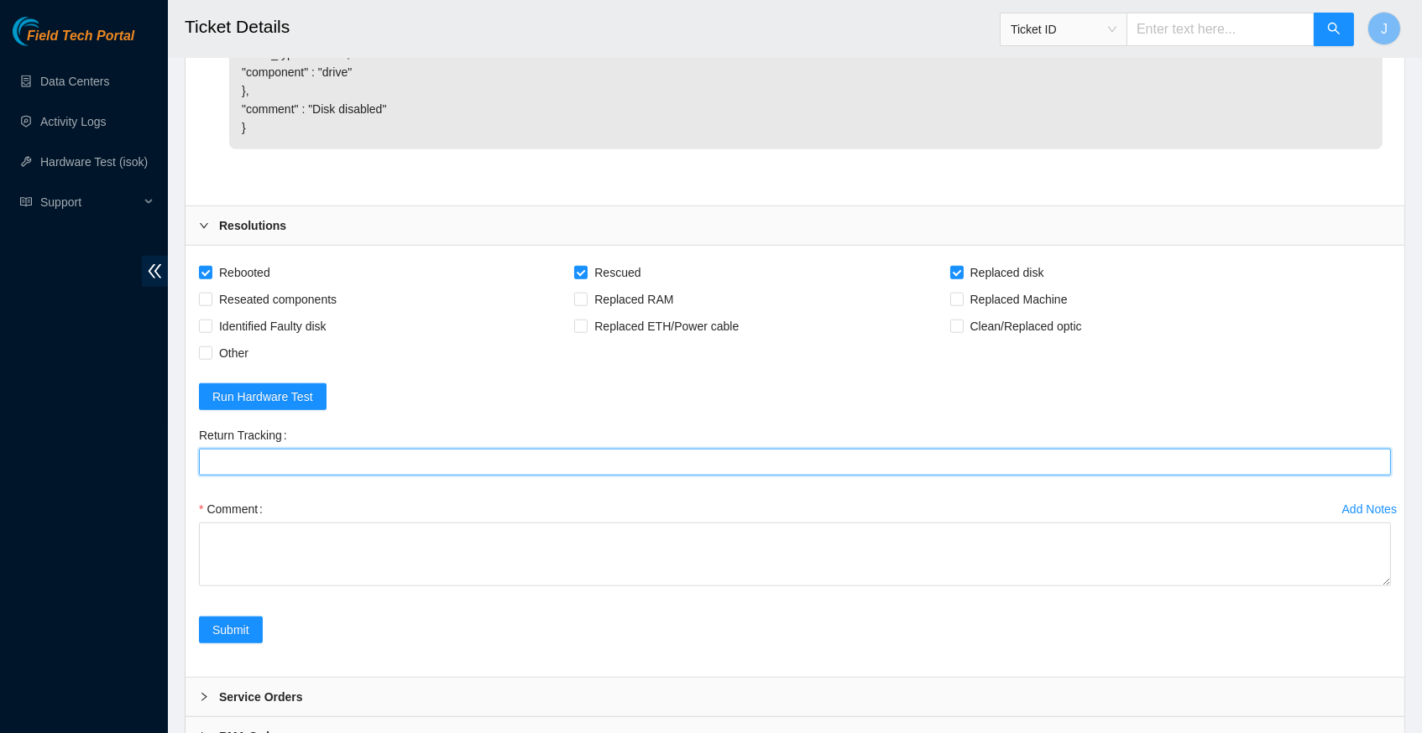
click at [587, 449] on Tracking "Return Tracking" at bounding box center [795, 462] width 1192 height 27
paste Tracking "463470037000"
type Tracking "463470037000"
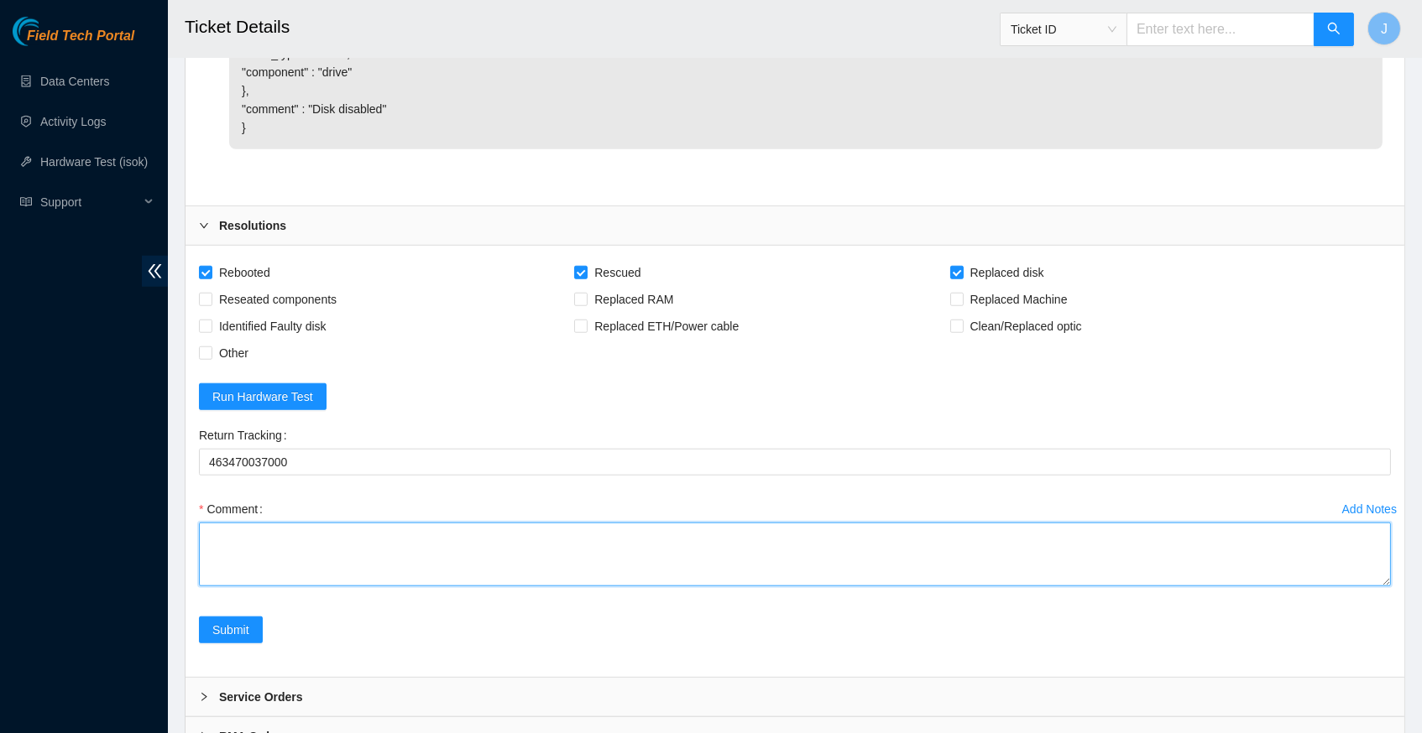
click at [524, 523] on textarea "Comment" at bounding box center [795, 555] width 1192 height 64
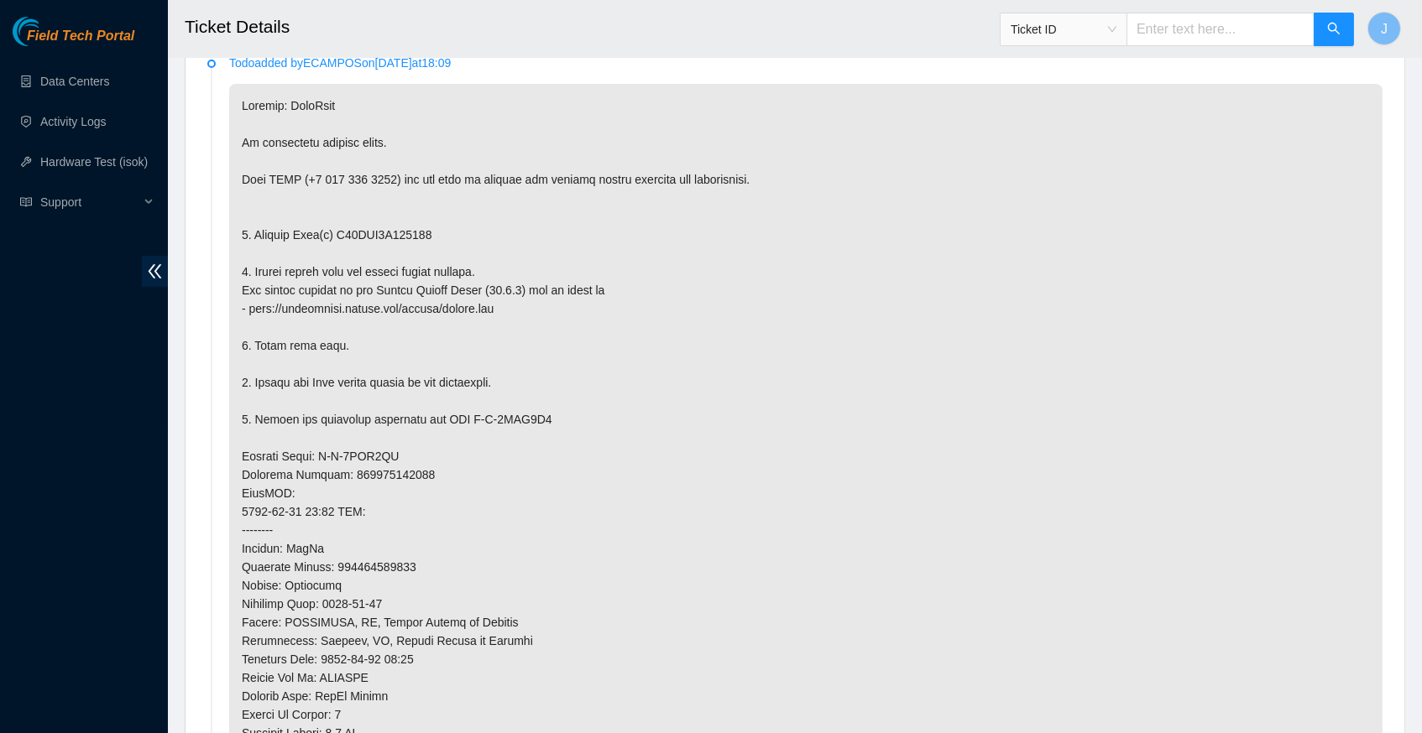
scroll to position [875, 0]
click at [404, 232] on p at bounding box center [805, 503] width 1153 height 838
copy p "S45NNA0T898660"
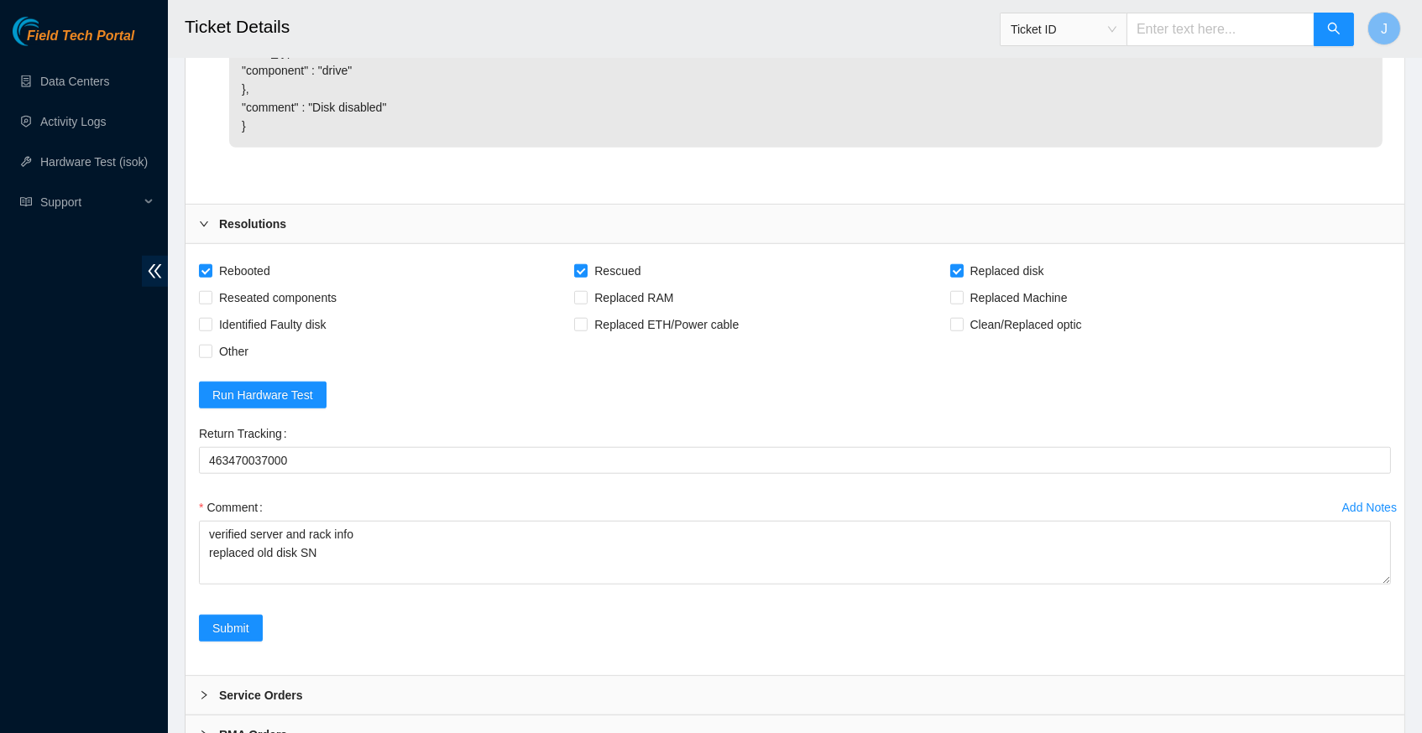
scroll to position [3025, 0]
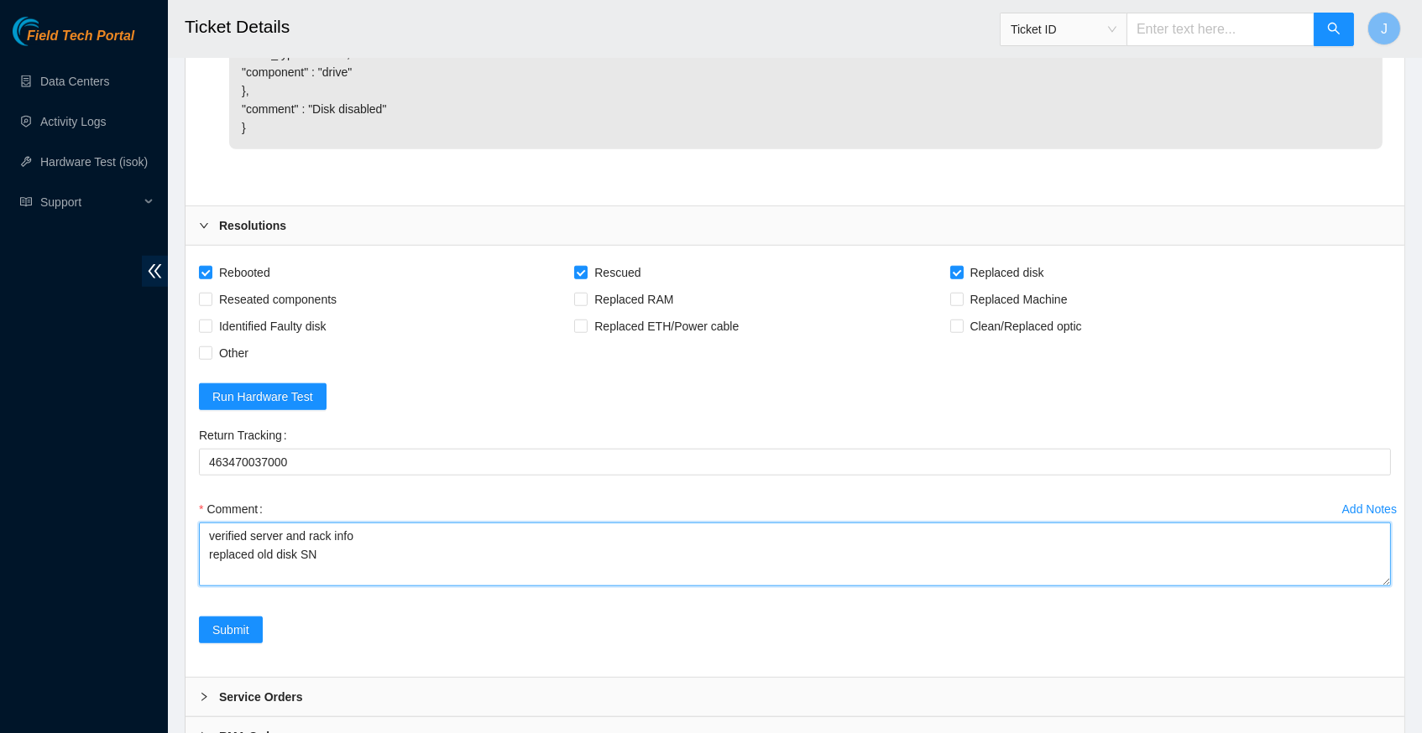
click at [366, 523] on textarea "verified server and rack info replaced old disk SN" at bounding box center [795, 555] width 1192 height 64
paste textarea "S45NNA0T898660"
paste textarea "S45NNA0T207852"
paste textarea "322331 [DATE] 04:42:26 [TECHNICAL_ID] FAILED Result Detail Message Ticket ID [T…"
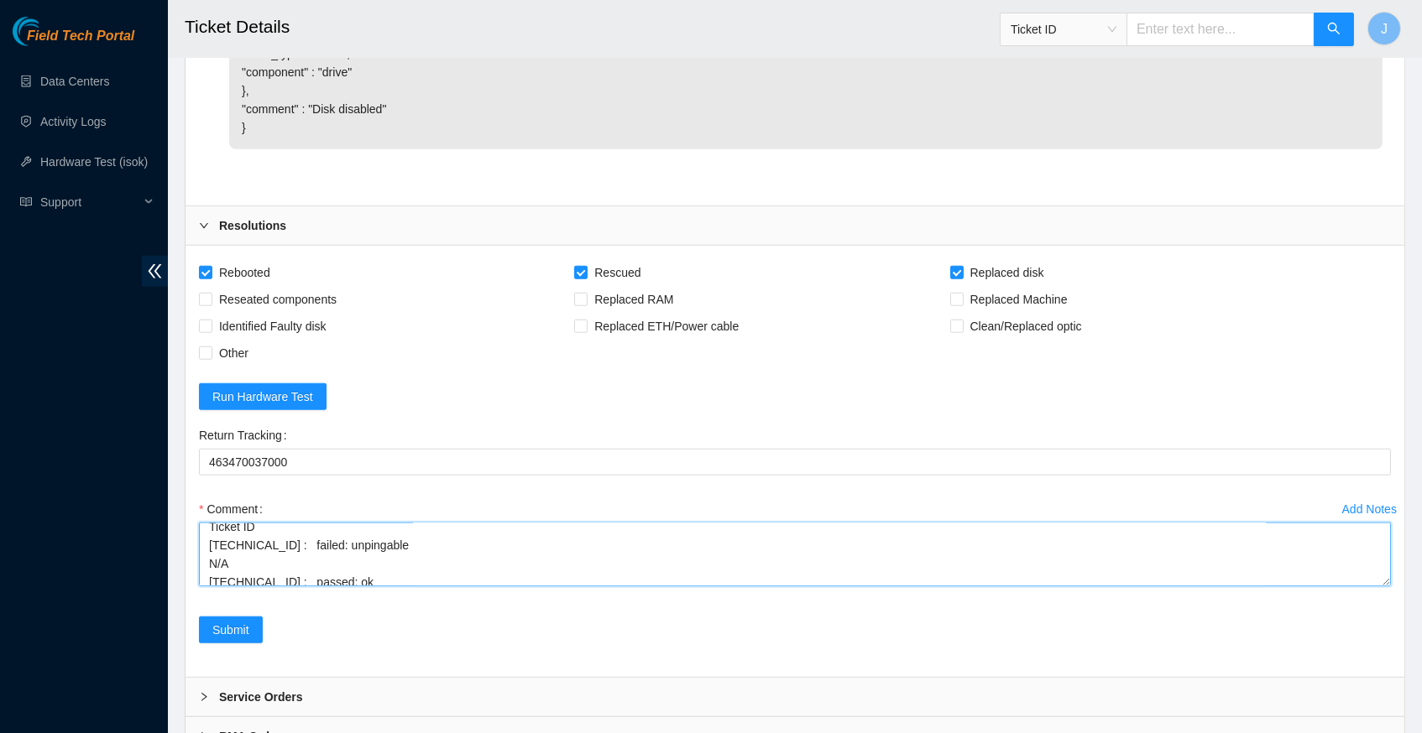
scroll to position [243, 0]
type textarea "verified server and rack info replaced old disk SN S45NNA0T898660 with new disk…"
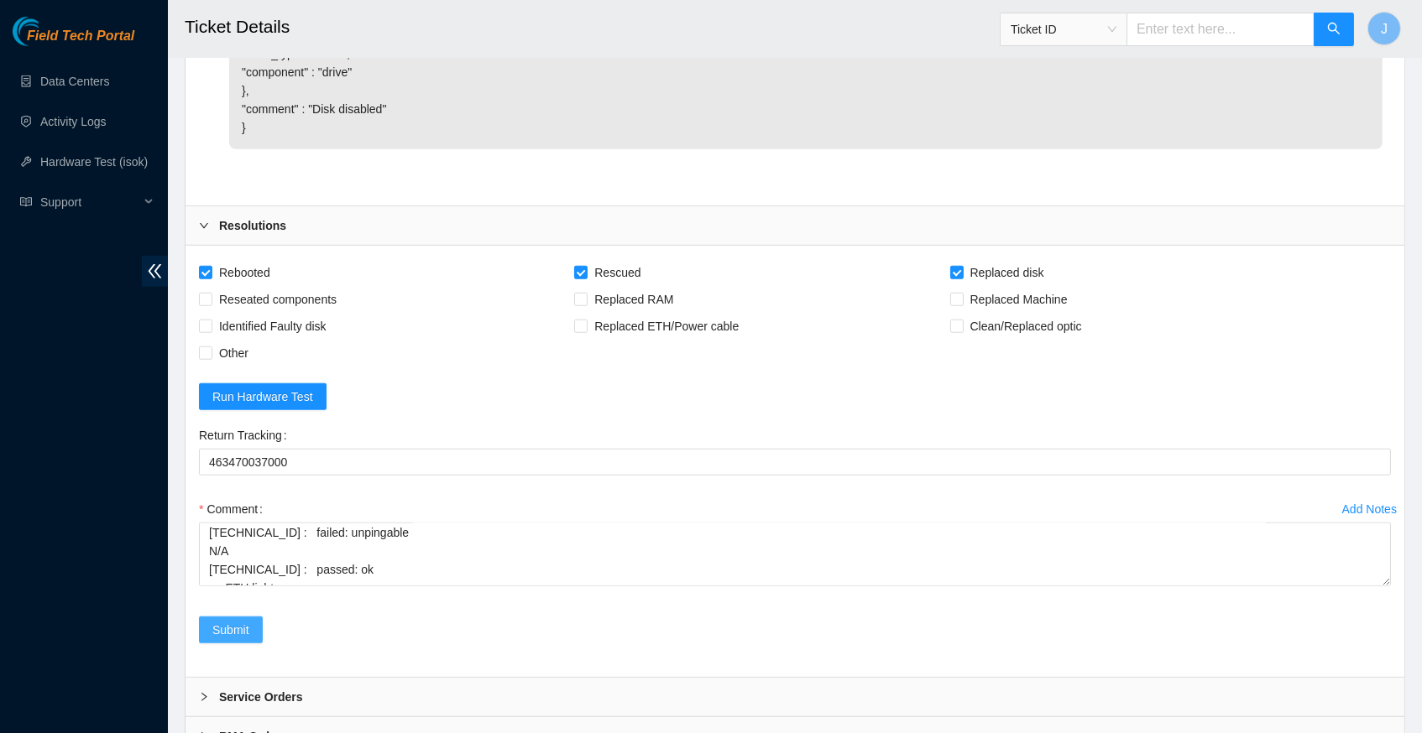
click at [241, 621] on span "Submit" at bounding box center [230, 630] width 37 height 18
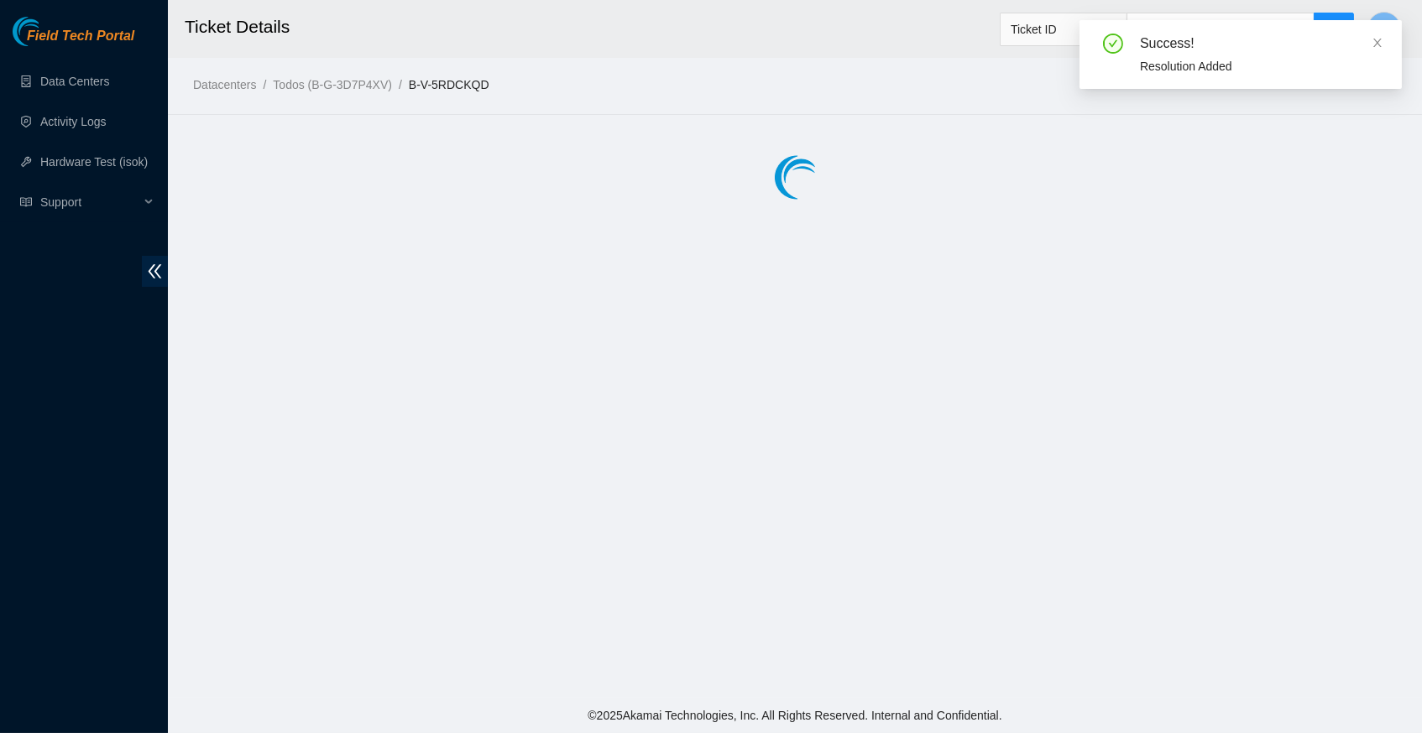
scroll to position [0, 0]
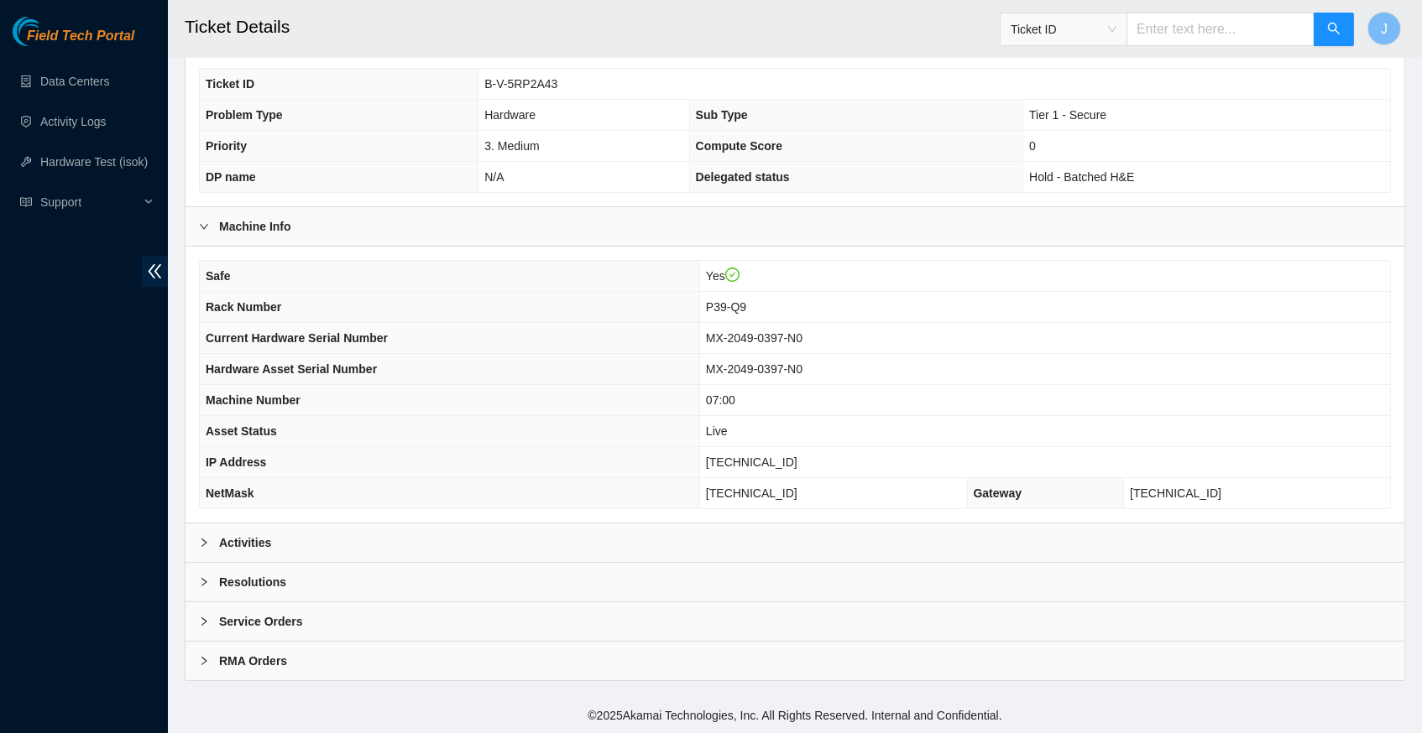
scroll to position [353, 0]
click at [202, 545] on icon "right" at bounding box center [204, 543] width 10 height 10
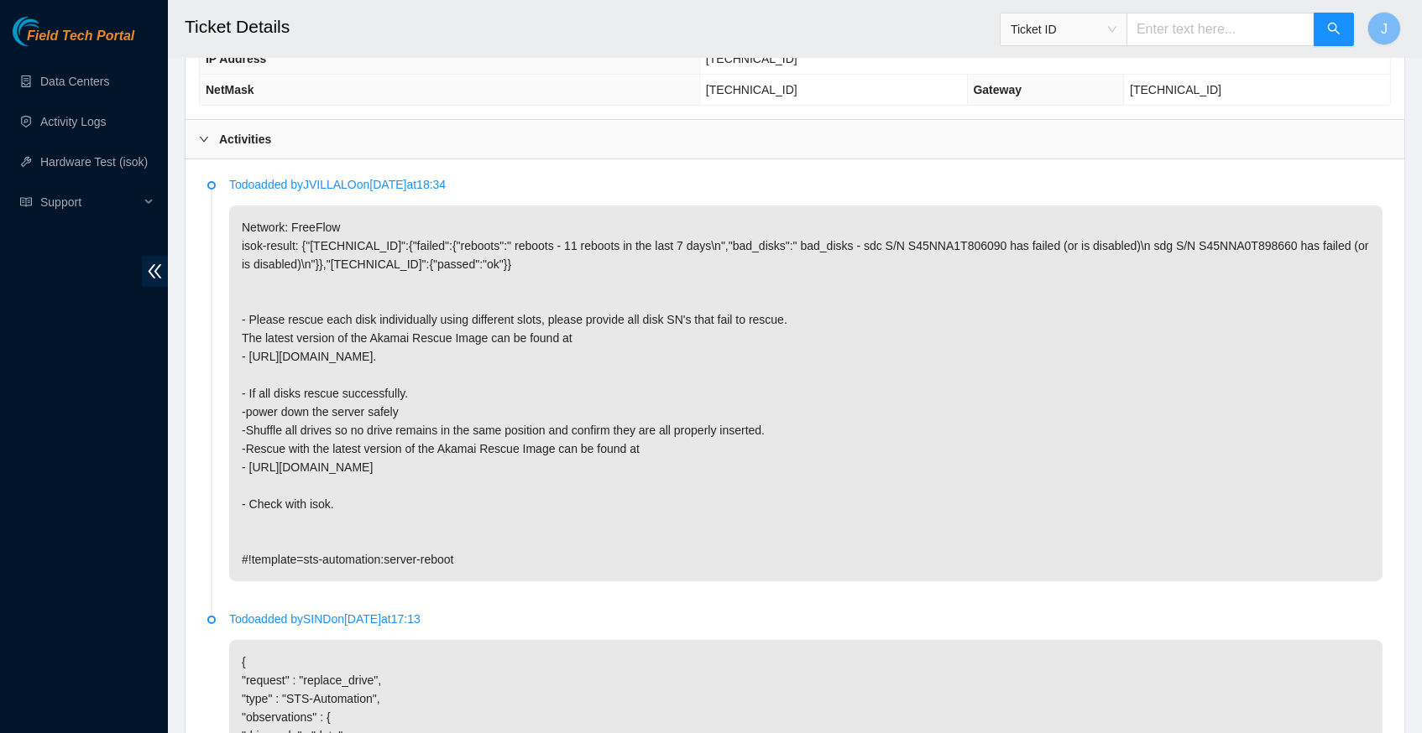
scroll to position [759, 0]
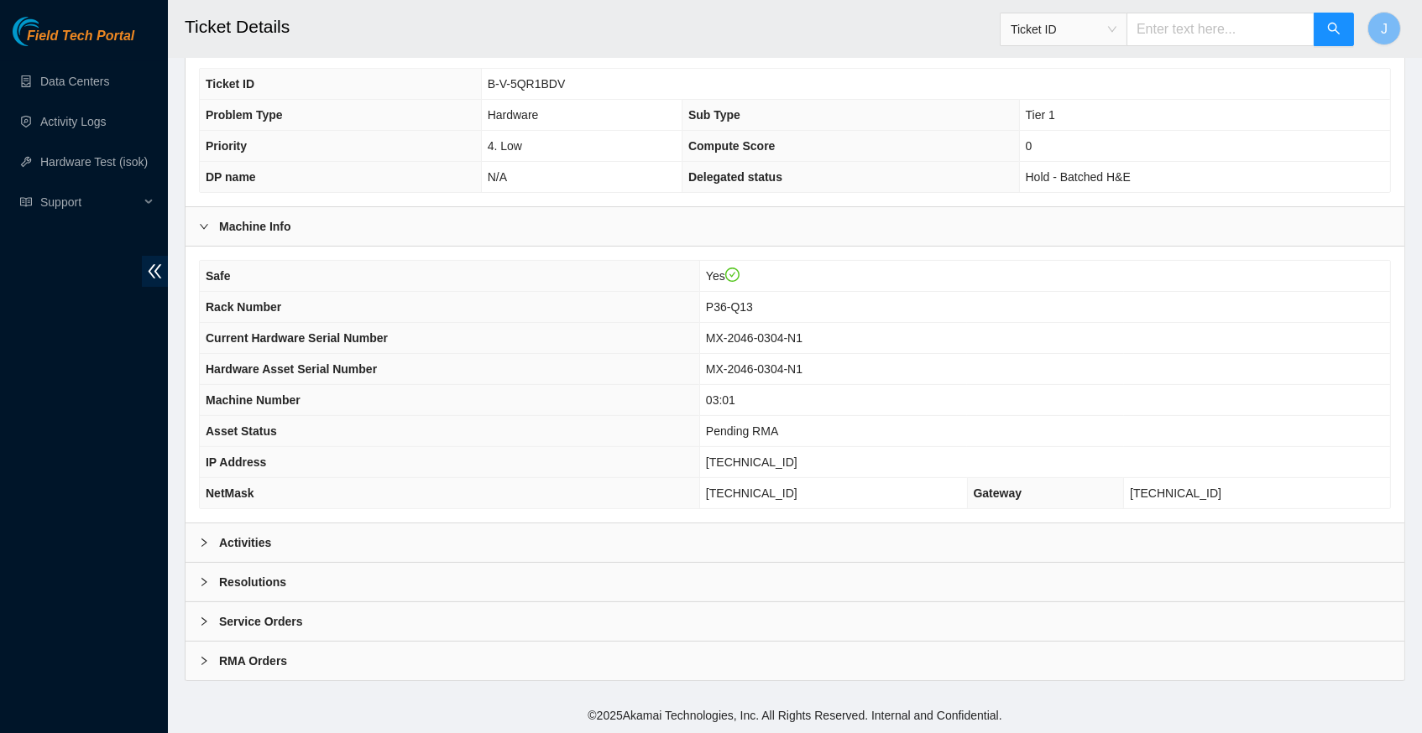
scroll to position [353, 0]
click at [205, 543] on icon "right" at bounding box center [204, 543] width 10 height 10
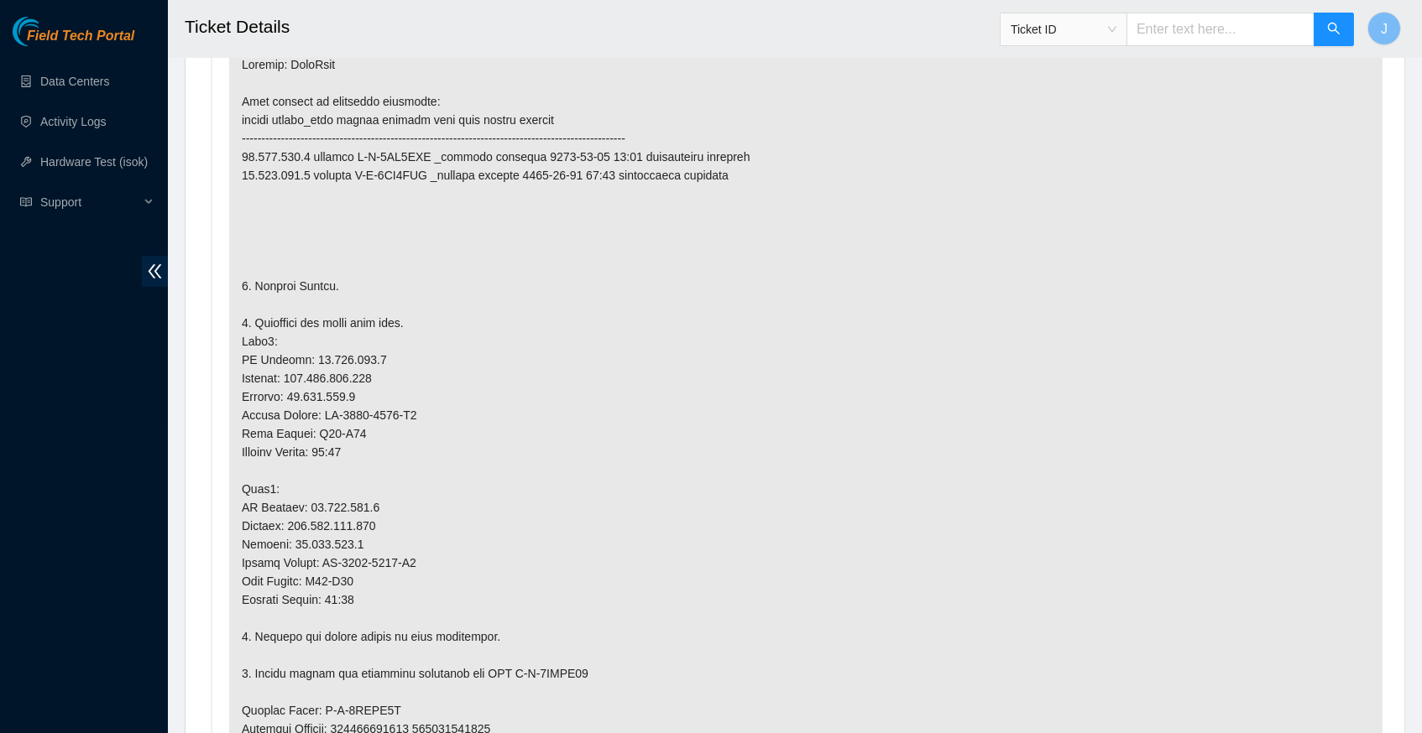
scroll to position [1017, 0]
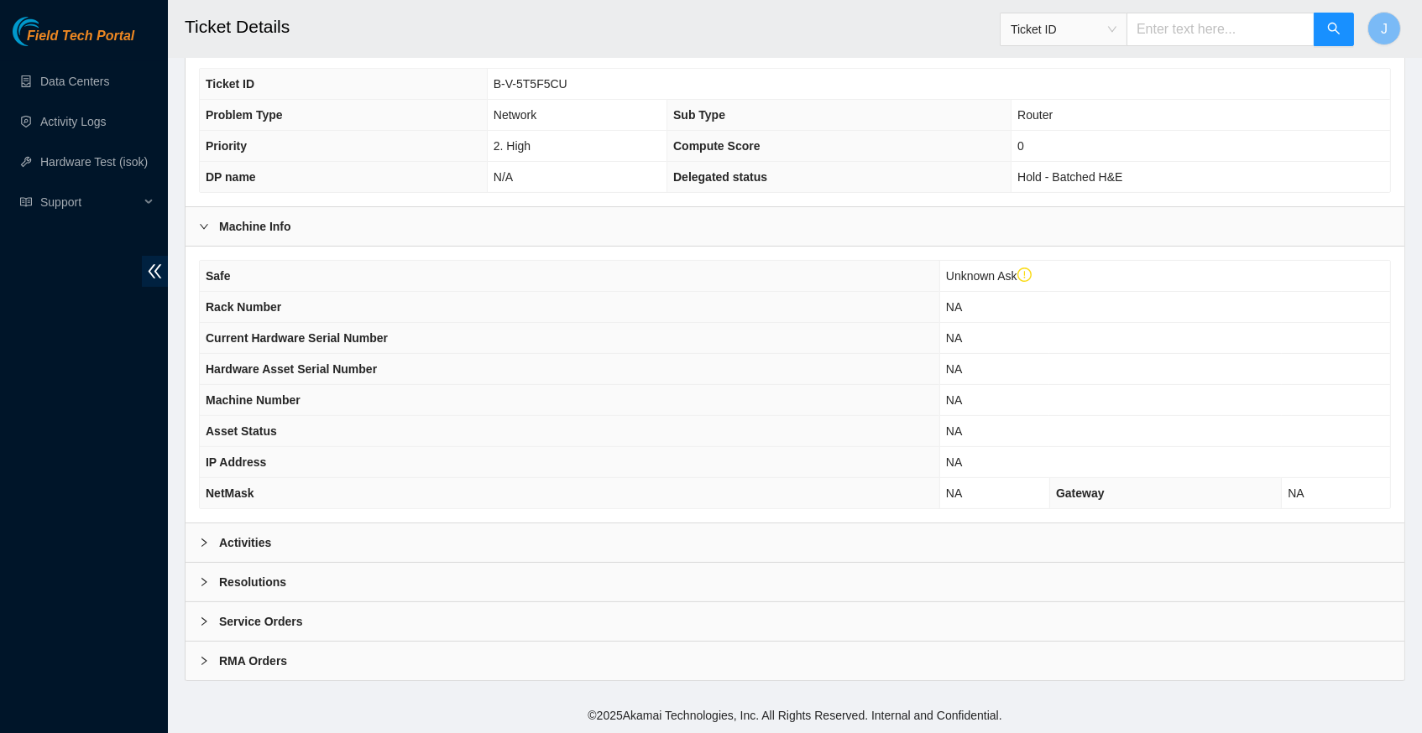
scroll to position [384, 0]
click at [204, 545] on icon "right" at bounding box center [204, 543] width 10 height 10
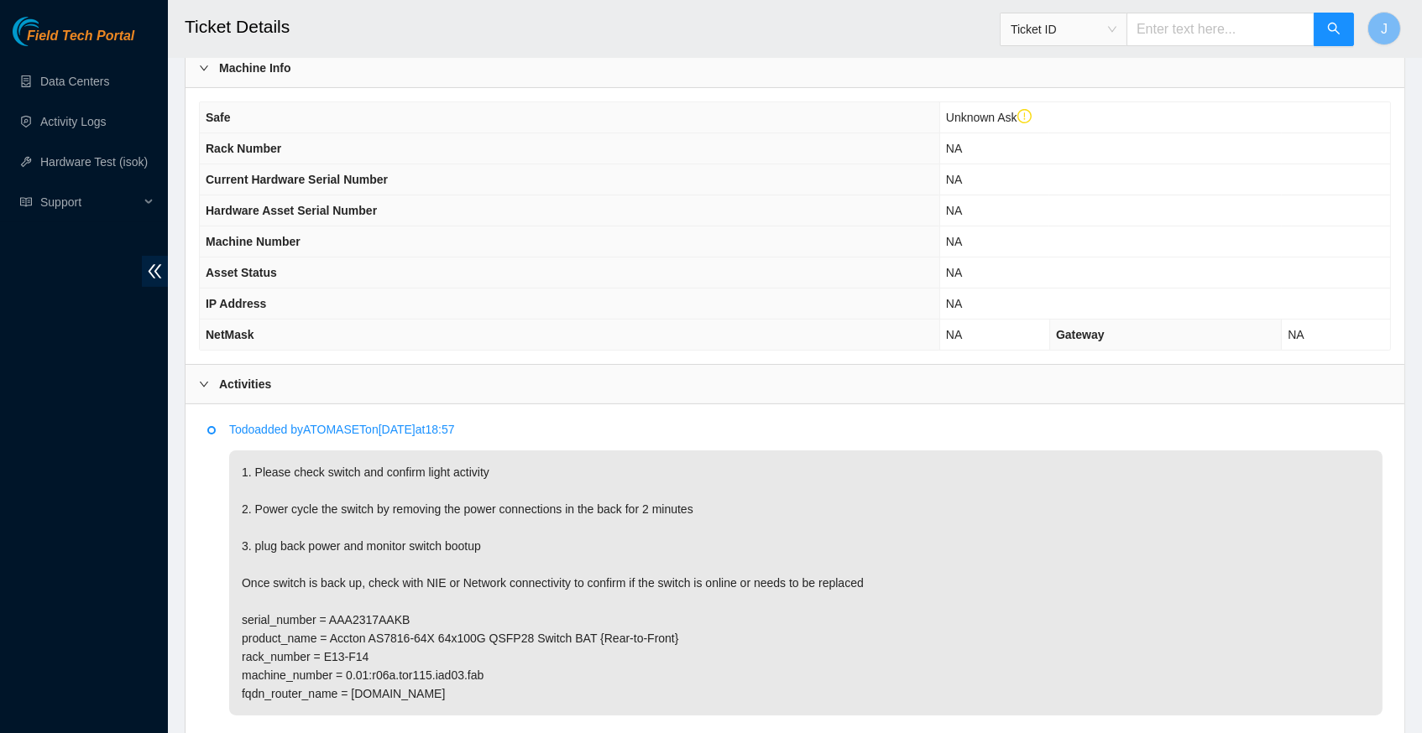
scroll to position [545, 0]
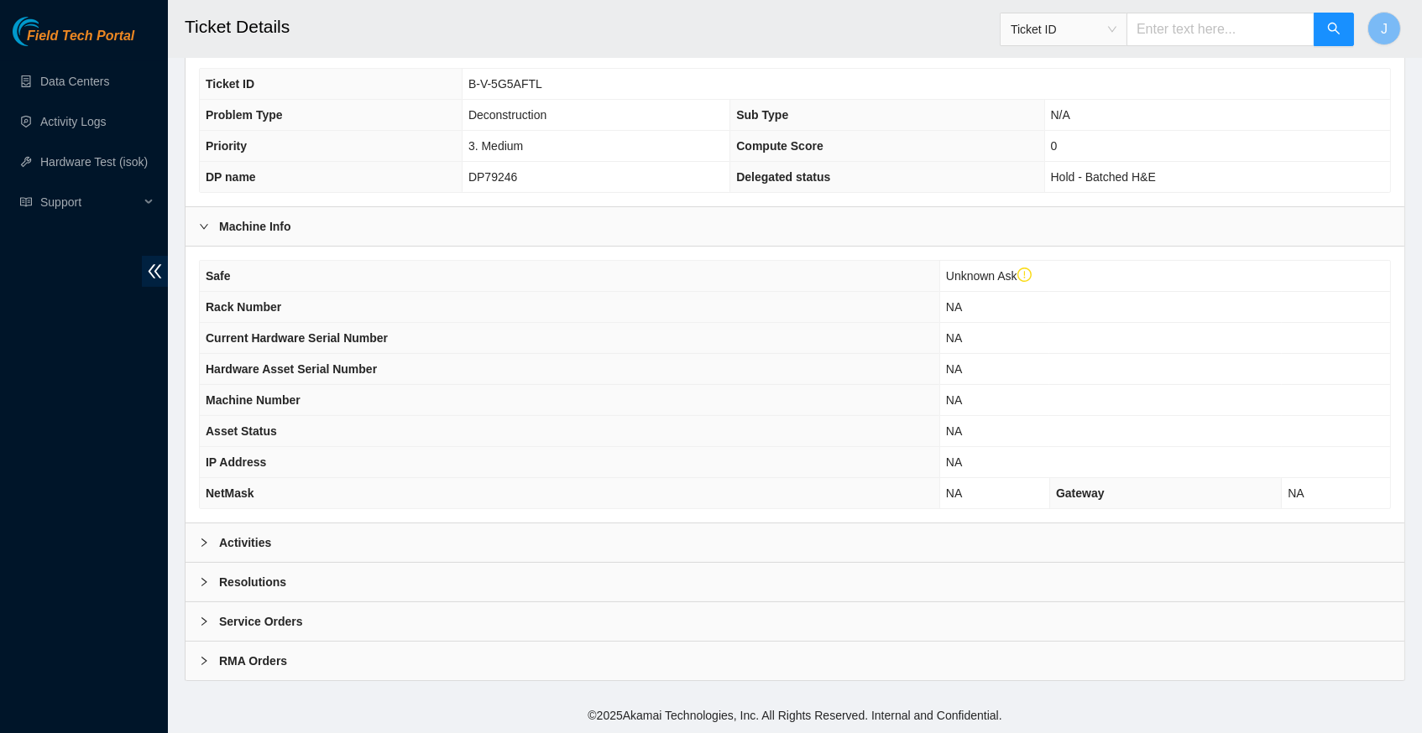
scroll to position [384, 0]
click at [207, 545] on icon "right" at bounding box center [204, 543] width 10 height 10
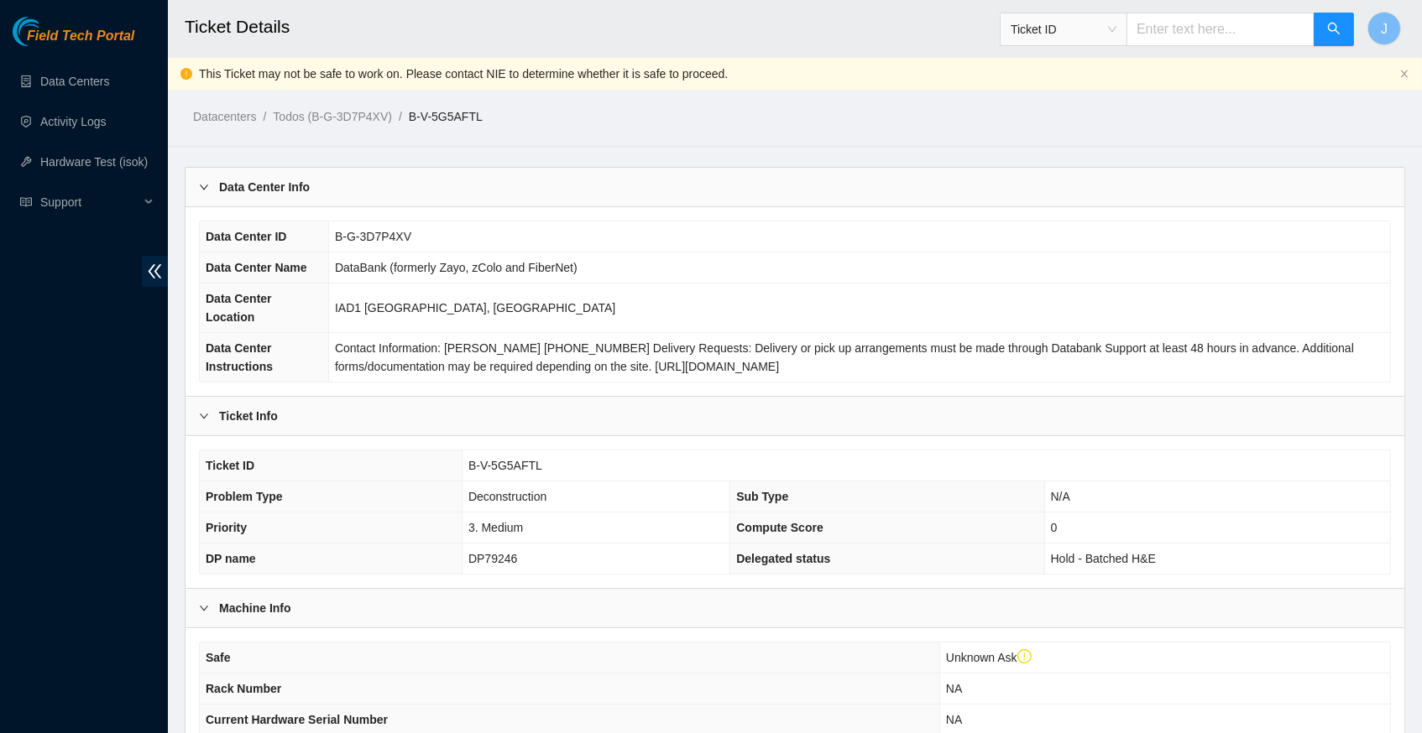
scroll to position [0, 0]
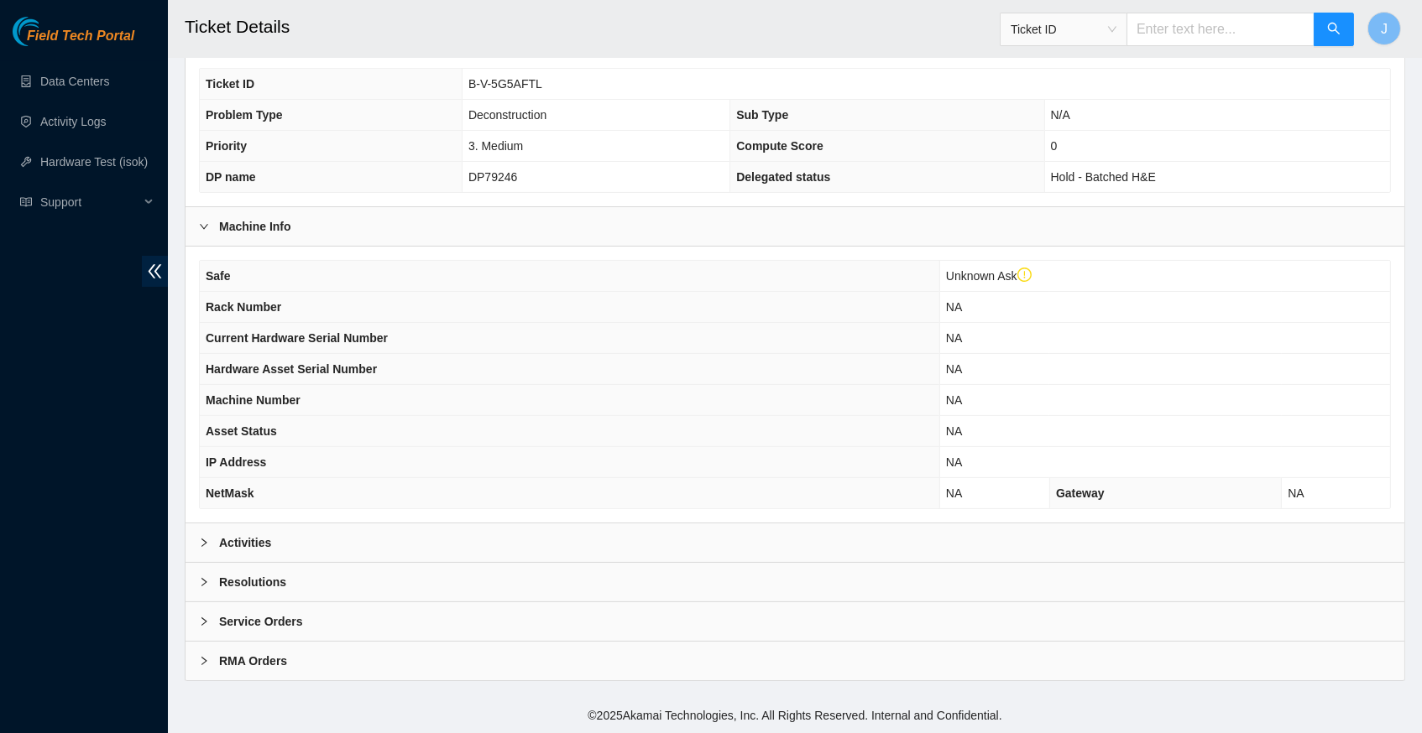
scroll to position [384, 0]
click at [206, 546] on icon "right" at bounding box center [204, 543] width 10 height 10
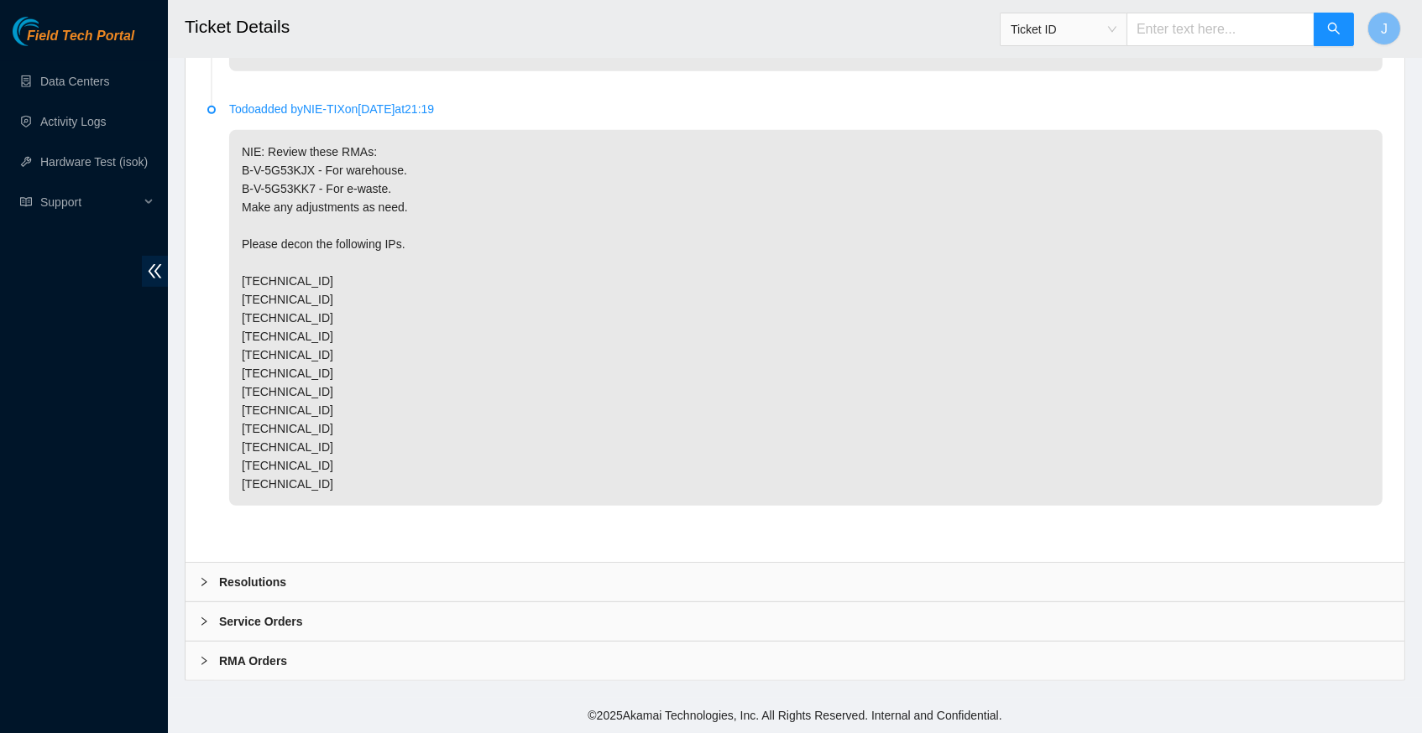
scroll to position [1548, 0]
click at [205, 583] on icon "right" at bounding box center [203, 582] width 5 height 8
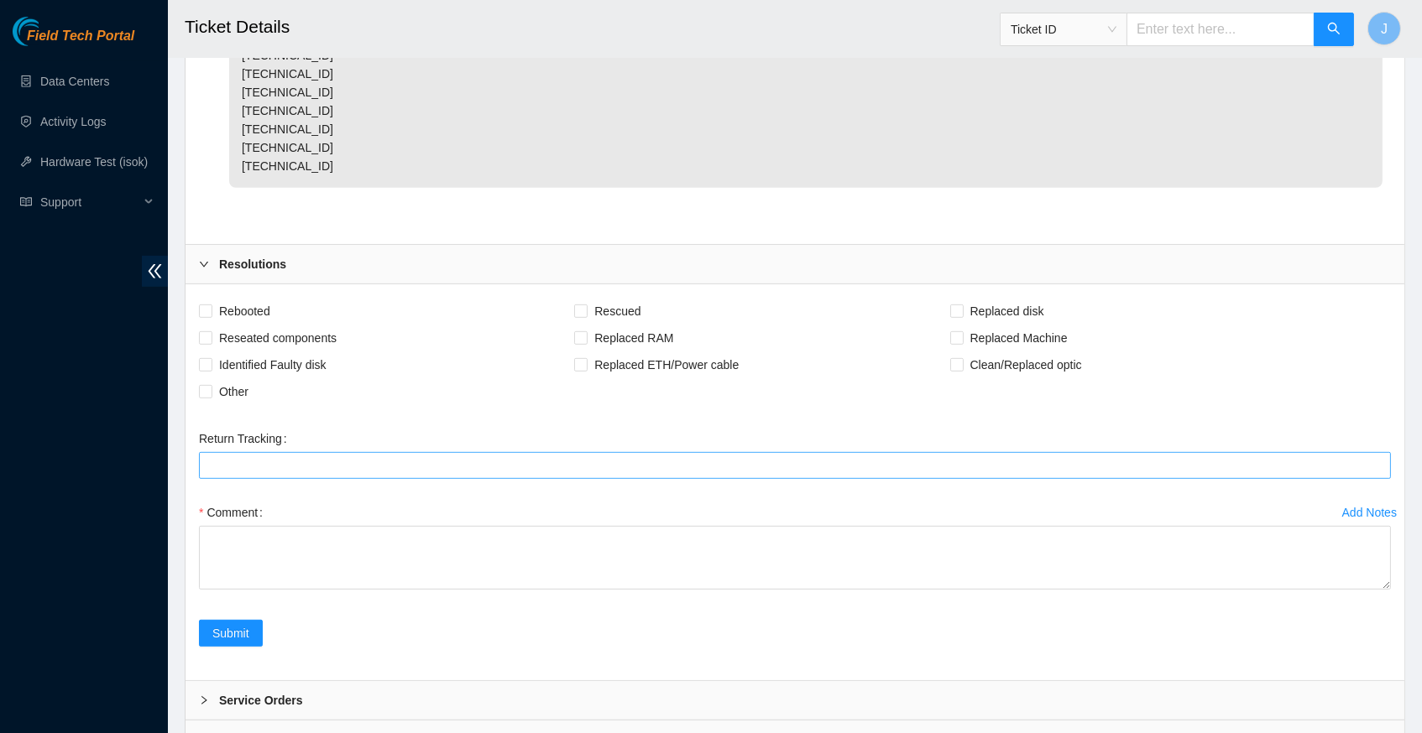
scroll to position [1869, 0]
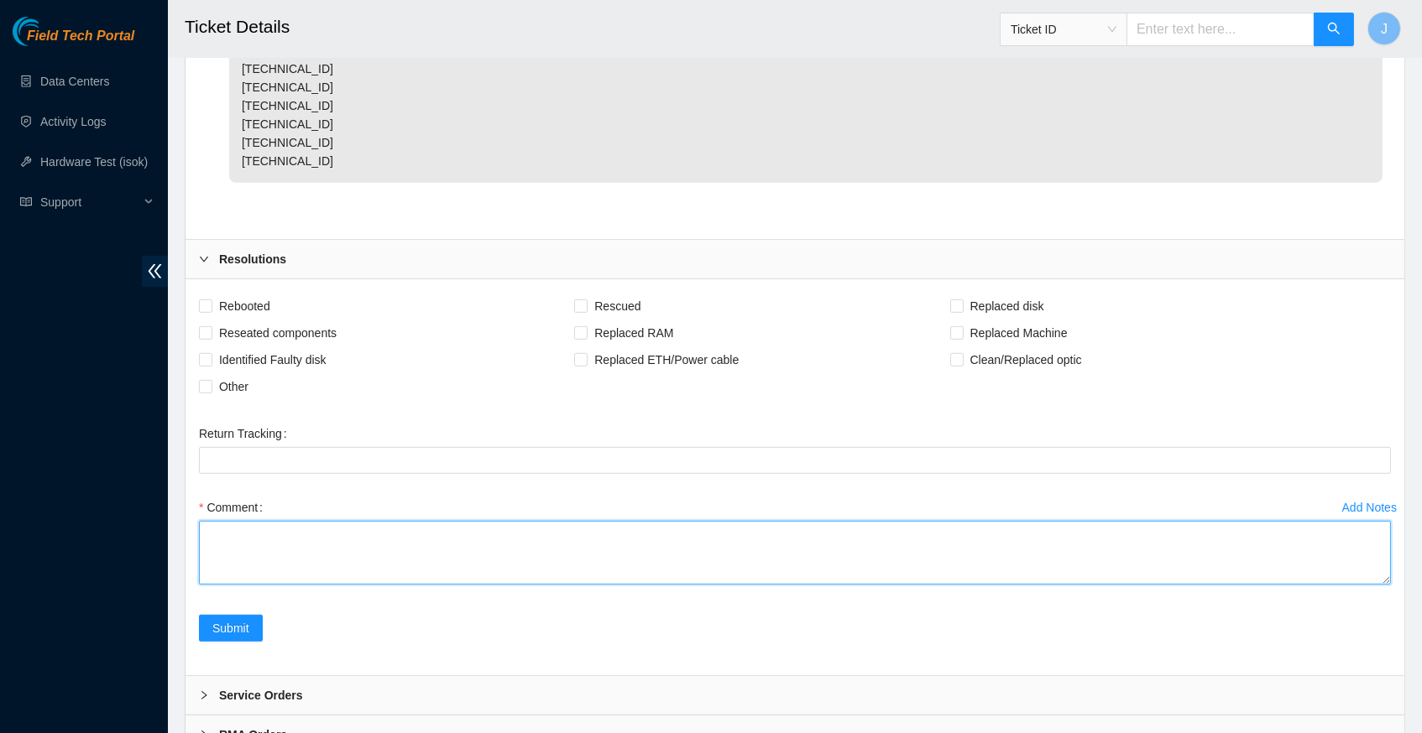
click at [250, 541] on textarea "Comment" at bounding box center [795, 553] width 1192 height 64
drag, startPoint x: 222, startPoint y: 534, endPoint x: 248, endPoint y: 541, distance: 27.1
click at [248, 541] on textarea "all sets powered down" at bounding box center [795, 553] width 1192 height 64
click at [418, 543] on textarea "all of the assets are powered down" at bounding box center [795, 553] width 1192 height 64
type textarea "all of the assets are powered down"
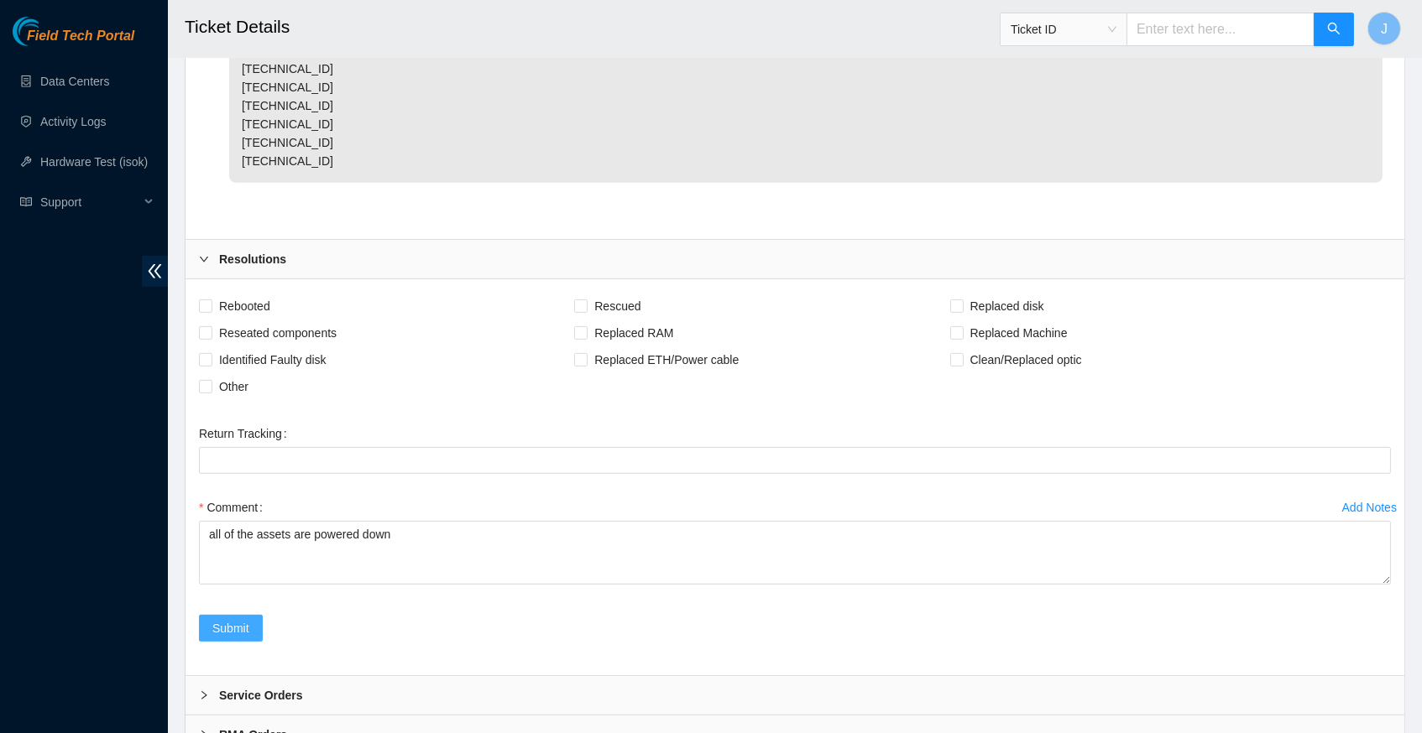
click at [228, 636] on span "Submit" at bounding box center [230, 628] width 37 height 18
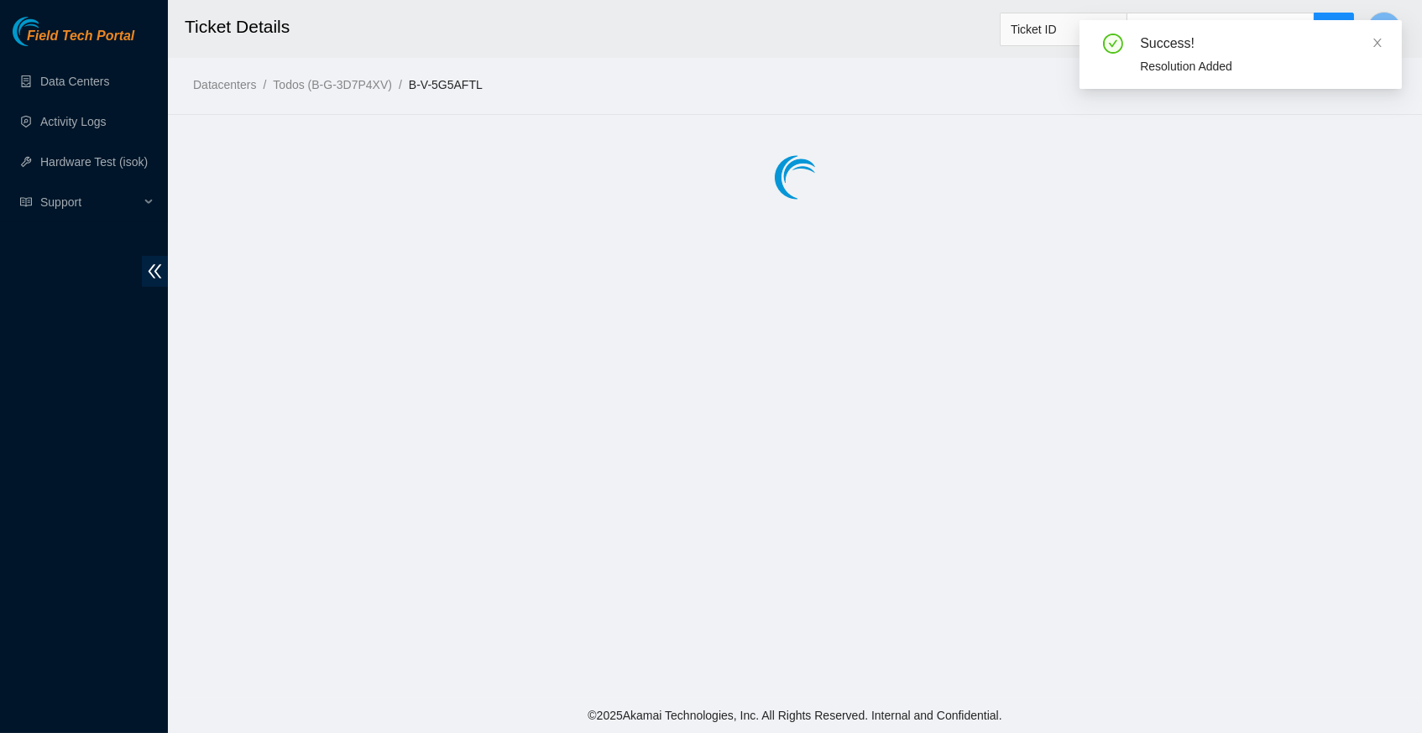
scroll to position [0, 0]
